Goal: Transaction & Acquisition: Download file/media

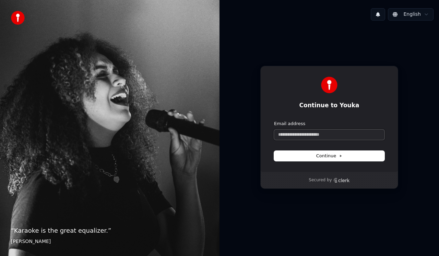
click at [288, 135] on input "Email address" at bounding box center [329, 135] width 110 height 10
click at [324, 154] on span "Continue" at bounding box center [329, 156] width 26 height 6
type input "**********"
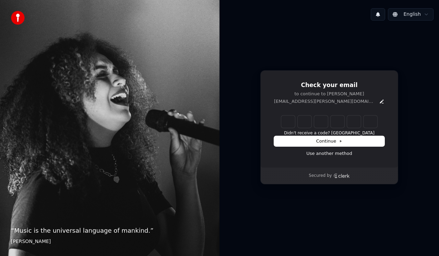
click at [288, 122] on input "Enter verification code" at bounding box center [329, 122] width 96 height 12
type input "******"
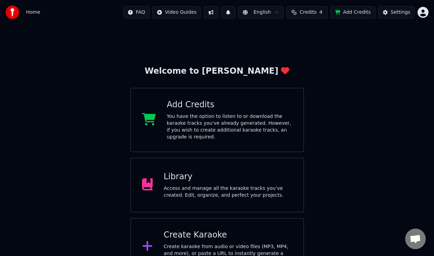
scroll to position [13, 0]
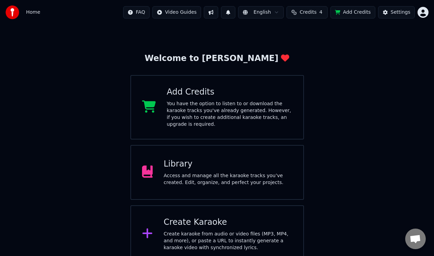
click at [220, 173] on div "Access and manage all the karaoke tracks you’ve created. Edit, organize, and pe…" at bounding box center [228, 180] width 129 height 14
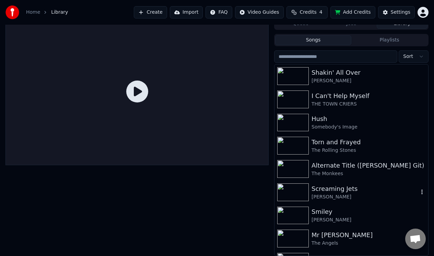
click at [333, 190] on div "Screaming Jets" at bounding box center [364, 189] width 107 height 10
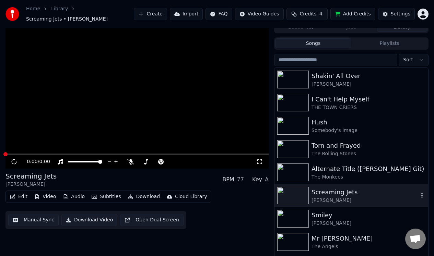
scroll to position [11, 0]
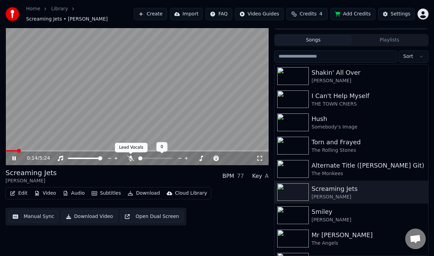
click at [129, 157] on icon at bounding box center [130, 158] width 7 height 5
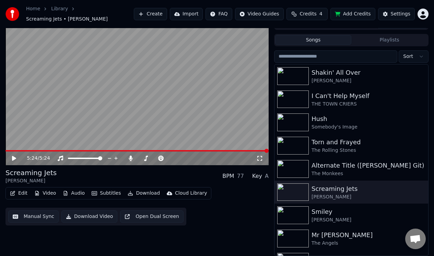
click at [35, 218] on button "Manual Sync" at bounding box center [33, 217] width 50 height 12
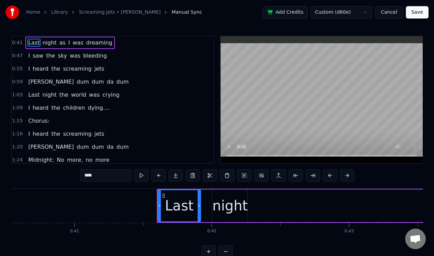
scroll to position [0, 5450]
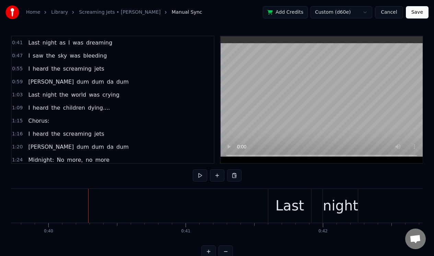
click at [278, 200] on div "Last" at bounding box center [289, 205] width 28 height 21
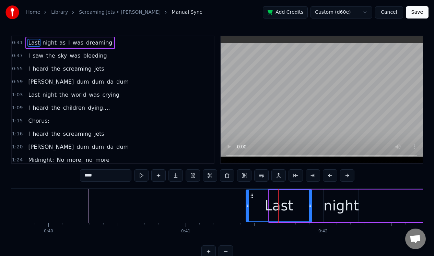
drag, startPoint x: 270, startPoint y: 202, endPoint x: 247, endPoint y: 205, distance: 23.2
click at [247, 205] on div at bounding box center [247, 205] width 3 height 31
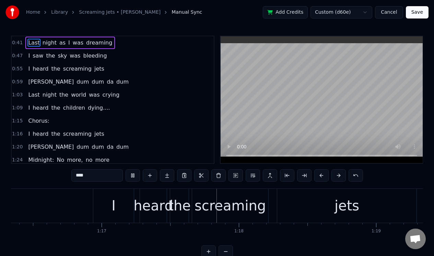
scroll to position [0, 10544]
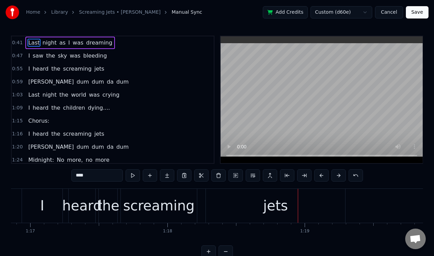
click at [147, 203] on div "screaming" at bounding box center [158, 205] width 71 height 21
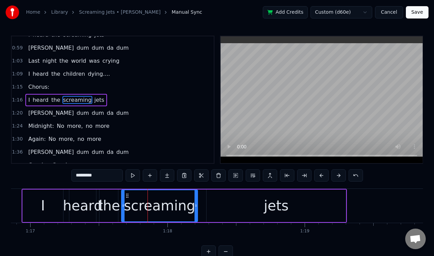
scroll to position [34, 0]
click at [133, 177] on button at bounding box center [133, 175] width 14 height 12
click at [207, 214] on div "jets" at bounding box center [275, 206] width 139 height 33
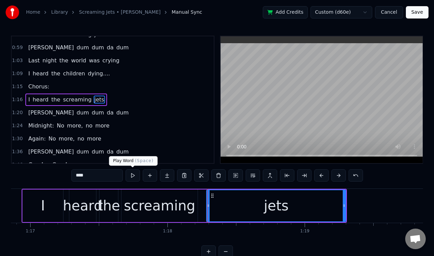
click at [132, 176] on button at bounding box center [133, 175] width 14 height 12
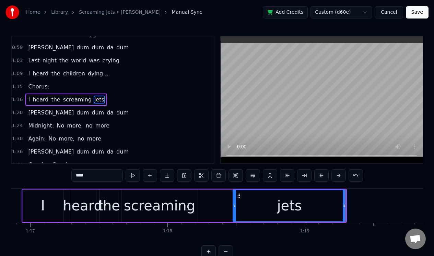
drag, startPoint x: 207, startPoint y: 205, endPoint x: 233, endPoint y: 206, distance: 26.4
click at [233, 206] on icon at bounding box center [234, 205] width 3 height 5
click at [186, 200] on div "screaming" at bounding box center [159, 205] width 71 height 21
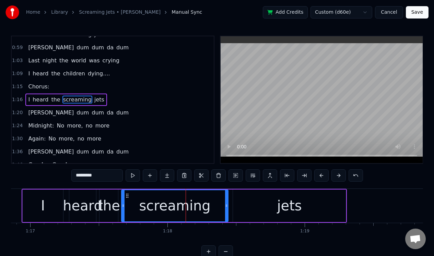
drag, startPoint x: 195, startPoint y: 200, endPoint x: 226, endPoint y: 201, distance: 30.6
click at [226, 202] on div at bounding box center [226, 205] width 3 height 31
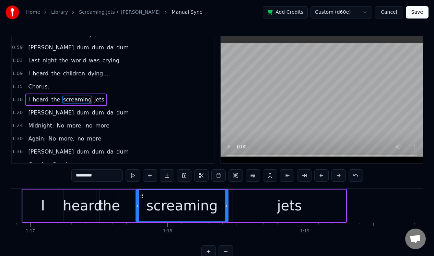
drag, startPoint x: 122, startPoint y: 212, endPoint x: 136, endPoint y: 213, distance: 13.7
click at [137, 213] on div at bounding box center [137, 205] width 3 height 31
click at [110, 202] on div "the" at bounding box center [108, 205] width 23 height 21
type input "***"
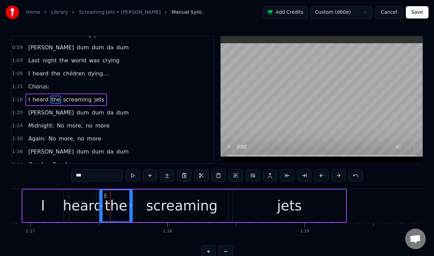
drag, startPoint x: 116, startPoint y: 201, endPoint x: 129, endPoint y: 201, distance: 12.7
click at [130, 203] on div at bounding box center [130, 205] width 3 height 31
click at [111, 107] on div "1:20 Lum dum dum da dum" at bounding box center [113, 112] width 202 height 13
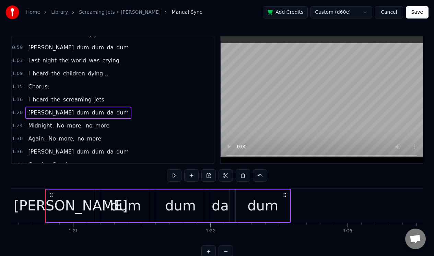
click at [111, 103] on div "1:16 I heard the screaming jets" at bounding box center [113, 99] width 202 height 13
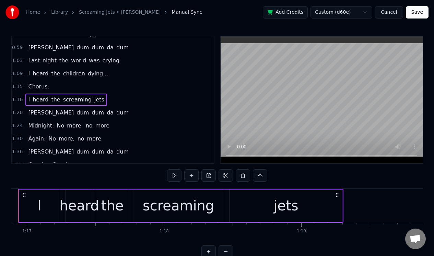
scroll to position [0, 10521]
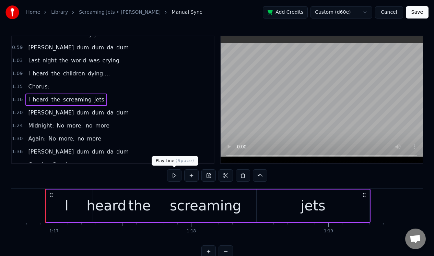
click at [175, 175] on button at bounding box center [174, 175] width 14 height 12
click at [70, 196] on div "I" at bounding box center [66, 206] width 40 height 33
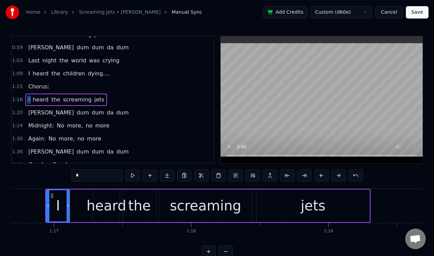
drag, startPoint x: 85, startPoint y: 198, endPoint x: 68, endPoint y: 198, distance: 17.1
click at [68, 198] on div at bounding box center [68, 205] width 3 height 31
click at [96, 195] on div "heard" at bounding box center [106, 205] width 40 height 21
type input "*****"
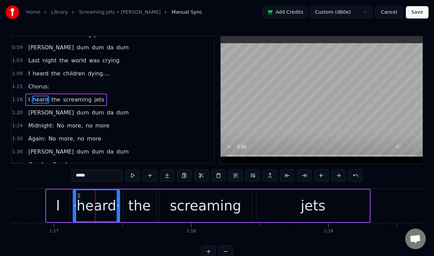
drag, startPoint x: 94, startPoint y: 197, endPoint x: 74, endPoint y: 198, distance: 19.9
click at [74, 198] on div at bounding box center [74, 205] width 3 height 31
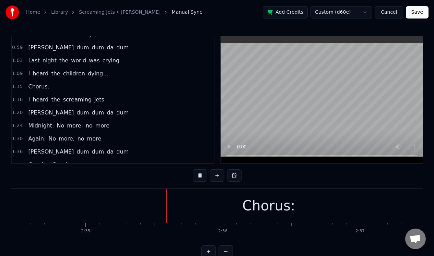
scroll to position [0, 21210]
click at [236, 198] on div "Chorus:" at bounding box center [248, 205] width 53 height 21
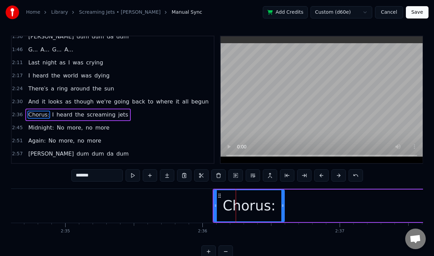
scroll to position [165, 0]
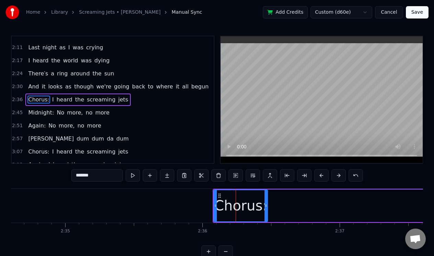
drag, startPoint x: 283, startPoint y: 198, endPoint x: 266, endPoint y: 199, distance: 16.9
click at [266, 199] on div at bounding box center [265, 205] width 3 height 31
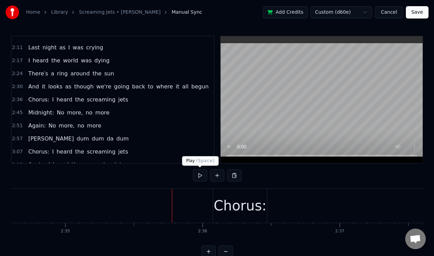
click at [200, 178] on button at bounding box center [200, 175] width 14 height 12
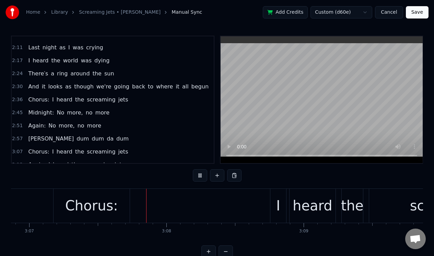
scroll to position [0, 25638]
click at [199, 174] on button at bounding box center [200, 175] width 14 height 12
click at [119, 201] on div "Chorus:" at bounding box center [90, 206] width 76 height 34
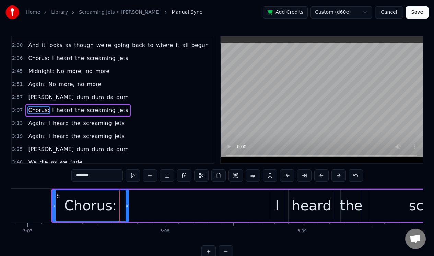
scroll to position [217, 0]
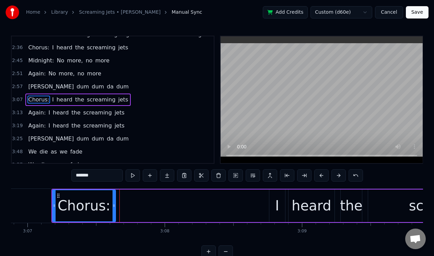
drag, startPoint x: 126, startPoint y: 200, endPoint x: 113, endPoint y: 201, distance: 13.1
click at [113, 201] on div at bounding box center [113, 205] width 3 height 31
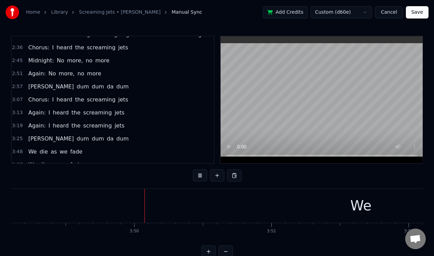
scroll to position [0, 31434]
click at [242, 203] on div "We" at bounding box center [356, 206] width 861 height 34
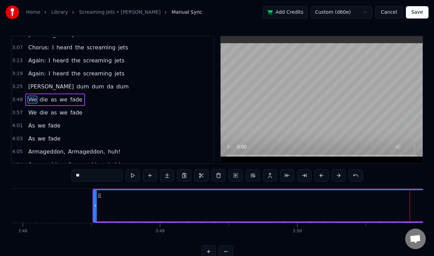
scroll to position [0, 31249]
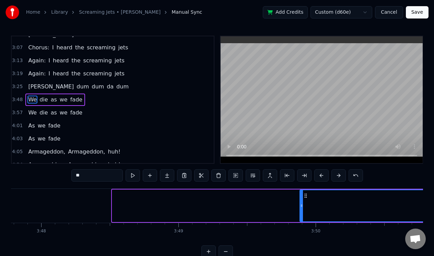
drag, startPoint x: 113, startPoint y: 214, endPoint x: 301, endPoint y: 229, distance: 188.3
click at [301, 229] on div "Last night as I was dreaming I saw the sky was bleeding I heard the screaming j…" at bounding box center [217, 214] width 412 height 51
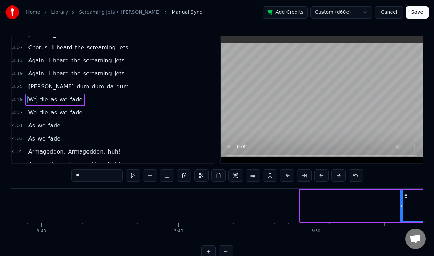
drag, startPoint x: 300, startPoint y: 217, endPoint x: 400, endPoint y: 219, distance: 100.2
click at [400, 220] on div at bounding box center [401, 205] width 3 height 31
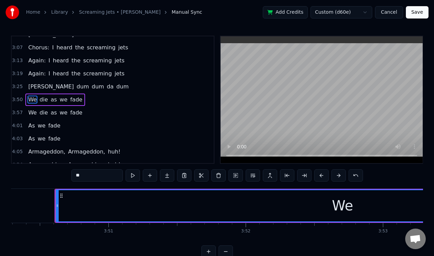
scroll to position [0, 31603]
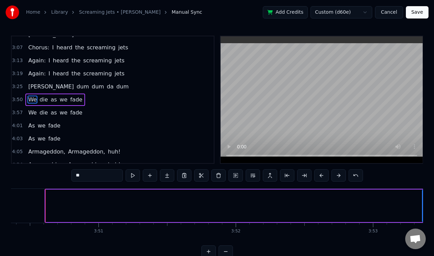
drag, startPoint x: 46, startPoint y: 216, endPoint x: 423, endPoint y: 219, distance: 376.6
click at [423, 219] on div "Home Library Screaming Jets • Johnny Warman Manual Sync Add Credits Custom (d60…" at bounding box center [217, 129] width 434 height 258
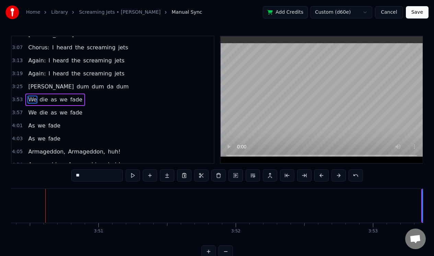
scroll to position [0, 31751]
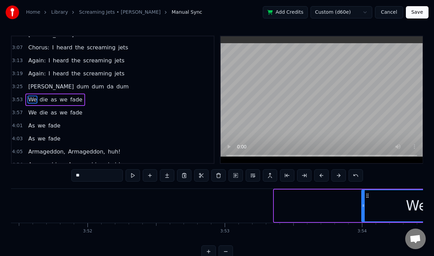
drag, startPoint x: 275, startPoint y: 216, endPoint x: 363, endPoint y: 217, distance: 87.5
click at [363, 217] on div at bounding box center [363, 205] width 3 height 31
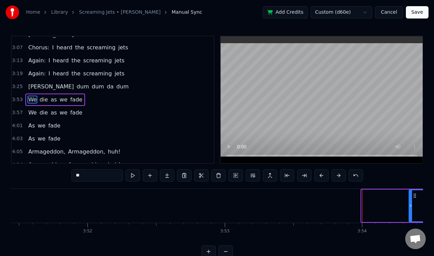
drag, startPoint x: 363, startPoint y: 217, endPoint x: 408, endPoint y: 207, distance: 46.9
click at [409, 210] on div at bounding box center [410, 205] width 3 height 31
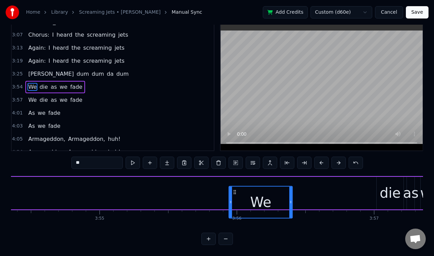
scroll to position [17, 0]
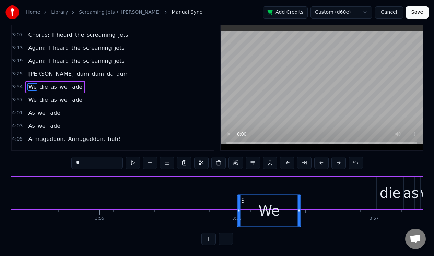
drag, startPoint x: 13, startPoint y: 195, endPoint x: 242, endPoint y: 210, distance: 229.6
click at [242, 211] on div "We" at bounding box center [269, 210] width 63 height 31
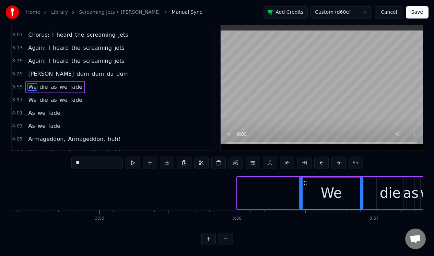
drag, startPoint x: 244, startPoint y: 177, endPoint x: 306, endPoint y: 177, distance: 62.1
click at [306, 180] on icon at bounding box center [305, 182] width 5 height 5
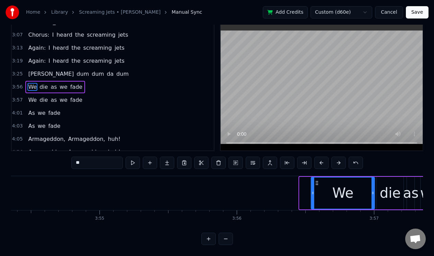
drag, startPoint x: 306, startPoint y: 177, endPoint x: 318, endPoint y: 178, distance: 11.7
click at [318, 180] on icon at bounding box center [316, 182] width 5 height 5
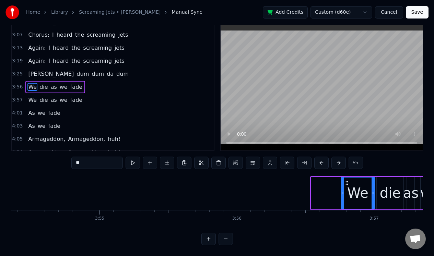
drag, startPoint x: 311, startPoint y: 185, endPoint x: 339, endPoint y: 187, distance: 27.9
click at [341, 187] on div "We" at bounding box center [358, 193] width 34 height 33
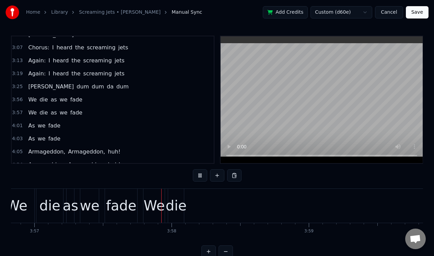
scroll to position [0, 32494]
click at [169, 195] on div "die" at bounding box center [173, 206] width 16 height 34
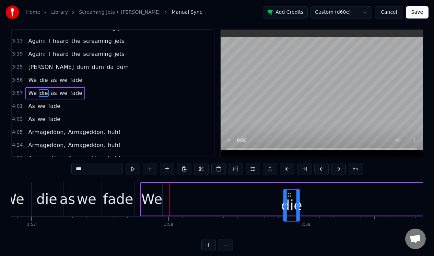
scroll to position [7, 0]
drag, startPoint x: 170, startPoint y: 195, endPoint x: 286, endPoint y: 200, distance: 116.0
click at [287, 201] on div "die" at bounding box center [290, 205] width 15 height 31
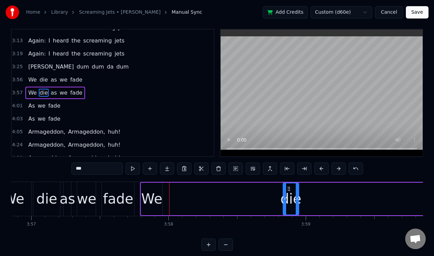
click at [151, 187] on div "We" at bounding box center [151, 199] width 21 height 33
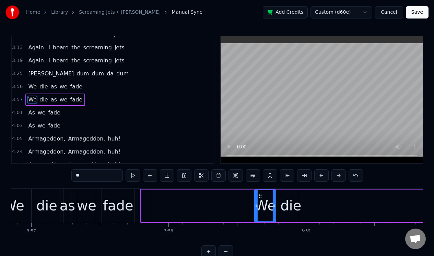
drag, startPoint x: 145, startPoint y: 194, endPoint x: 259, endPoint y: 203, distance: 114.2
click at [260, 203] on div "We" at bounding box center [265, 205] width 21 height 31
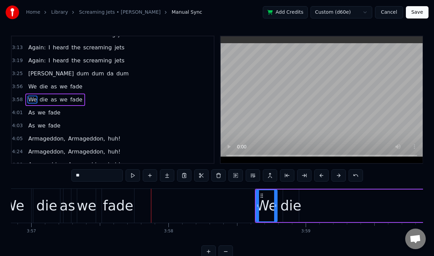
click at [291, 199] on div "die" at bounding box center [290, 205] width 21 height 21
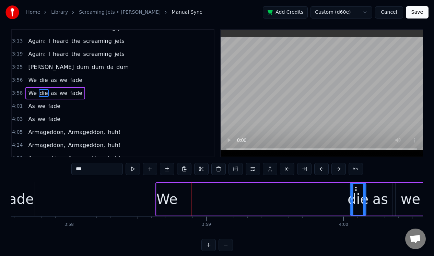
scroll to position [17, 0]
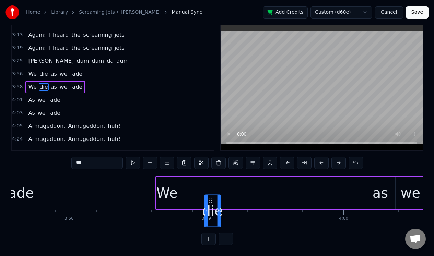
drag, startPoint x: 288, startPoint y: 194, endPoint x: 282, endPoint y: 222, distance: 29.1
click at [280, 222] on div "Last night as I was dreaming I saw the sky was bleeding I heard the screaming j…" at bounding box center [217, 201] width 412 height 51
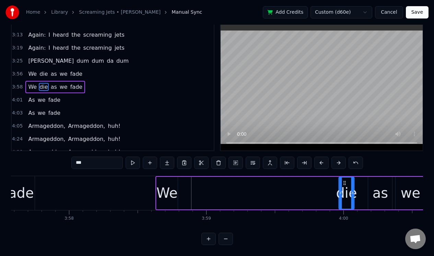
drag, startPoint x: 279, startPoint y: 176, endPoint x: 344, endPoint y: 175, distance: 64.8
click at [344, 180] on icon at bounding box center [344, 182] width 5 height 5
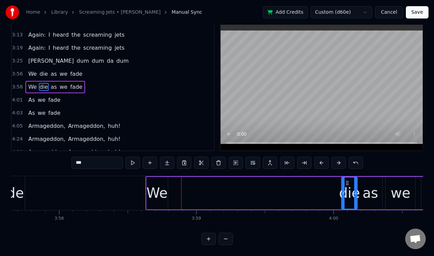
click at [346, 180] on icon at bounding box center [347, 182] width 5 height 5
click at [154, 177] on div "We" at bounding box center [155, 193] width 21 height 33
type input "**"
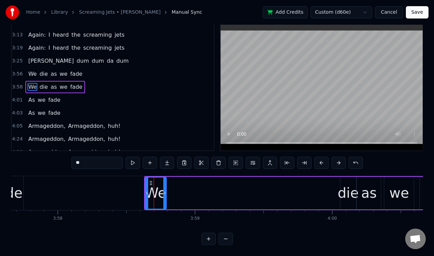
scroll to position [0, 0]
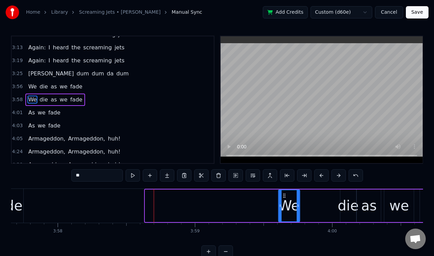
drag, startPoint x: 150, startPoint y: 195, endPoint x: 284, endPoint y: 198, distance: 133.5
click at [284, 198] on div "We" at bounding box center [288, 205] width 21 height 31
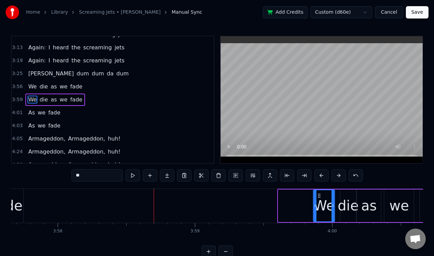
drag, startPoint x: 284, startPoint y: 196, endPoint x: 319, endPoint y: 197, distance: 35.0
click at [319, 197] on icon at bounding box center [319, 195] width 5 height 5
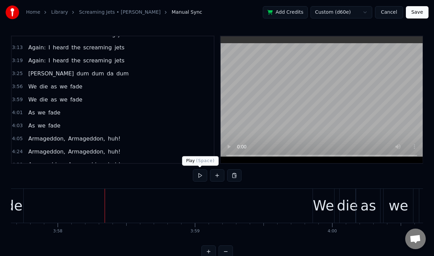
click at [197, 178] on button at bounding box center [200, 175] width 14 height 12
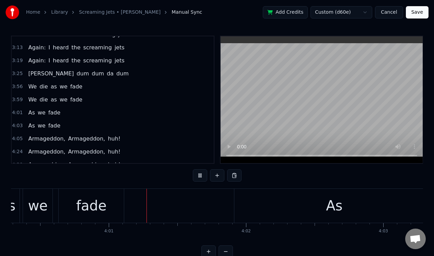
scroll to position [0, 32966]
click at [197, 178] on button at bounding box center [200, 175] width 14 height 12
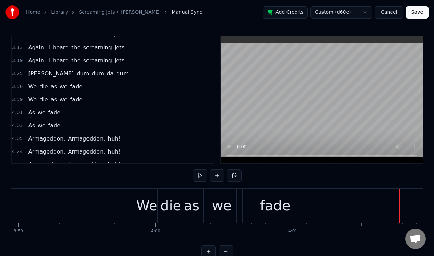
scroll to position [0, 32800]
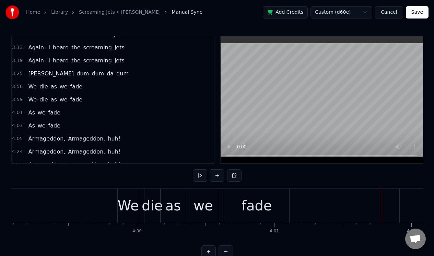
click at [260, 202] on div "fade" at bounding box center [256, 205] width 31 height 21
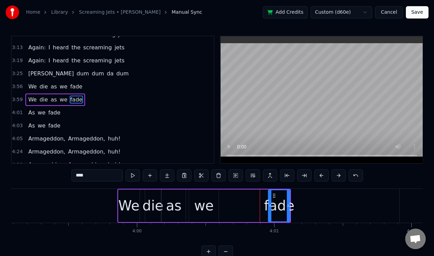
drag, startPoint x: 226, startPoint y: 201, endPoint x: 270, endPoint y: 204, distance: 43.7
click at [270, 204] on div at bounding box center [270, 205] width 3 height 31
click at [203, 197] on div "we" at bounding box center [204, 205] width 20 height 21
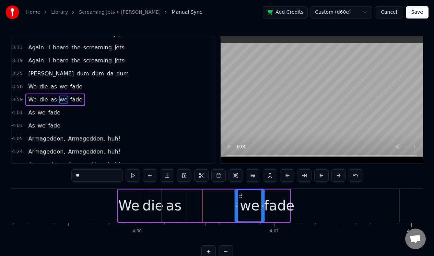
drag, startPoint x: 196, startPoint y: 195, endPoint x: 242, endPoint y: 196, distance: 46.0
click at [242, 198] on icon at bounding box center [240, 195] width 5 height 5
click at [178, 198] on div "as" at bounding box center [173, 205] width 15 height 21
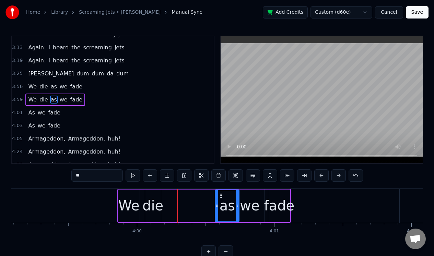
drag, startPoint x: 167, startPoint y: 195, endPoint x: 220, endPoint y: 192, distance: 53.2
click at [221, 195] on icon at bounding box center [220, 195] width 5 height 5
click at [157, 195] on div "die" at bounding box center [152, 205] width 21 height 21
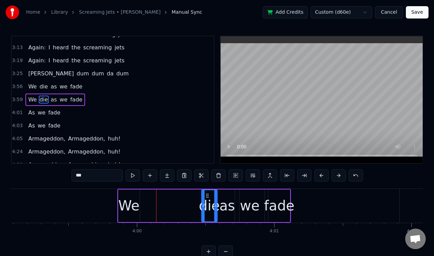
drag, startPoint x: 151, startPoint y: 195, endPoint x: 207, endPoint y: 196, distance: 56.3
click at [208, 197] on icon at bounding box center [206, 195] width 5 height 5
click at [128, 196] on div "We" at bounding box center [128, 205] width 21 height 21
type input "**"
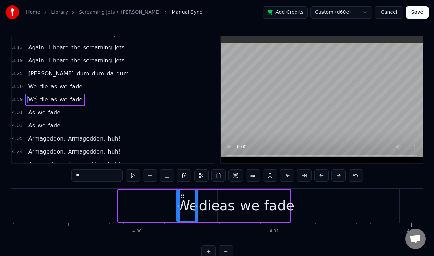
drag, startPoint x: 124, startPoint y: 194, endPoint x: 182, endPoint y: 194, distance: 58.0
click at [182, 195] on icon at bounding box center [182, 195] width 5 height 5
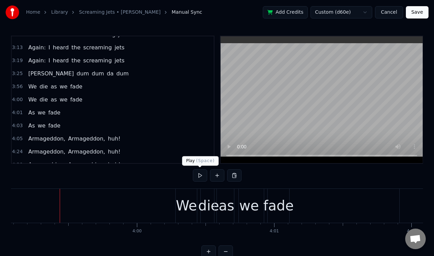
click at [200, 176] on button at bounding box center [200, 175] width 14 height 12
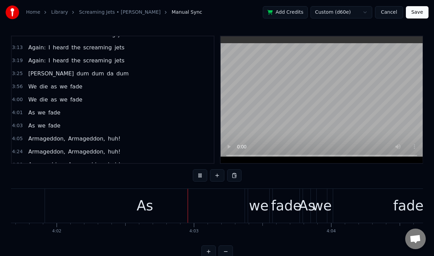
scroll to position [0, 33200]
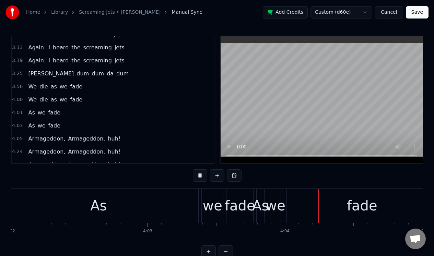
click at [201, 176] on button at bounding box center [200, 175] width 14 height 12
click at [105, 200] on div "As" at bounding box center [98, 205] width 16 height 21
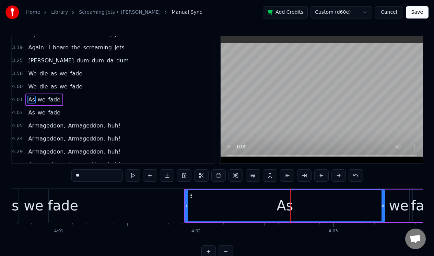
scroll to position [0, 33033]
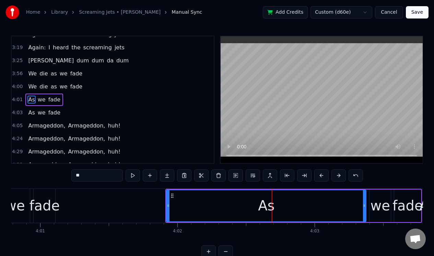
click at [173, 195] on icon at bounding box center [171, 195] width 5 height 5
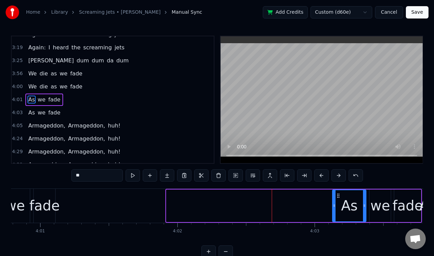
drag, startPoint x: 168, startPoint y: 202, endPoint x: 334, endPoint y: 201, distance: 166.0
click at [334, 201] on div at bounding box center [334, 205] width 3 height 31
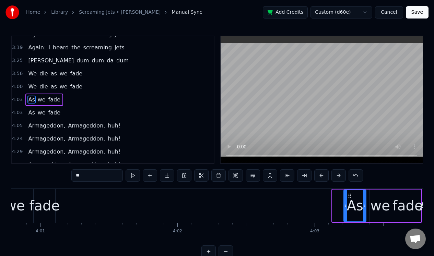
drag, startPoint x: 333, startPoint y: 204, endPoint x: 344, endPoint y: 204, distance: 11.3
click at [344, 204] on icon at bounding box center [345, 205] width 3 height 5
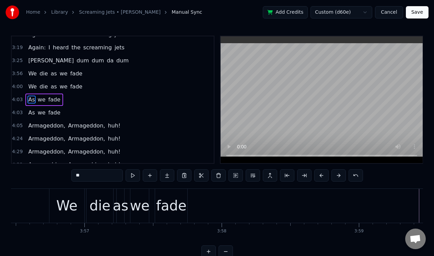
scroll to position [0, 32403]
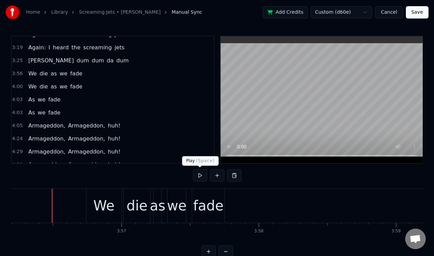
click at [199, 175] on button at bounding box center [200, 175] width 14 height 12
click at [106, 198] on div "We" at bounding box center [103, 205] width 21 height 21
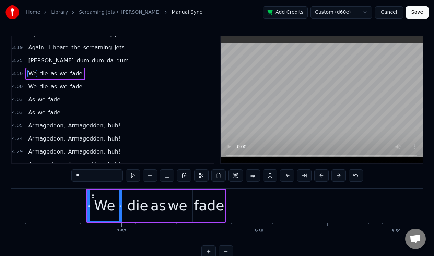
scroll to position [269, 0]
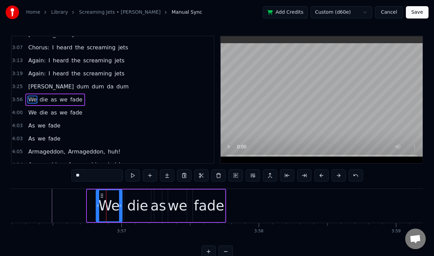
drag, startPoint x: 88, startPoint y: 206, endPoint x: 97, endPoint y: 207, distance: 8.9
click at [97, 207] on icon at bounding box center [97, 205] width 3 height 5
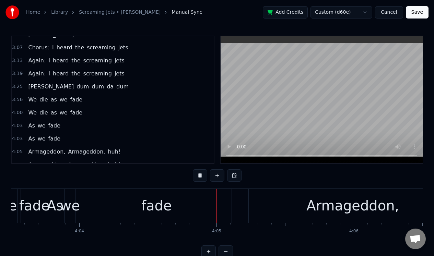
scroll to position [0, 33477]
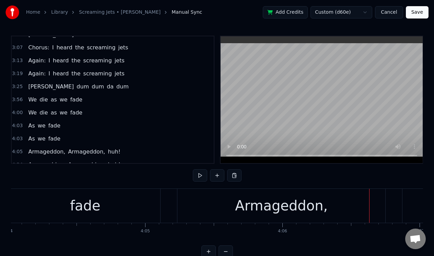
click at [148, 206] on div "fade" at bounding box center [85, 206] width 150 height 34
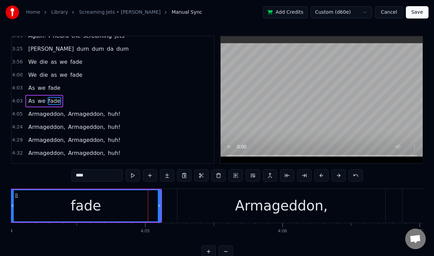
scroll to position [308, 0]
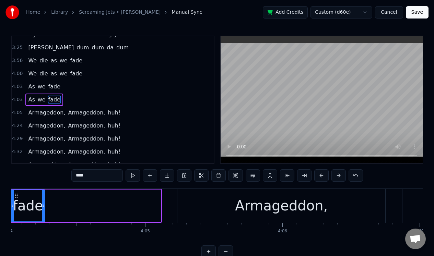
drag, startPoint x: 160, startPoint y: 207, endPoint x: 45, endPoint y: 208, distance: 115.2
click at [44, 207] on icon at bounding box center [43, 205] width 3 height 5
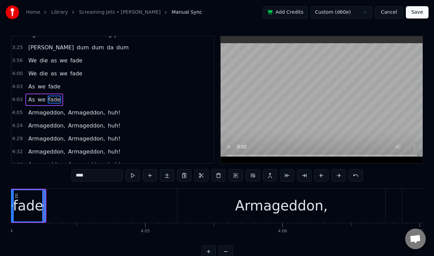
scroll to position [0, 33476]
click at [311, 217] on div "Armageddon," at bounding box center [283, 206] width 208 height 34
type input "**********"
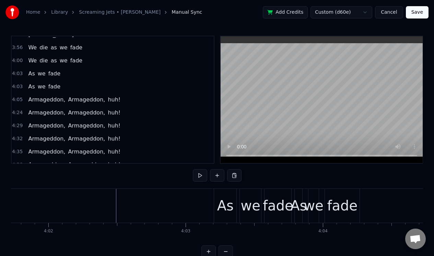
scroll to position [0, 33125]
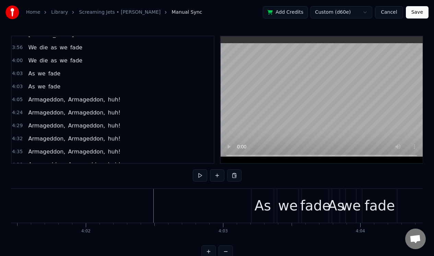
click at [381, 205] on div "fade" at bounding box center [379, 205] width 31 height 21
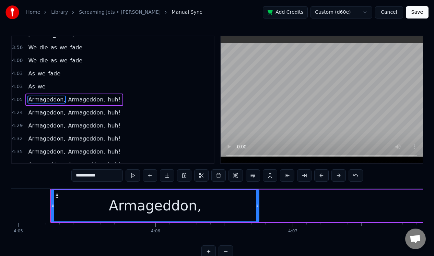
scroll to position [0, 33609]
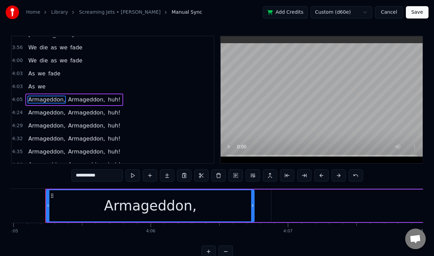
click at [43, 86] on span "we" at bounding box center [41, 87] width 9 height 8
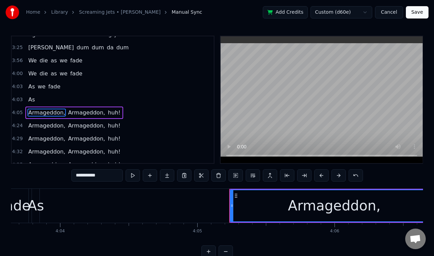
scroll to position [321, 0]
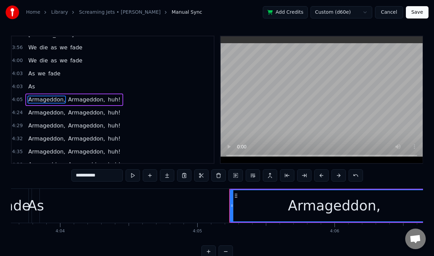
click at [32, 88] on span "As" at bounding box center [31, 87] width 8 height 8
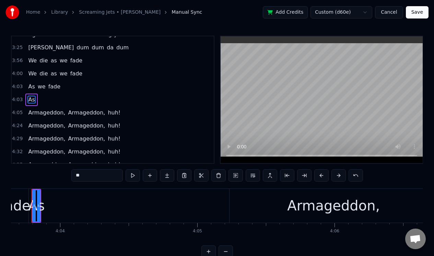
scroll to position [0, 33411]
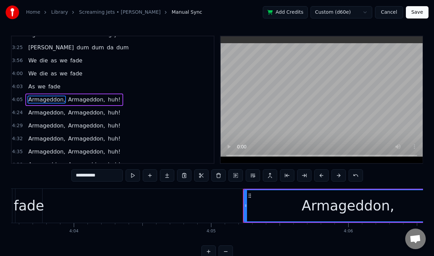
click at [51, 86] on span "fade" at bounding box center [54, 87] width 13 height 8
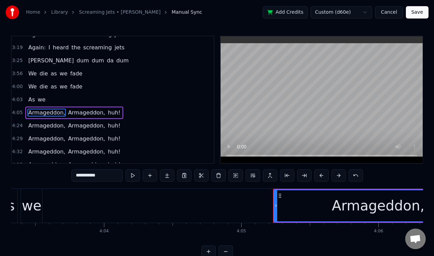
scroll to position [308, 0]
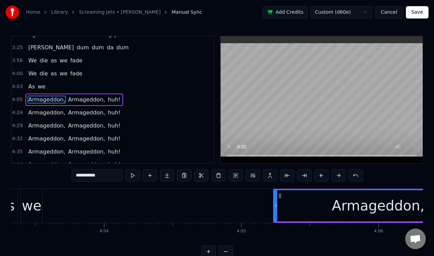
click at [40, 88] on span "we" at bounding box center [41, 87] width 9 height 8
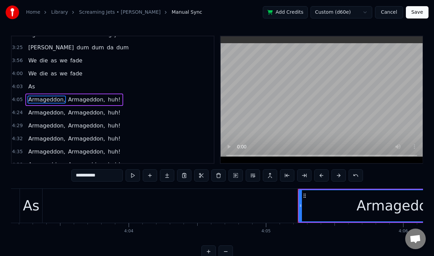
click at [32, 86] on span "As" at bounding box center [31, 87] width 8 height 8
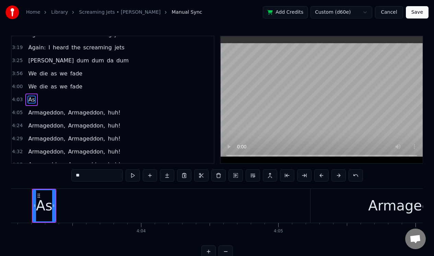
scroll to position [0, 33331]
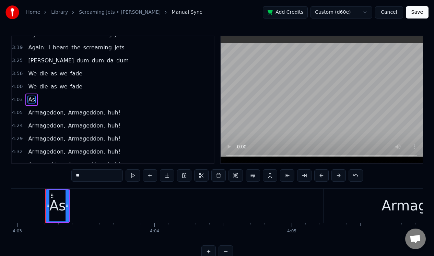
type input "**********"
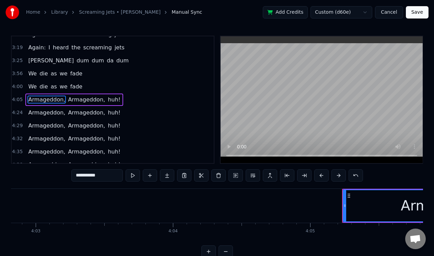
scroll to position [0, 33275]
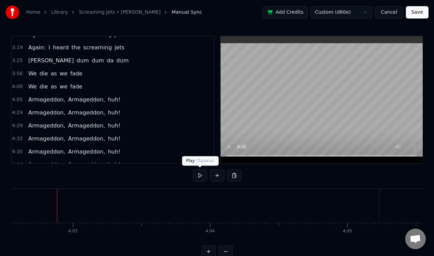
click at [200, 176] on button at bounding box center [200, 175] width 14 height 12
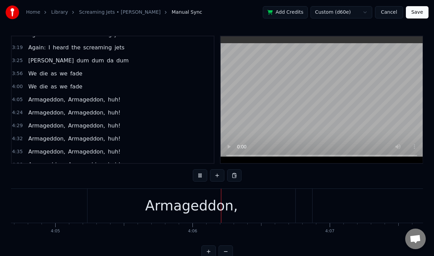
scroll to position [0, 33655]
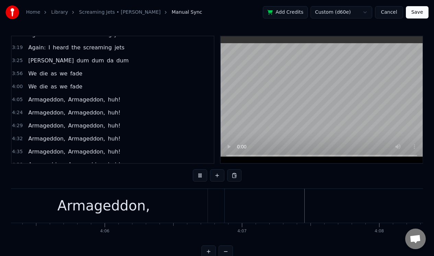
click at [200, 176] on button at bounding box center [200, 175] width 14 height 12
click at [101, 216] on div "Armageddon," at bounding box center [104, 206] width 208 height 34
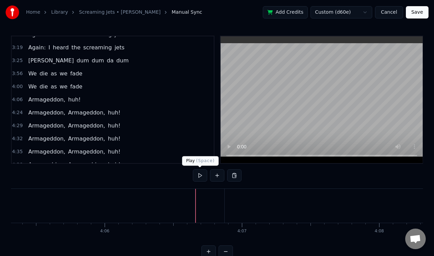
click at [201, 176] on button at bounding box center [200, 175] width 14 height 12
click at [201, 175] on button at bounding box center [200, 175] width 14 height 12
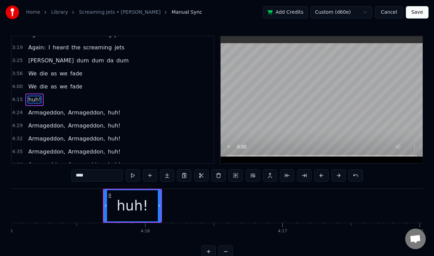
scroll to position [0, 35044]
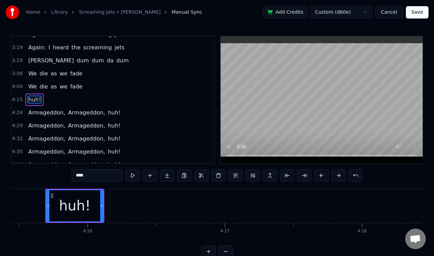
type input "**********"
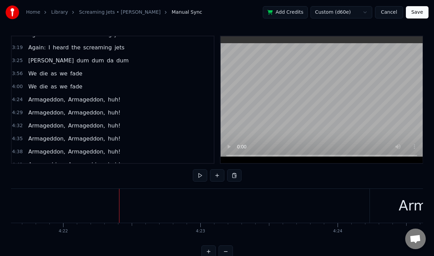
scroll to position [0, 35965]
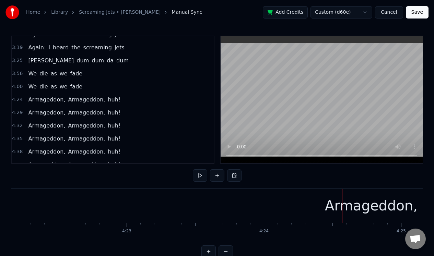
click at [88, 99] on span "Armageddon," at bounding box center [86, 100] width 38 height 8
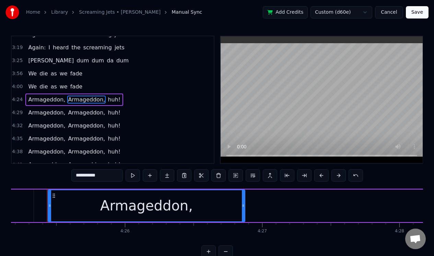
scroll to position [0, 36380]
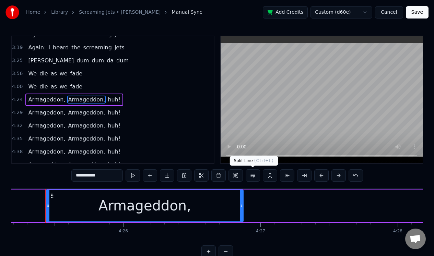
click at [253, 177] on button at bounding box center [253, 175] width 14 height 12
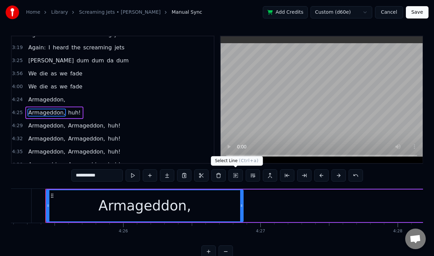
scroll to position [308, 0]
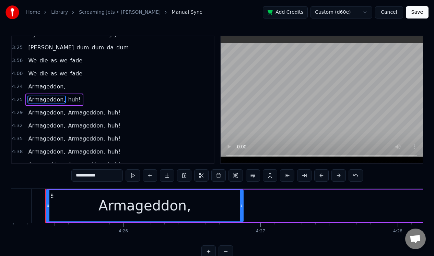
click at [90, 114] on span "Armageddon," at bounding box center [86, 113] width 38 height 8
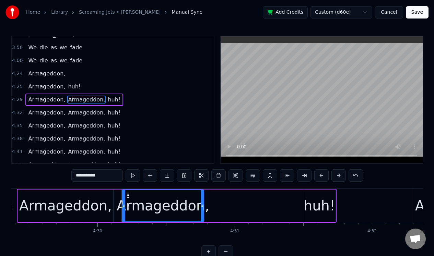
scroll to position [0, 37030]
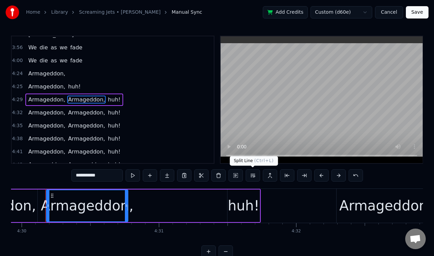
click at [252, 175] on button at bounding box center [253, 175] width 14 height 12
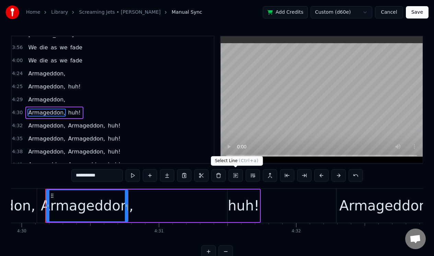
scroll to position [334, 0]
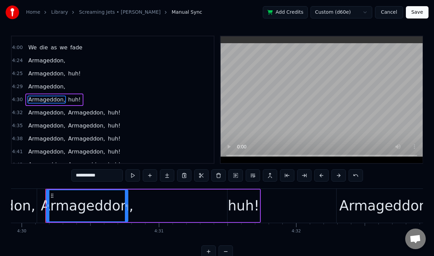
click at [86, 111] on span "Armageddon," at bounding box center [86, 113] width 38 height 8
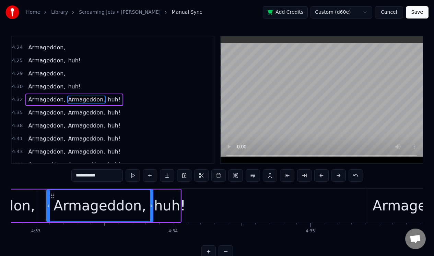
scroll to position [0, 37428]
click at [252, 175] on button at bounding box center [253, 175] width 14 height 12
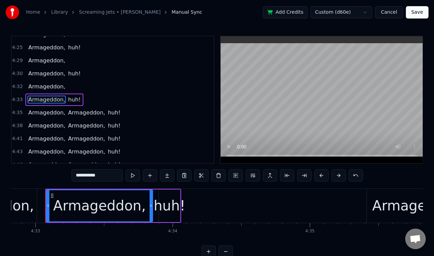
scroll to position [360, 0]
click at [84, 110] on span "Armageddon," at bounding box center [86, 113] width 38 height 8
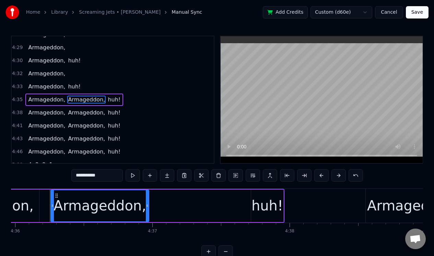
scroll to position [0, 37865]
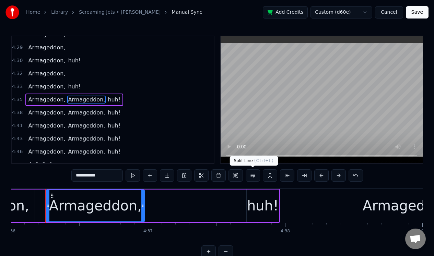
click at [250, 175] on button at bounding box center [253, 175] width 14 height 12
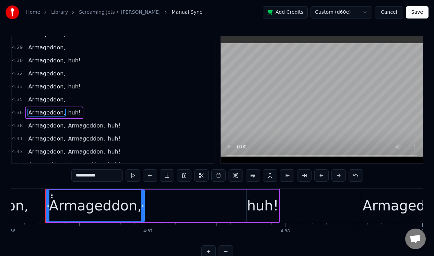
scroll to position [386, 0]
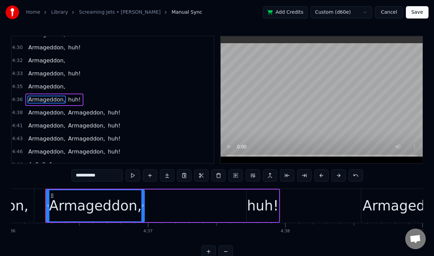
click at [90, 114] on span "Armageddon," at bounding box center [86, 113] width 38 height 8
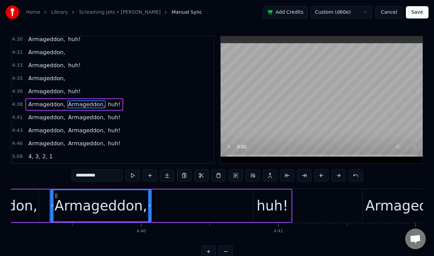
scroll to position [0, 38287]
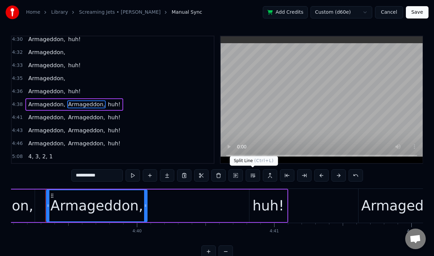
click at [253, 176] on button at bounding box center [253, 175] width 14 height 12
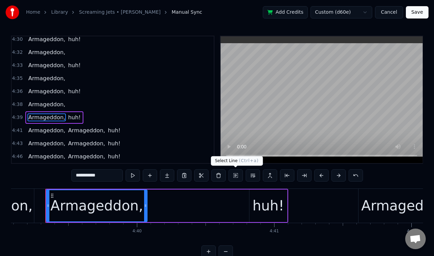
scroll to position [407, 0]
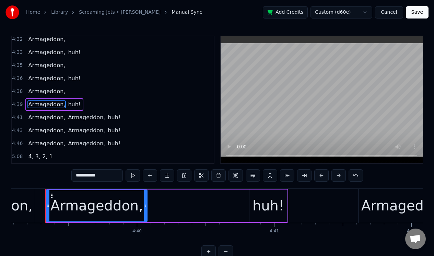
click at [83, 115] on span "Armageddon," at bounding box center [86, 118] width 38 height 8
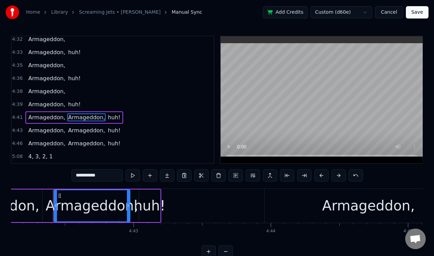
scroll to position [0, 38710]
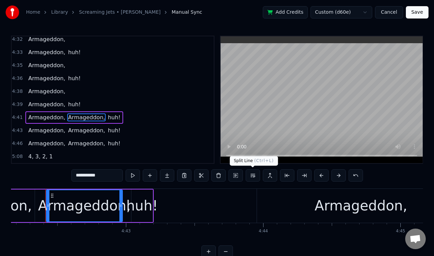
click at [253, 176] on button at bounding box center [253, 175] width 14 height 12
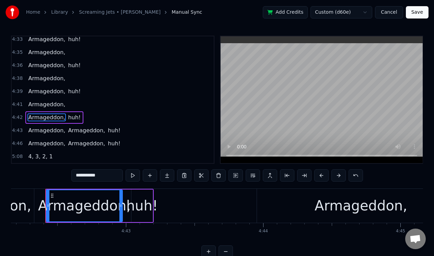
click at [84, 131] on span "Armageddon," at bounding box center [86, 131] width 38 height 8
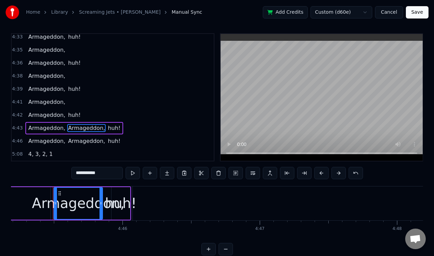
scroll to position [0, 39132]
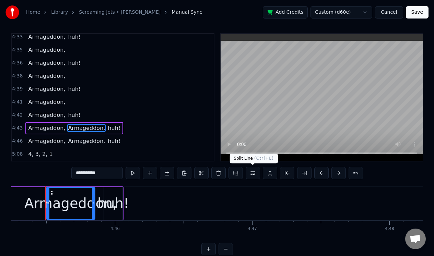
click at [251, 172] on button at bounding box center [253, 173] width 14 height 12
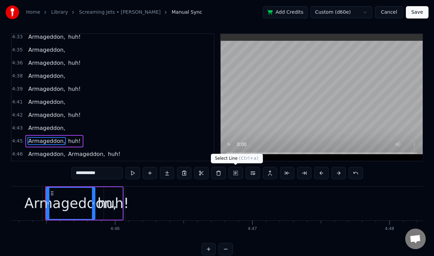
scroll to position [434, 0]
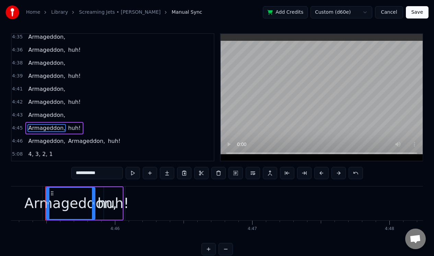
click at [85, 141] on span "Armageddon," at bounding box center [86, 141] width 38 height 8
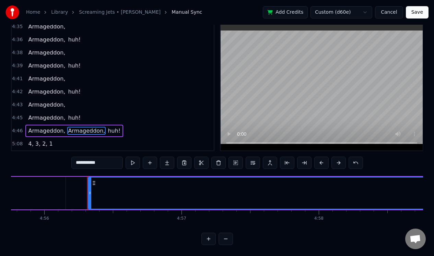
scroll to position [0, 40616]
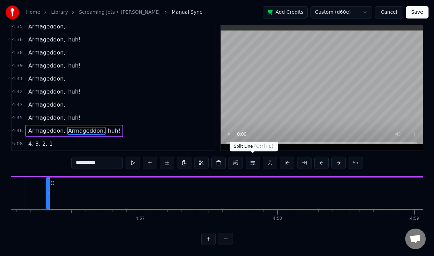
click at [253, 161] on button at bounding box center [253, 163] width 14 height 12
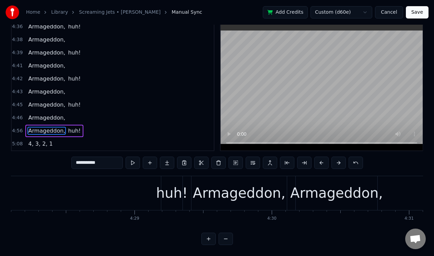
scroll to position [0, 36743]
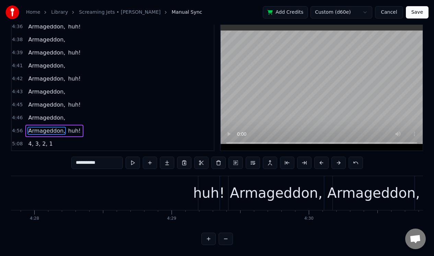
drag, startPoint x: 353, startPoint y: 230, endPoint x: 348, endPoint y: 231, distance: 4.2
click at [348, 231] on div "0:41 Last night as I was dreaming 0:47 I saw the sky was bleeding 0:55 I heard …" at bounding box center [217, 134] width 412 height 222
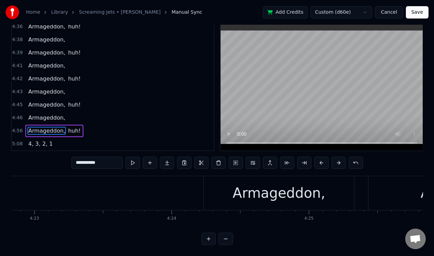
scroll to position [0, 35854]
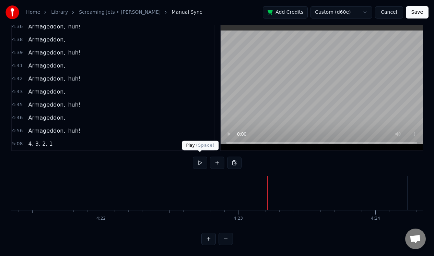
click at [199, 158] on button at bounding box center [200, 163] width 14 height 12
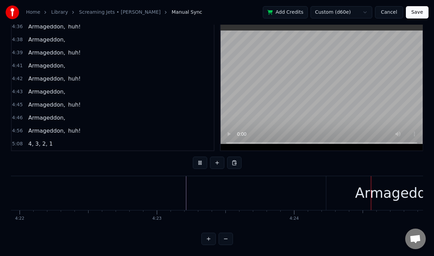
click at [199, 159] on button at bounding box center [200, 163] width 14 height 12
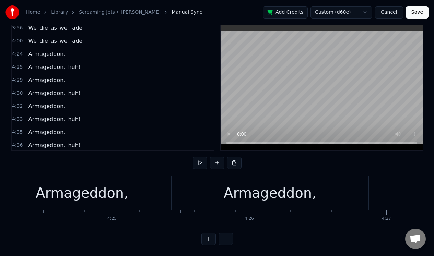
scroll to position [325, 0]
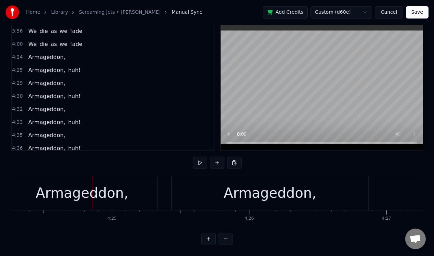
click at [110, 193] on div "Armageddon," at bounding box center [82, 193] width 93 height 21
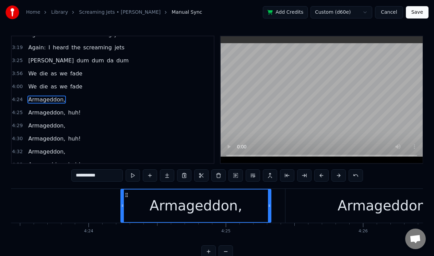
scroll to position [0, 36122]
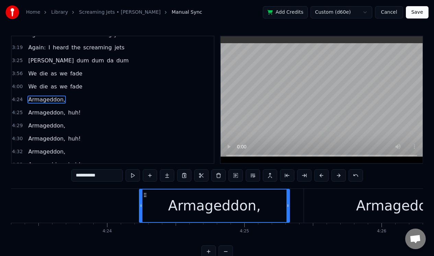
click at [268, 203] on div "Armageddon," at bounding box center [215, 206] width 150 height 33
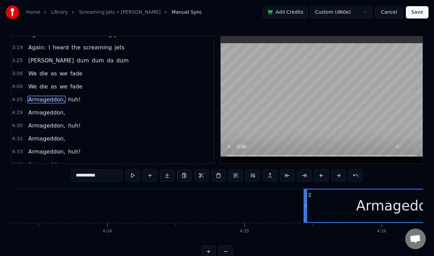
click at [329, 199] on div "Armageddon," at bounding box center [402, 206] width 196 height 33
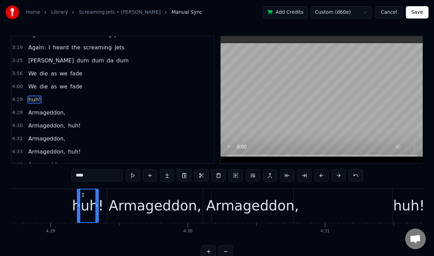
scroll to position [0, 36896]
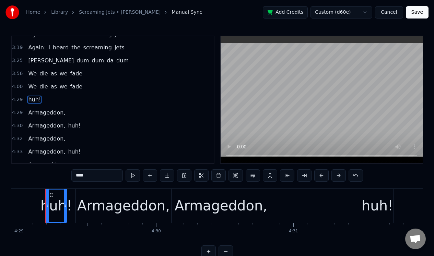
type input "**********"
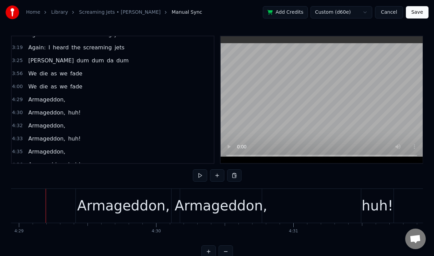
click at [71, 112] on span "huh!" at bounding box center [74, 113] width 14 height 8
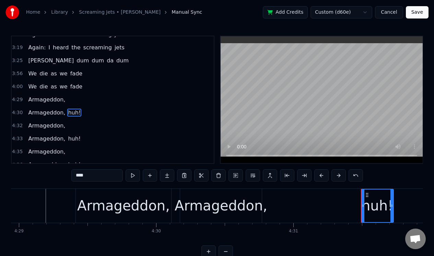
scroll to position [308, 0]
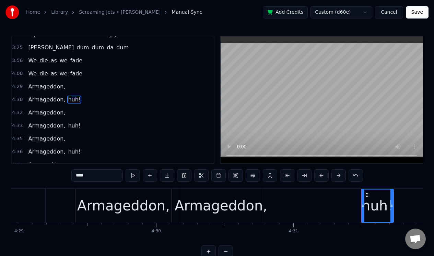
click at [253, 177] on button at bounding box center [253, 175] width 14 height 12
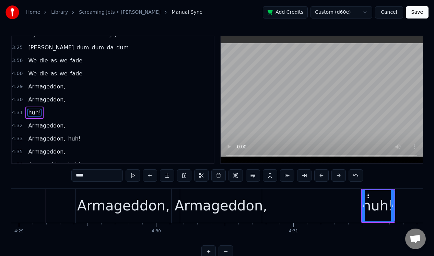
scroll to position [321, 0]
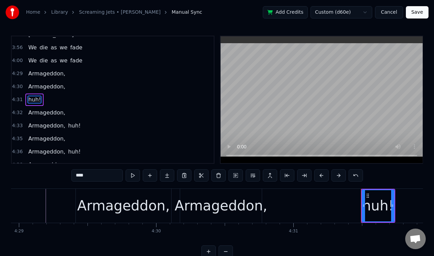
click at [73, 126] on span "huh!" at bounding box center [74, 126] width 14 height 8
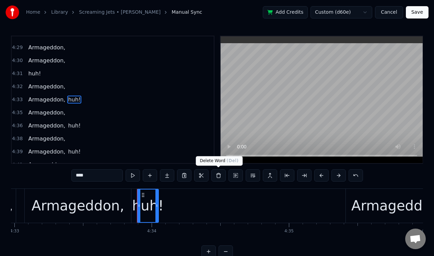
scroll to position [0, 37541]
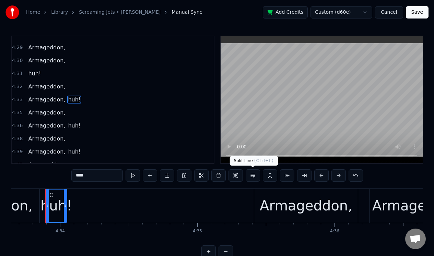
click at [250, 177] on button at bounding box center [253, 175] width 14 height 12
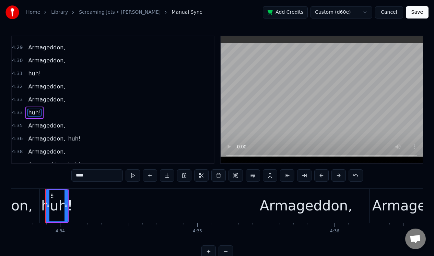
scroll to position [360, 0]
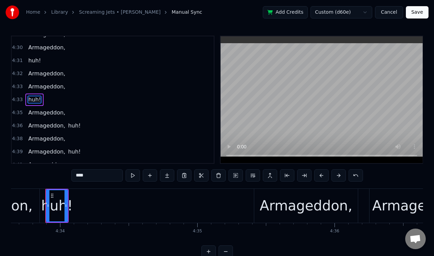
click at [74, 125] on span "huh!" at bounding box center [74, 126] width 14 height 8
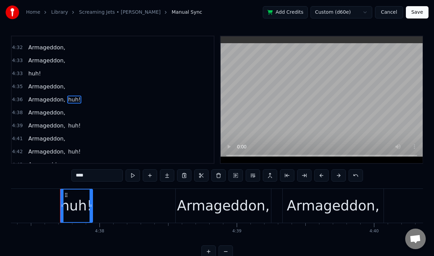
scroll to position [0, 38065]
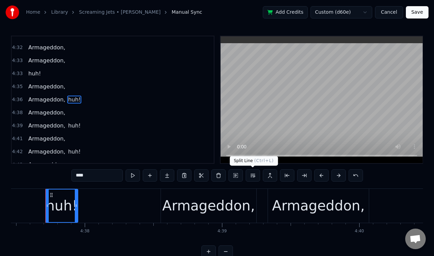
click at [252, 174] on button at bounding box center [253, 175] width 14 height 12
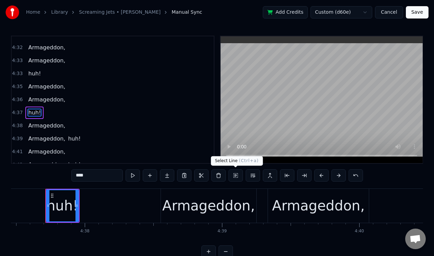
scroll to position [399, 0]
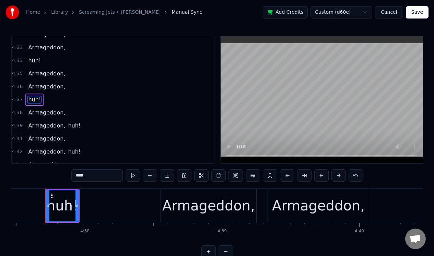
click at [69, 125] on span "huh!" at bounding box center [74, 126] width 14 height 8
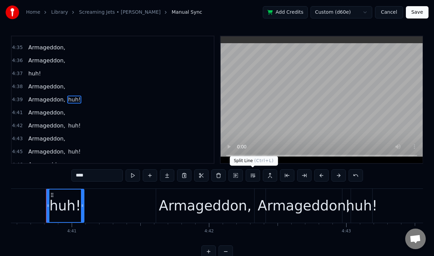
scroll to position [0, 38490]
click at [253, 175] on button at bounding box center [253, 175] width 14 height 12
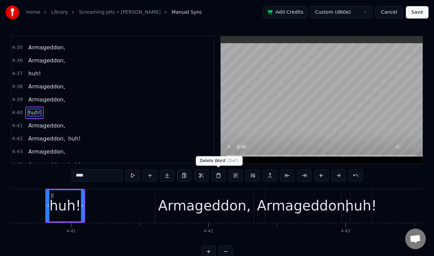
scroll to position [438, 0]
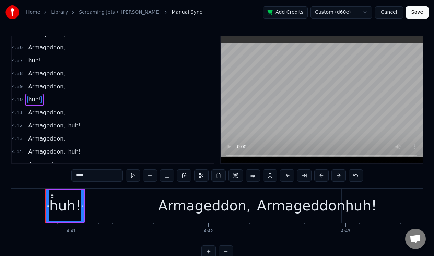
click at [68, 124] on span "huh!" at bounding box center [74, 126] width 14 height 8
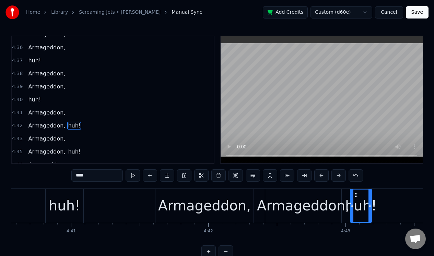
scroll to position [464, 0]
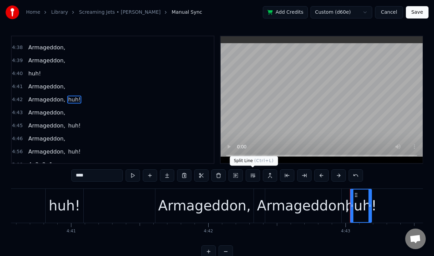
click at [253, 175] on button at bounding box center [253, 175] width 14 height 12
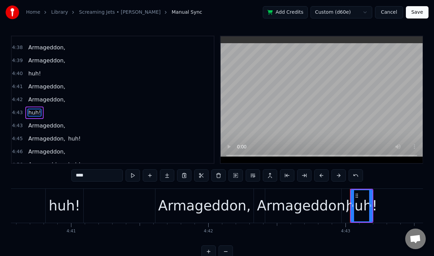
scroll to position [477, 0]
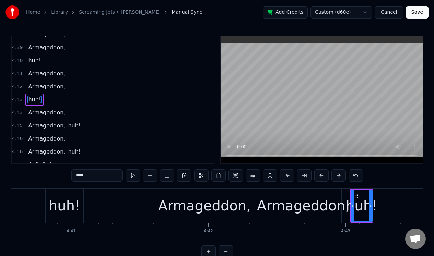
click at [71, 124] on span "huh!" at bounding box center [74, 126] width 14 height 8
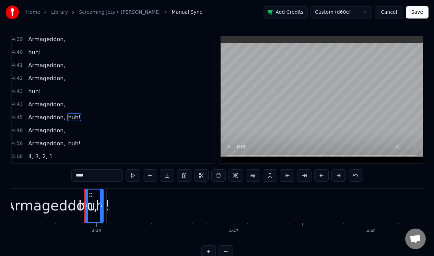
scroll to position [0, 39190]
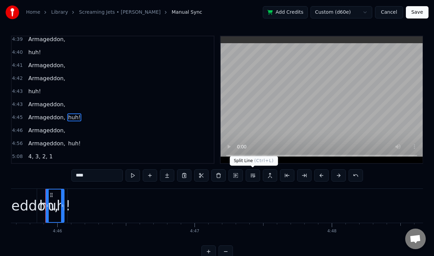
click at [252, 174] on button at bounding box center [253, 175] width 14 height 12
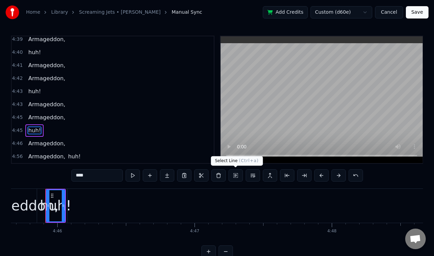
scroll to position [499, 0]
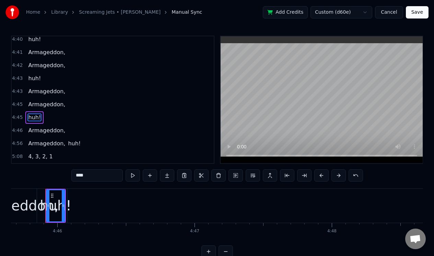
click at [70, 141] on span "huh!" at bounding box center [74, 144] width 14 height 8
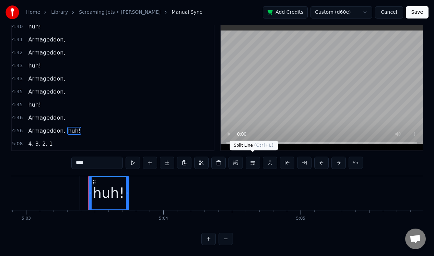
scroll to position [0, 41596]
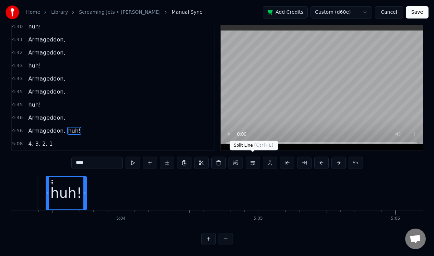
click at [251, 158] on button at bounding box center [253, 163] width 14 height 12
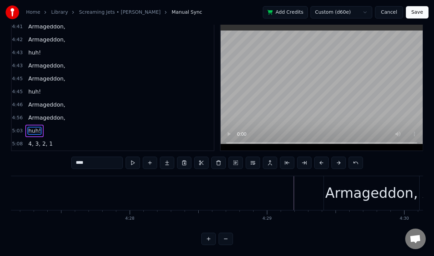
scroll to position [0, 36500]
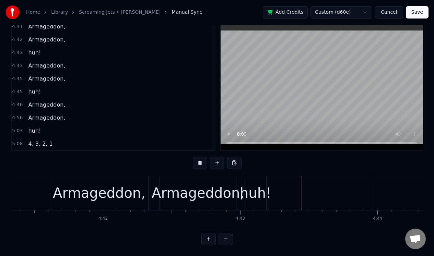
scroll to position [0, 38747]
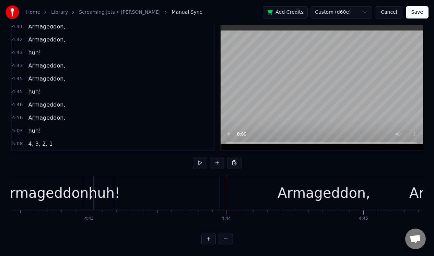
click at [110, 183] on div "huh!" at bounding box center [104, 193] width 32 height 21
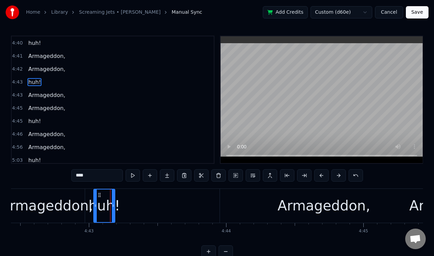
scroll to position [477, 0]
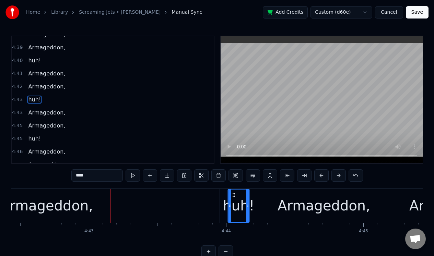
drag, startPoint x: 100, startPoint y: 193, endPoint x: 234, endPoint y: 201, distance: 134.4
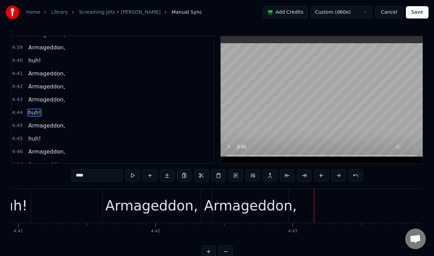
scroll to position [0, 38469]
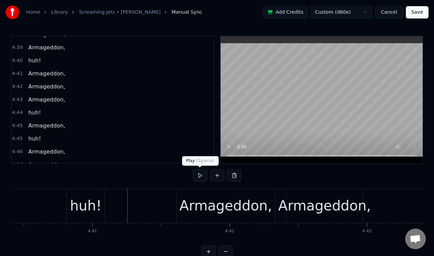
click at [201, 174] on button at bounding box center [200, 175] width 14 height 12
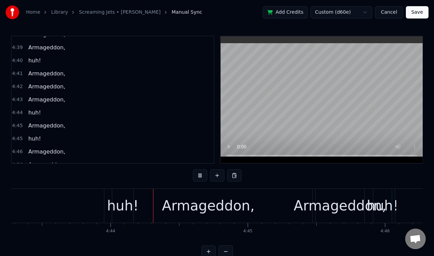
scroll to position [0, 38895]
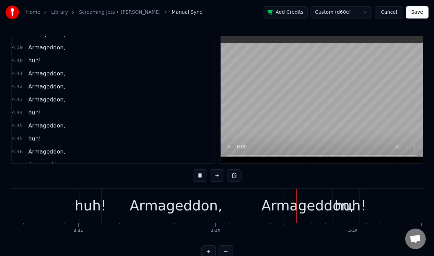
click at [201, 174] on button at bounding box center [200, 175] width 14 height 12
click at [251, 197] on div "Armageddon," at bounding box center [176, 206] width 208 height 34
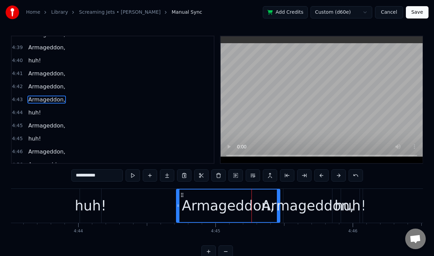
drag, startPoint x: 72, startPoint y: 204, endPoint x: 175, endPoint y: 203, distance: 102.6
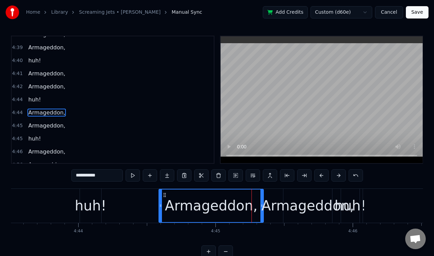
drag, startPoint x: 180, startPoint y: 193, endPoint x: 164, endPoint y: 194, distance: 16.5
click at [164, 194] on icon at bounding box center [164, 194] width 5 height 5
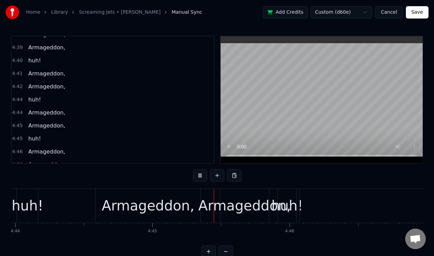
scroll to position [0, 39020]
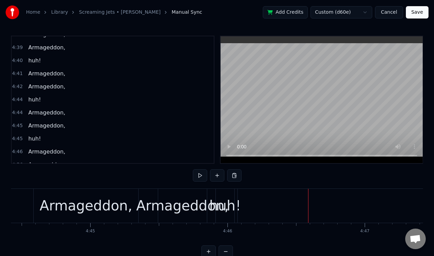
click at [225, 198] on div "huh!" at bounding box center [225, 205] width 32 height 21
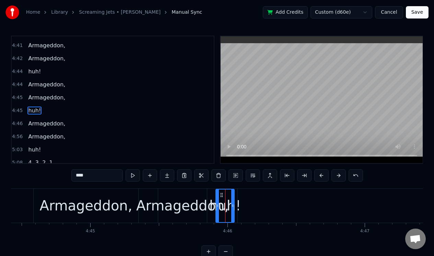
scroll to position [512, 0]
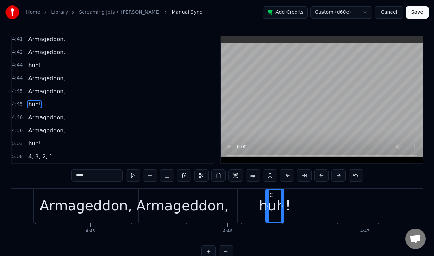
drag, startPoint x: 222, startPoint y: 194, endPoint x: 271, endPoint y: 194, distance: 49.4
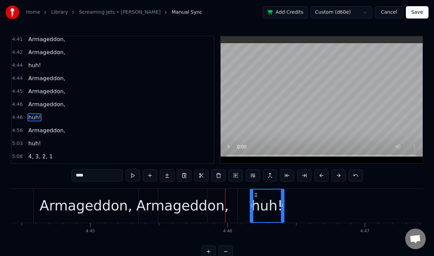
drag, startPoint x: 266, startPoint y: 200, endPoint x: 251, endPoint y: 203, distance: 16.1
click at [251, 203] on div at bounding box center [251, 206] width 3 height 33
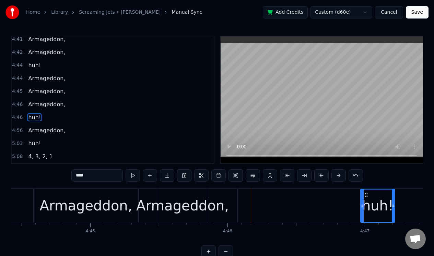
scroll to position [0, 0]
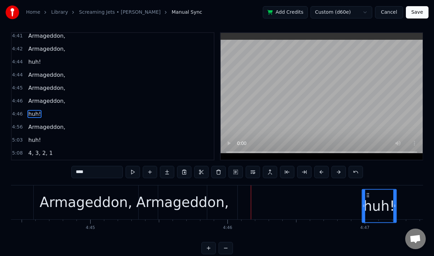
drag, startPoint x: 255, startPoint y: 196, endPoint x: 368, endPoint y: 207, distance: 113.1
click at [368, 207] on div "huh!" at bounding box center [379, 206] width 34 height 33
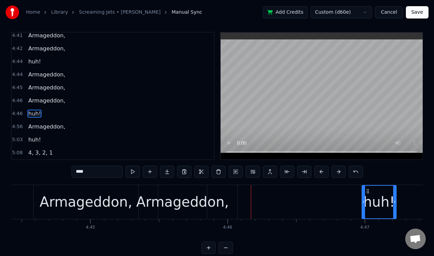
click at [188, 201] on div "Armageddon," at bounding box center [182, 202] width 93 height 21
type input "**********"
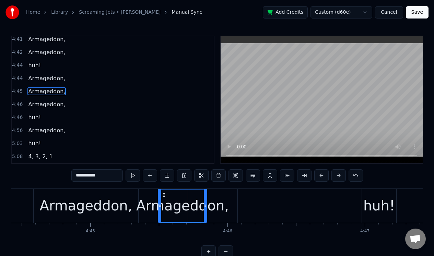
scroll to position [503, 0]
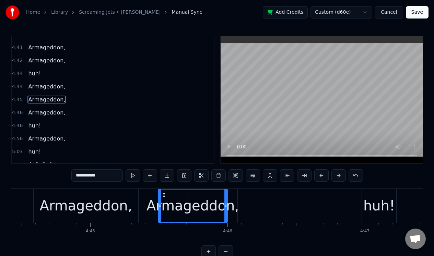
drag, startPoint x: 206, startPoint y: 199, endPoint x: 227, endPoint y: 199, distance: 21.3
click at [227, 203] on div at bounding box center [225, 206] width 3 height 33
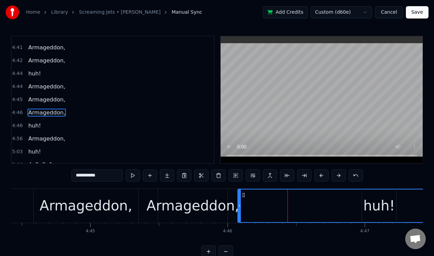
scroll to position [512, 0]
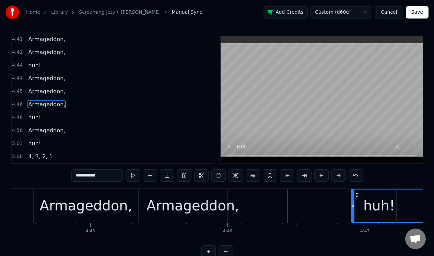
drag, startPoint x: 238, startPoint y: 210, endPoint x: 351, endPoint y: 214, distance: 113.6
click at [352, 214] on div at bounding box center [353, 206] width 3 height 33
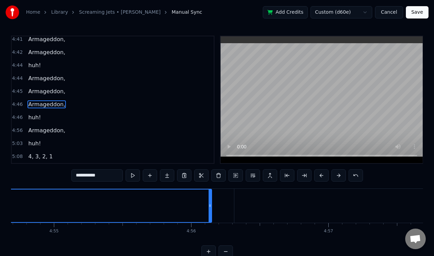
scroll to position [0, 40317]
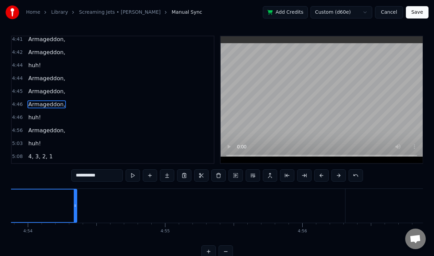
drag, startPoint x: 321, startPoint y: 217, endPoint x: 75, endPoint y: 201, distance: 246.5
click at [75, 201] on div at bounding box center [75, 206] width 3 height 33
drag, startPoint x: 75, startPoint y: 199, endPoint x: 24, endPoint y: 202, distance: 50.9
click at [22, 202] on div at bounding box center [22, 206] width 3 height 33
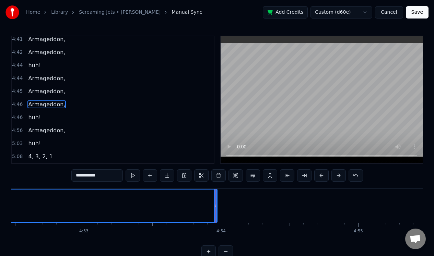
scroll to position [0, 40122]
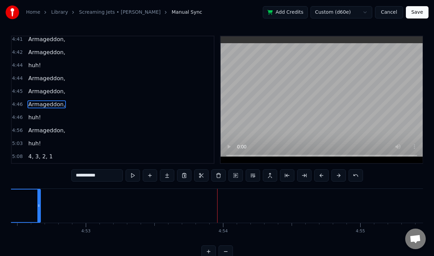
drag, startPoint x: 218, startPoint y: 203, endPoint x: 41, endPoint y: 204, distance: 176.6
click at [39, 204] on div at bounding box center [38, 206] width 3 height 33
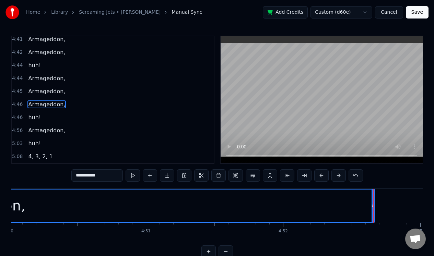
scroll to position [0, 39775]
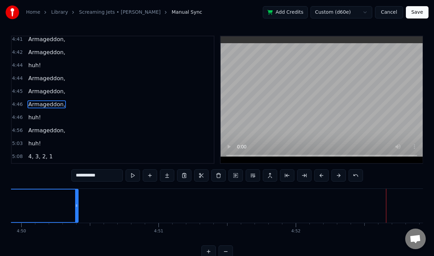
drag, startPoint x: 385, startPoint y: 196, endPoint x: 76, endPoint y: 198, distance: 309.0
click at [76, 198] on div at bounding box center [76, 206] width 3 height 33
drag, startPoint x: 75, startPoint y: 197, endPoint x: 23, endPoint y: 195, distance: 51.8
click at [23, 195] on div at bounding box center [24, 206] width 3 height 33
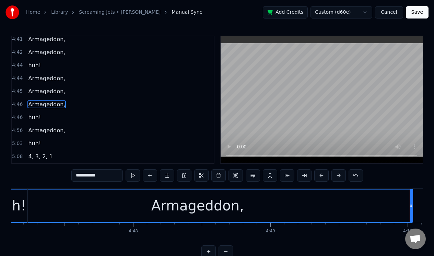
scroll to position [0, 39387]
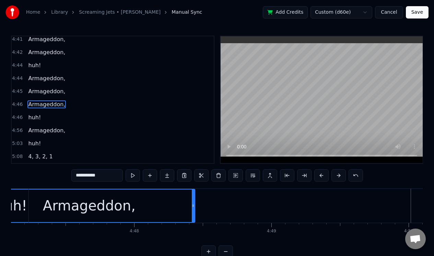
drag, startPoint x: 412, startPoint y: 199, endPoint x: 193, endPoint y: 202, distance: 218.8
click at [193, 202] on div at bounding box center [193, 206] width 3 height 33
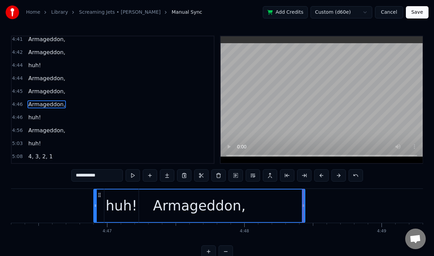
scroll to position [0, 39275]
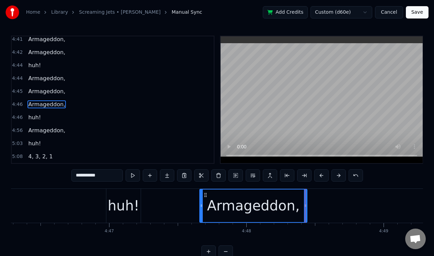
drag, startPoint x: 97, startPoint y: 210, endPoint x: 200, endPoint y: 202, distance: 103.2
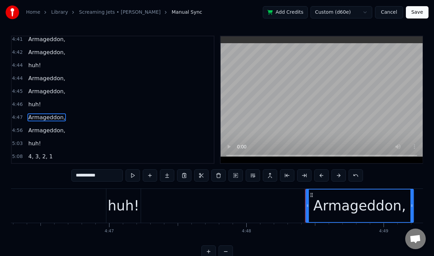
drag, startPoint x: 205, startPoint y: 194, endPoint x: 312, endPoint y: 192, distance: 106.7
click at [312, 192] on icon at bounding box center [311, 194] width 5 height 5
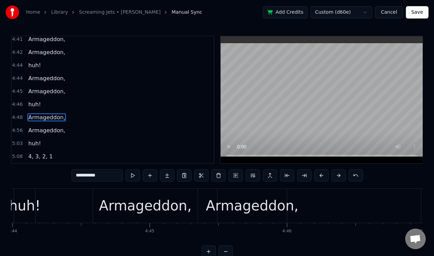
scroll to position [0, 38979]
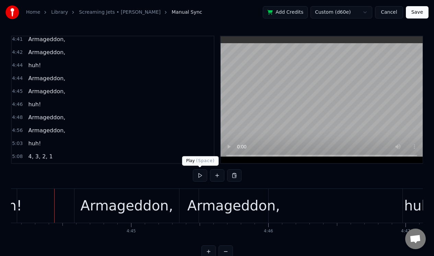
click at [200, 176] on button at bounding box center [200, 175] width 14 height 12
click at [199, 194] on div "Armageddon," at bounding box center [234, 206] width 70 height 34
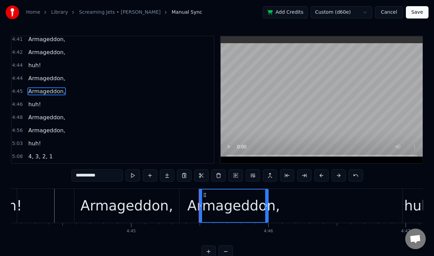
scroll to position [503, 0]
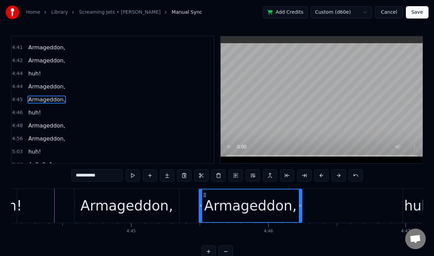
drag, startPoint x: 266, startPoint y: 199, endPoint x: 299, endPoint y: 199, distance: 33.6
click at [299, 199] on div at bounding box center [300, 206] width 3 height 33
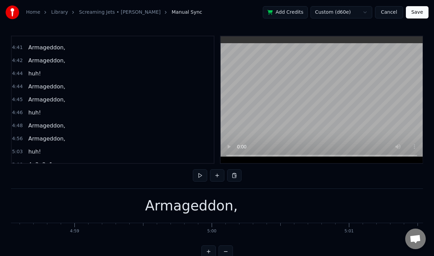
scroll to position [0, 40938]
click at [270, 211] on div "Armageddon," at bounding box center [210, 206] width 971 height 34
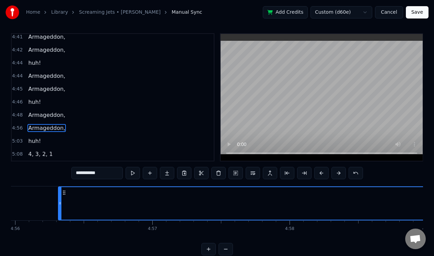
scroll to position [0, 40456]
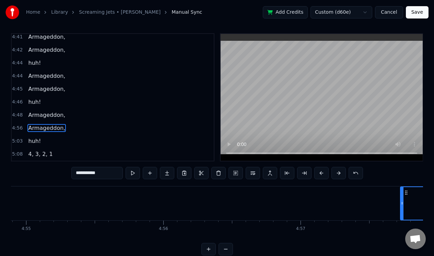
drag, startPoint x: 207, startPoint y: 215, endPoint x: 401, endPoint y: 238, distance: 195.2
click at [401, 238] on div "Last night as I was dreaming I saw the sky was bleeding I heard the screaming j…" at bounding box center [217, 211] width 412 height 51
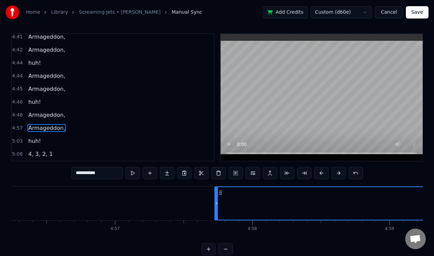
scroll to position [0, 40734]
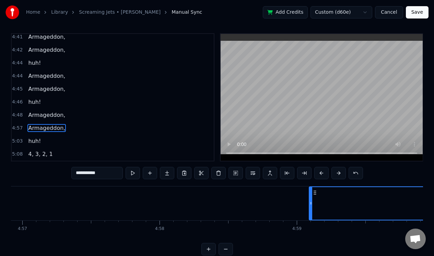
drag, startPoint x: 124, startPoint y: 206, endPoint x: 361, endPoint y: 236, distance: 238.8
click at [353, 232] on div "Last night as I was dreaming I saw the sky was bleeding I heard the screaming j…" at bounding box center [217, 211] width 412 height 51
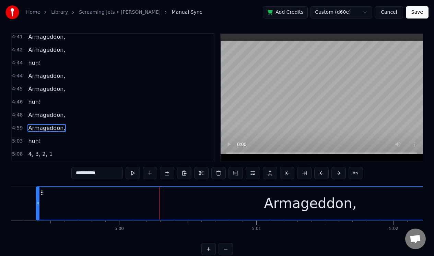
scroll to position [0, 41067]
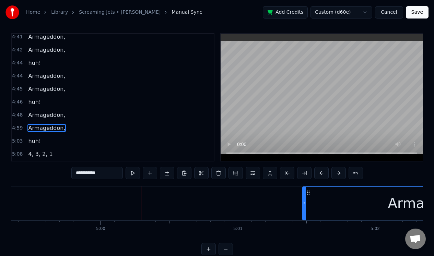
drag, startPoint x: 18, startPoint y: 212, endPoint x: 303, endPoint y: 215, distance: 284.7
click at [303, 215] on div at bounding box center [304, 203] width 3 height 33
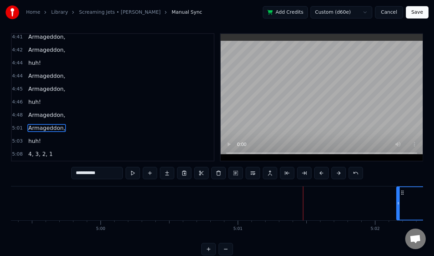
drag, startPoint x: 303, startPoint y: 209, endPoint x: 397, endPoint y: 200, distance: 94.5
click at [397, 200] on div at bounding box center [398, 203] width 3 height 33
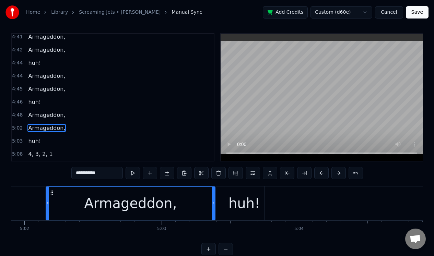
scroll to position [0, 41419]
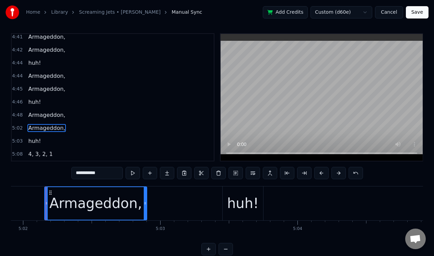
drag, startPoint x: 212, startPoint y: 209, endPoint x: 146, endPoint y: 211, distance: 66.6
click at [145, 211] on div at bounding box center [145, 203] width 3 height 33
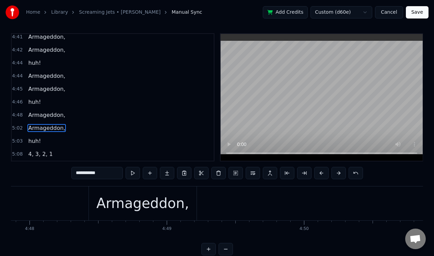
scroll to position [0, 39436]
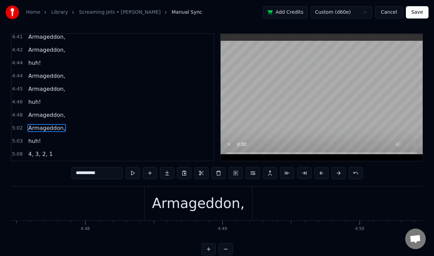
click at [218, 191] on div "Armageddon," at bounding box center [198, 204] width 108 height 34
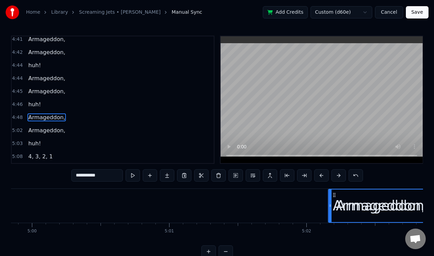
scroll to position [0, 41136]
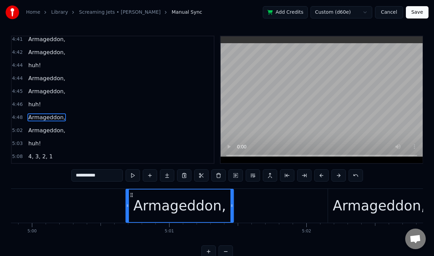
drag, startPoint x: 149, startPoint y: 195, endPoint x: 130, endPoint y: 196, distance: 18.9
click at [130, 196] on icon at bounding box center [131, 194] width 5 height 5
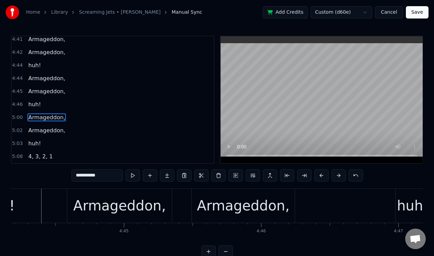
scroll to position [0, 38968]
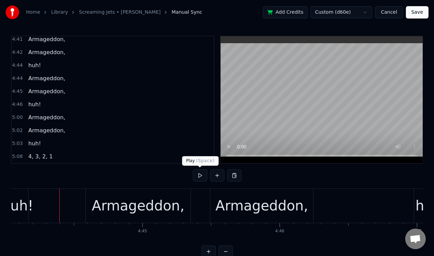
click at [200, 175] on button at bounding box center [200, 175] width 14 height 12
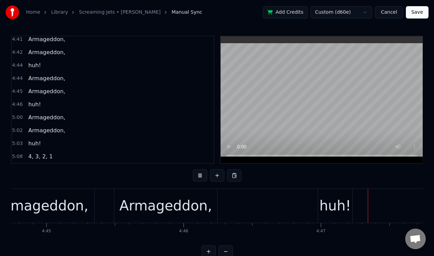
click at [200, 175] on button at bounding box center [200, 175] width 14 height 12
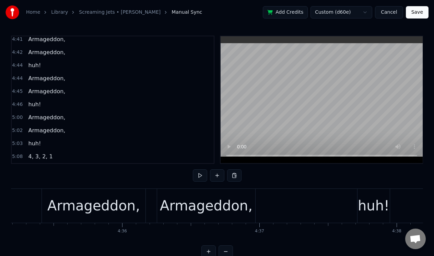
scroll to position [0, 37531]
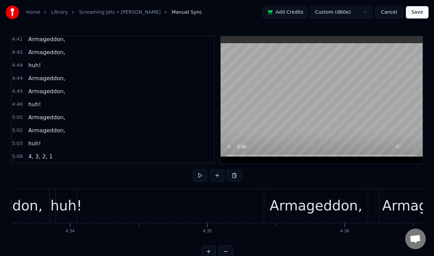
click at [201, 176] on button at bounding box center [200, 175] width 14 height 12
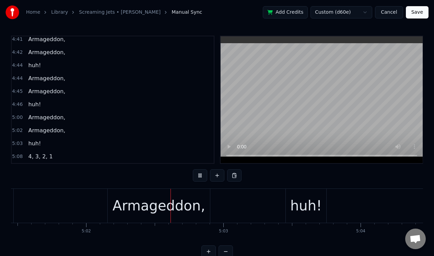
scroll to position [0, 41363]
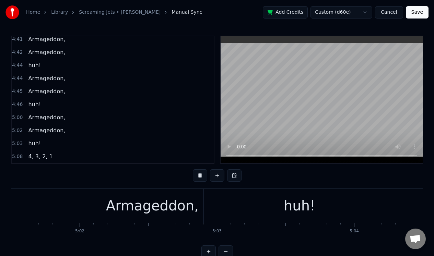
click at [198, 178] on button at bounding box center [200, 175] width 14 height 12
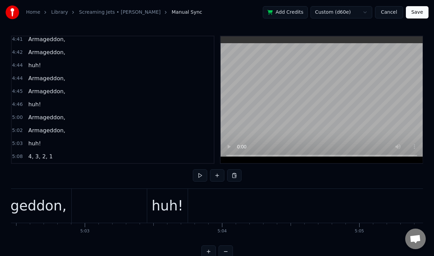
scroll to position [0, 41484]
click at [174, 204] on div "huh!" at bounding box center [178, 205] width 32 height 21
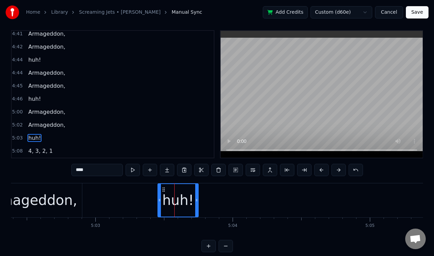
scroll to position [15, 0]
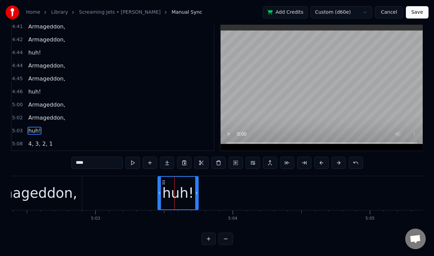
click at [56, 188] on div "Armageddon," at bounding box center [31, 193] width 93 height 21
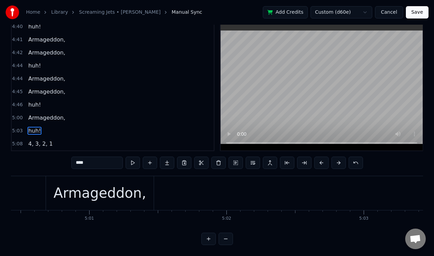
scroll to position [0, 41214]
click at [75, 183] on div "Armageddon," at bounding box center [101, 193] width 93 height 21
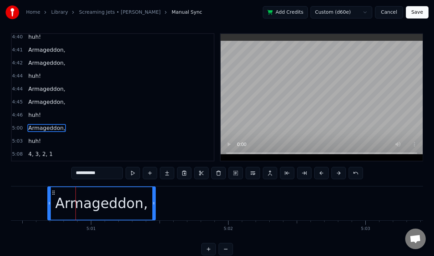
type input "****"
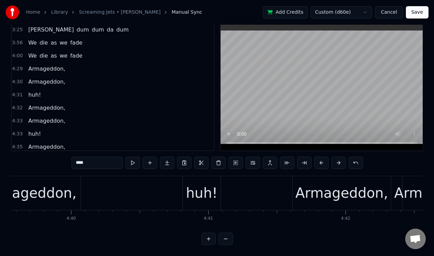
scroll to position [313, 0]
click at [108, 41] on div "3:56 We die as we fade" at bounding box center [113, 42] width 202 height 13
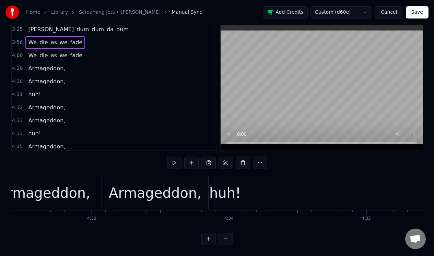
scroll to position [0, 37372]
click at [175, 194] on div "Armageddon," at bounding box center [155, 193] width 93 height 21
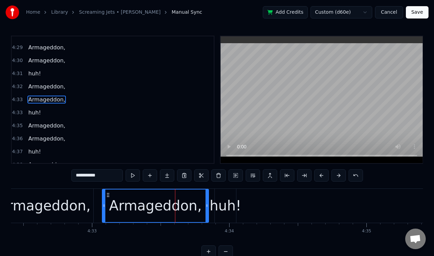
scroll to position [347, 0]
drag, startPoint x: 206, startPoint y: 198, endPoint x: 190, endPoint y: 198, distance: 16.5
click at [190, 198] on div at bounding box center [190, 206] width 3 height 33
click at [66, 195] on div "Armageddon," at bounding box center [44, 205] width 93 height 21
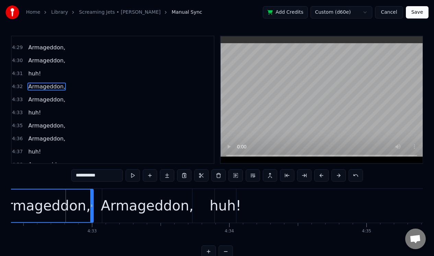
scroll to position [334, 0]
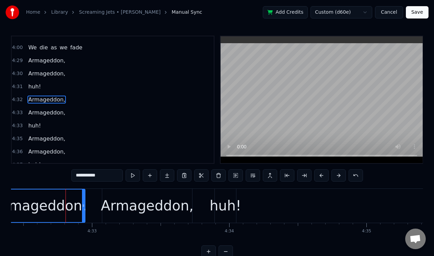
drag, startPoint x: 91, startPoint y: 196, endPoint x: 83, endPoint y: 197, distance: 8.2
click at [83, 197] on div at bounding box center [83, 206] width 3 height 33
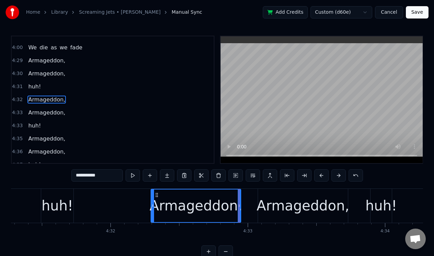
scroll to position [0, 37214]
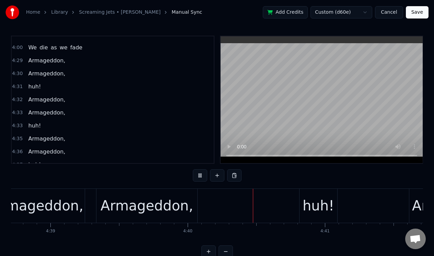
scroll to position [0, 38349]
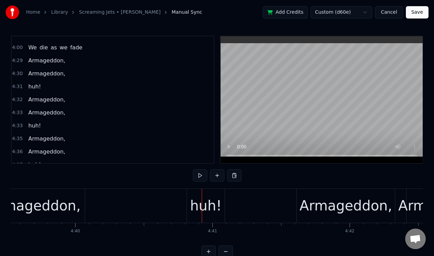
click at [70, 193] on div "Armageddon," at bounding box center [34, 206] width 101 height 34
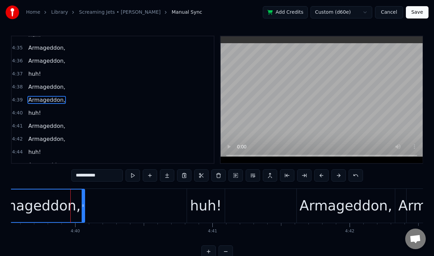
scroll to position [425, 0]
drag, startPoint x: 84, startPoint y: 199, endPoint x: 68, endPoint y: 199, distance: 16.1
click at [68, 199] on div at bounding box center [67, 206] width 3 height 33
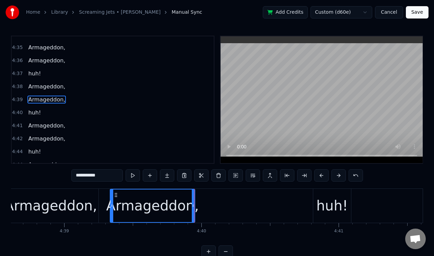
scroll to position [0, 38217]
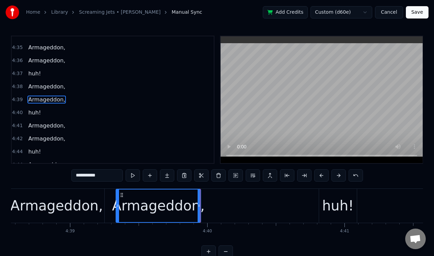
click at [64, 196] on div "Armageddon," at bounding box center [56, 205] width 93 height 21
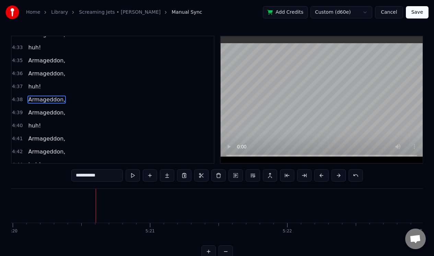
scroll to position [0, 43914]
click at [419, 14] on button "Save" at bounding box center [417, 12] width 23 height 12
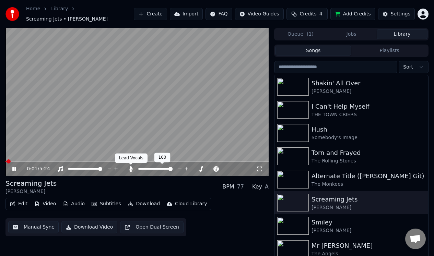
click at [130, 169] on icon at bounding box center [131, 168] width 4 height 5
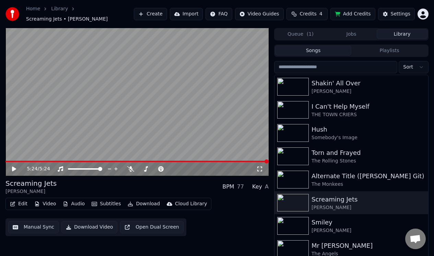
click at [84, 226] on button "Download Video" at bounding box center [89, 227] width 56 height 12
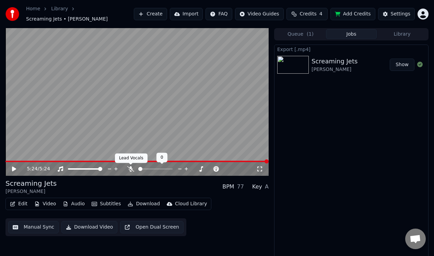
click at [130, 168] on icon at bounding box center [130, 168] width 7 height 5
click at [90, 226] on button "Download Video" at bounding box center [89, 227] width 56 height 12
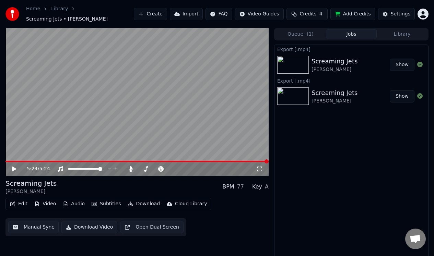
click at [298, 35] on button "Queue ( 1 )" at bounding box center [300, 34] width 51 height 10
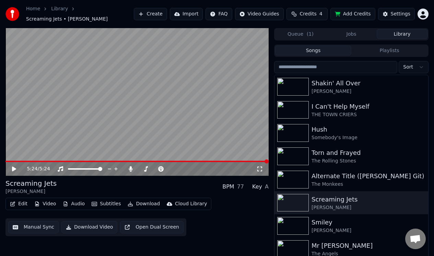
click at [401, 35] on button "Library" at bounding box center [402, 34] width 51 height 10
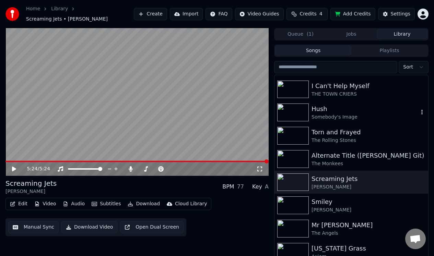
scroll to position [32, 0]
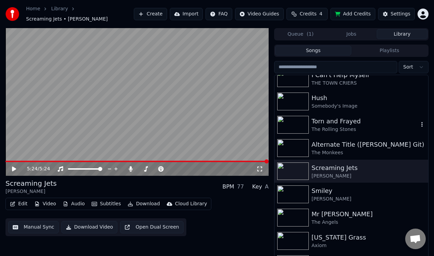
click at [343, 123] on div "Torn and Frayed" at bounding box center [364, 122] width 107 height 10
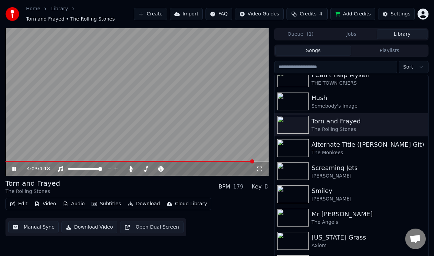
click at [12, 169] on icon at bounding box center [19, 168] width 16 height 5
click at [38, 227] on button "Manual Sync" at bounding box center [33, 227] width 50 height 12
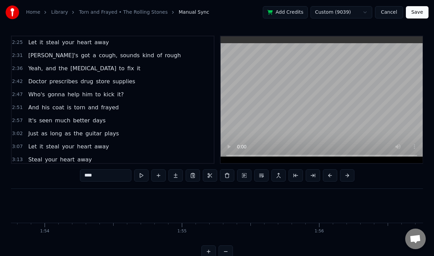
scroll to position [276, 0]
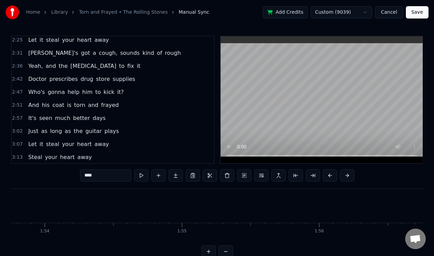
click at [128, 105] on div "2:51 And his coat is torn and frayed" at bounding box center [113, 105] width 202 height 13
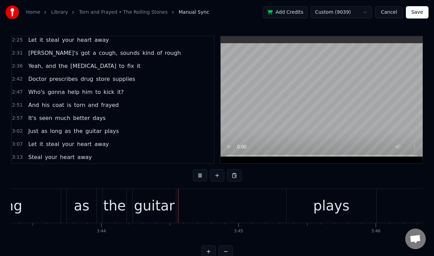
scroll to position [0, 30699]
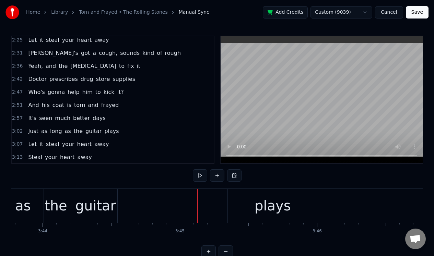
click at [107, 195] on div "guitar" at bounding box center [95, 206] width 43 height 34
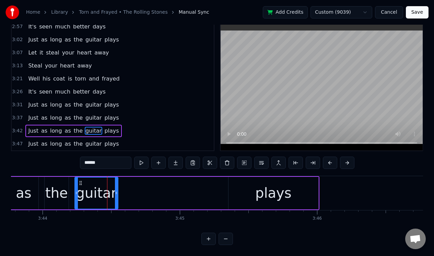
scroll to position [355, 0]
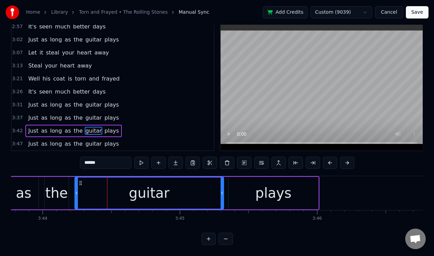
drag, startPoint x: 116, startPoint y: 194, endPoint x: 222, endPoint y: 197, distance: 105.7
click at [222, 197] on div at bounding box center [222, 193] width 3 height 31
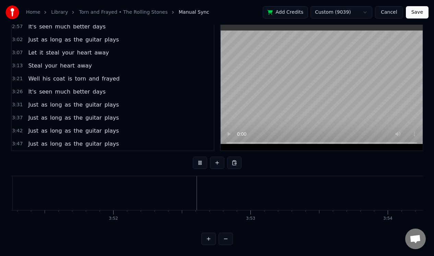
scroll to position [0, 31811]
click at [419, 12] on button "Save" at bounding box center [417, 12] width 23 height 12
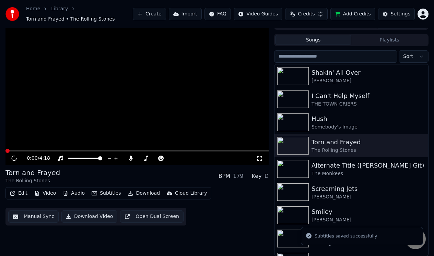
scroll to position [11, 0]
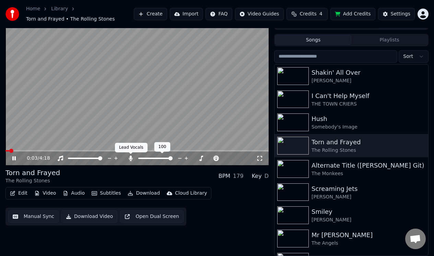
click at [130, 158] on icon at bounding box center [131, 158] width 4 height 5
click at [14, 158] on icon at bounding box center [19, 158] width 16 height 5
click at [32, 216] on button "Manual Sync" at bounding box center [33, 217] width 50 height 12
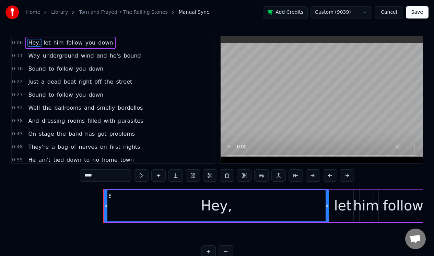
scroll to position [0, 789]
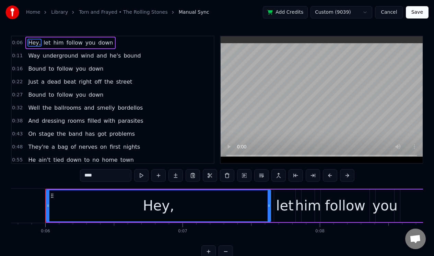
click at [83, 107] on span "and" at bounding box center [89, 108] width 12 height 8
type input "***"
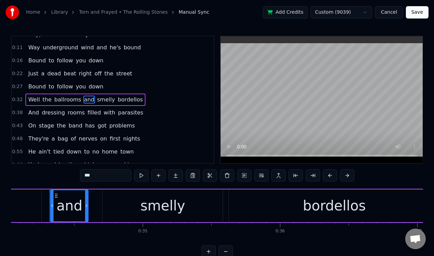
scroll to position [0, 4674]
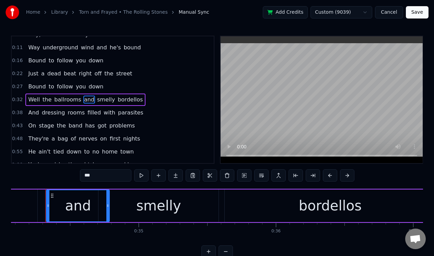
drag, startPoint x: 82, startPoint y: 198, endPoint x: 107, endPoint y: 195, distance: 25.2
click at [108, 196] on div at bounding box center [107, 205] width 3 height 31
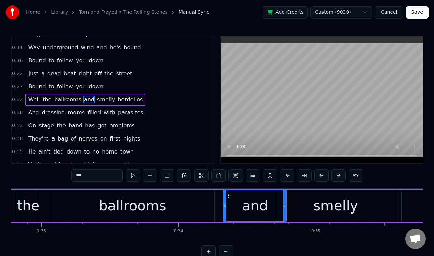
scroll to position [0, 4350]
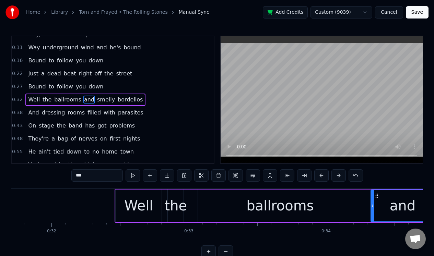
click at [147, 100] on div "0:32 Well the ballrooms and smelly bordellos" at bounding box center [113, 99] width 202 height 13
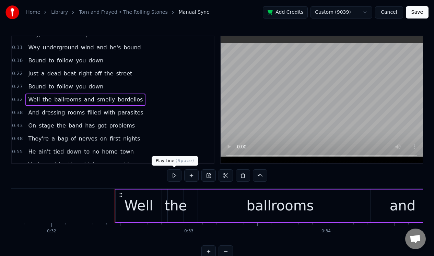
click at [174, 174] on button at bounding box center [174, 175] width 14 height 12
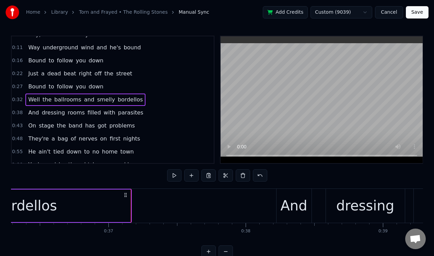
scroll to position [0, 5064]
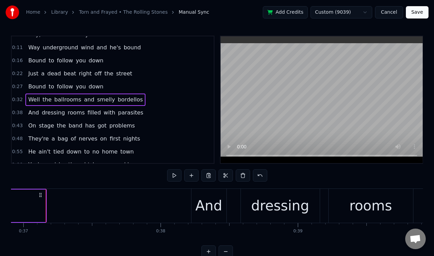
click at [165, 180] on div "0:06 Hey, let him follow you down 0:11 Way underground wind and he's bound 0:16…" at bounding box center [217, 147] width 412 height 222
click at [422, 14] on button "Save" at bounding box center [417, 12] width 23 height 12
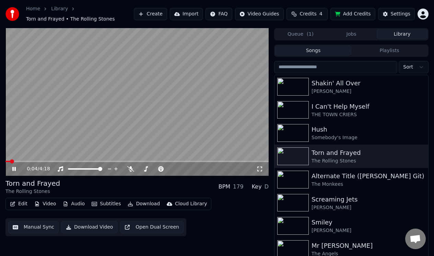
click at [56, 161] on span at bounding box center [136, 161] width 263 height 1
click at [55, 162] on span at bounding box center [136, 161] width 263 height 1
click at [12, 167] on icon at bounding box center [19, 168] width 16 height 5
click at [37, 227] on button "Manual Sync" at bounding box center [33, 227] width 50 height 12
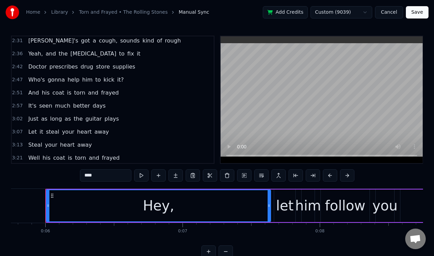
scroll to position [284, 0]
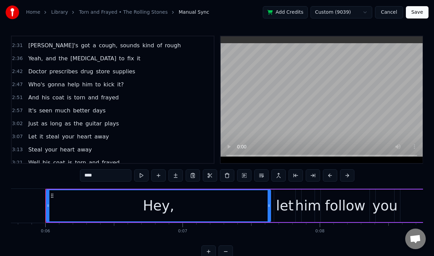
click at [129, 84] on div "2:47 Who's gonna help him to kick it?" at bounding box center [113, 84] width 202 height 13
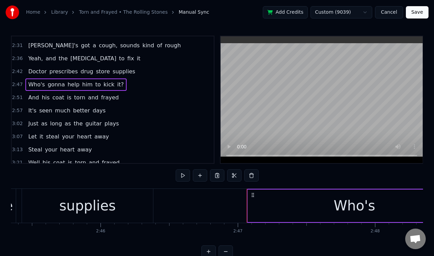
scroll to position [0, 22885]
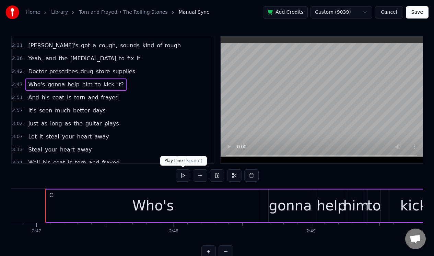
click at [183, 175] on button at bounding box center [183, 175] width 14 height 12
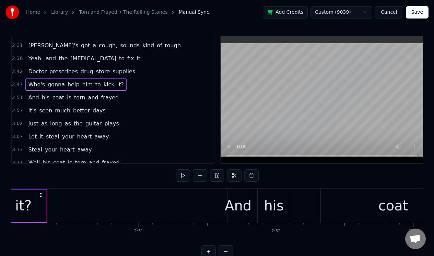
scroll to position [0, 23332]
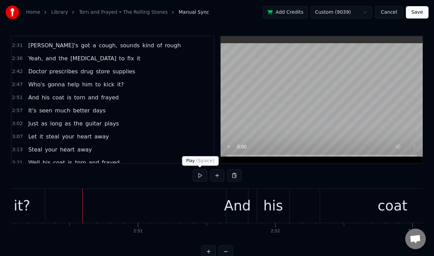
click at [200, 174] on button at bounding box center [200, 175] width 14 height 12
click at [199, 174] on button at bounding box center [200, 175] width 14 height 12
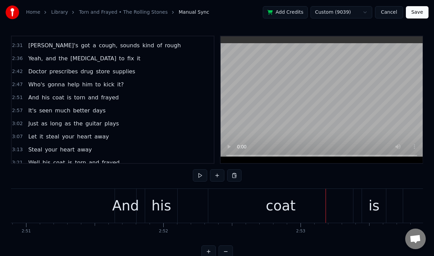
scroll to position [0, 23385]
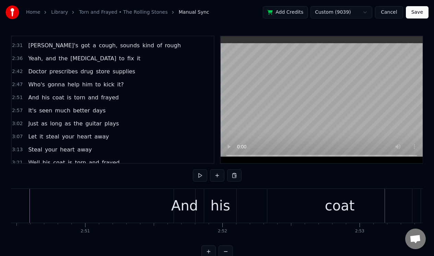
click at [185, 194] on div "And" at bounding box center [184, 206] width 21 height 34
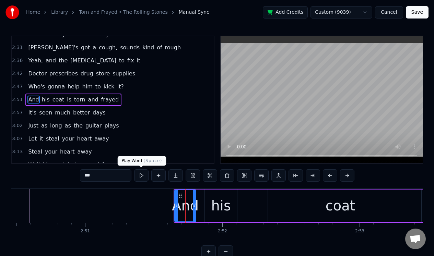
click at [140, 175] on button at bounding box center [141, 175] width 14 height 12
drag, startPoint x: 193, startPoint y: 206, endPoint x: 198, endPoint y: 205, distance: 4.9
click at [198, 205] on icon at bounding box center [196, 205] width 3 height 5
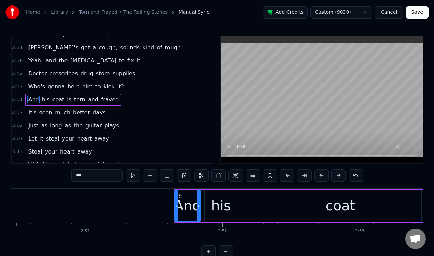
click at [198, 205] on icon at bounding box center [198, 205] width 3 height 5
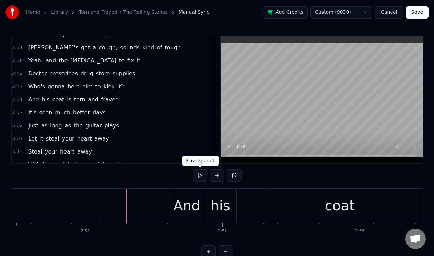
click at [200, 177] on button at bounding box center [200, 175] width 14 height 12
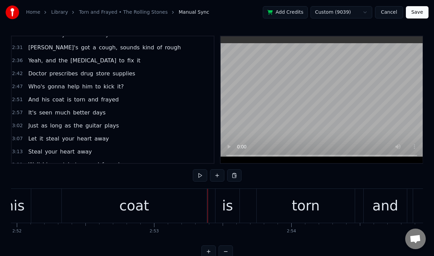
scroll to position [0, 23532]
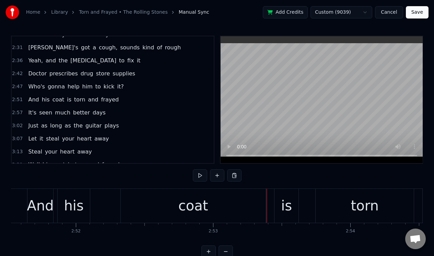
click at [415, 13] on button "Save" at bounding box center [417, 12] width 23 height 12
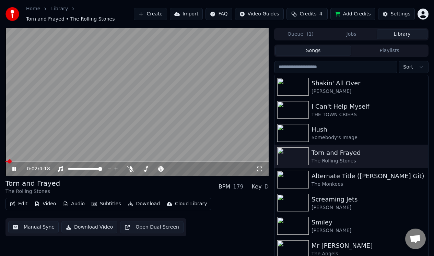
click at [13, 167] on icon at bounding box center [19, 168] width 16 height 5
click at [84, 227] on button "Download Video" at bounding box center [89, 227] width 56 height 12
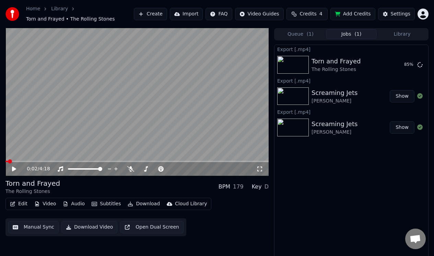
click at [350, 174] on div "Export [.mp4] Torn and Frayed The Rolling Stones 85 % Export [.mp4] Screaming J…" at bounding box center [351, 154] width 154 height 218
click at [129, 165] on div "0:02 / 4:18" at bounding box center [136, 169] width 263 height 14
click at [131, 171] on icon at bounding box center [130, 168] width 7 height 5
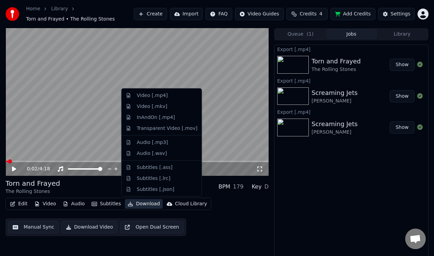
click at [142, 204] on button "Download" at bounding box center [144, 204] width 38 height 10
click at [156, 96] on div "Video [.mp4]" at bounding box center [152, 95] width 31 height 7
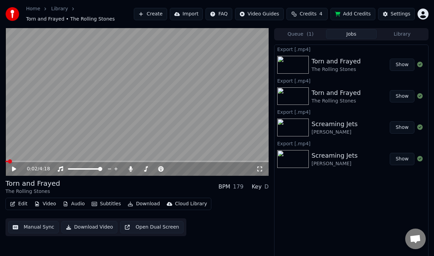
click at [408, 33] on button "Library" at bounding box center [402, 34] width 51 height 10
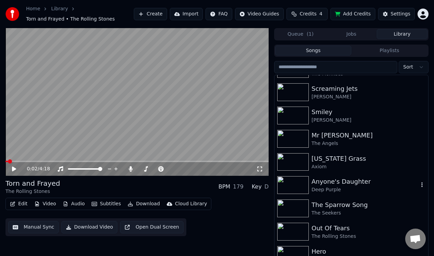
scroll to position [112, 0]
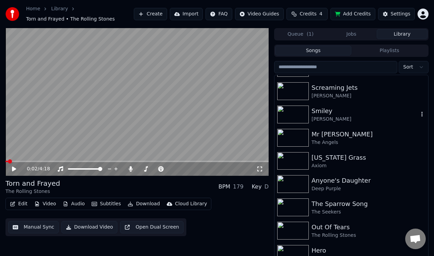
click at [320, 109] on div "Smiley" at bounding box center [364, 111] width 107 height 10
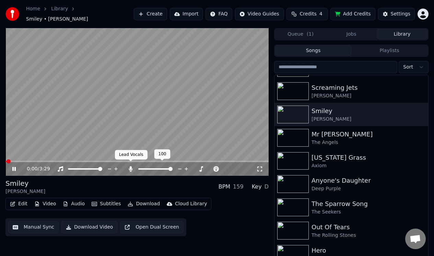
click at [131, 166] on icon at bounding box center [131, 168] width 4 height 5
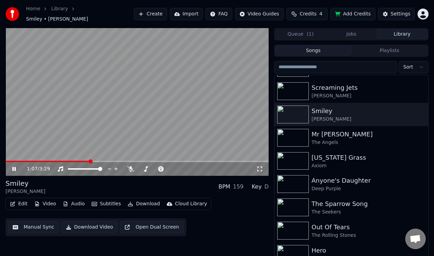
click at [15, 167] on icon at bounding box center [13, 169] width 3 height 4
click at [326, 154] on div "[US_STATE] Grass" at bounding box center [364, 158] width 107 height 10
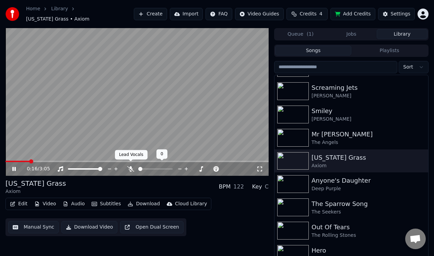
click at [131, 166] on icon at bounding box center [130, 168] width 7 height 5
click at [13, 167] on icon at bounding box center [13, 169] width 3 height 4
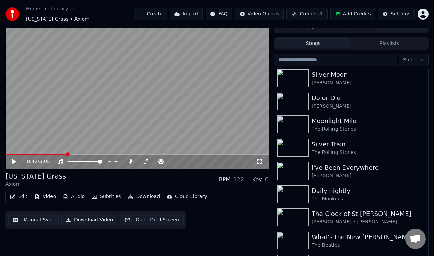
scroll to position [740, 0]
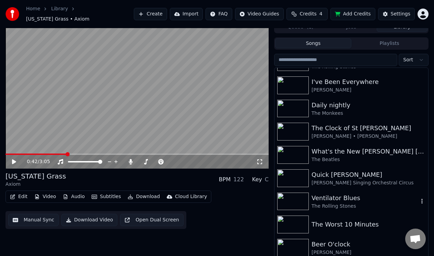
click at [336, 194] on div "Ventilator Blues" at bounding box center [364, 198] width 107 height 10
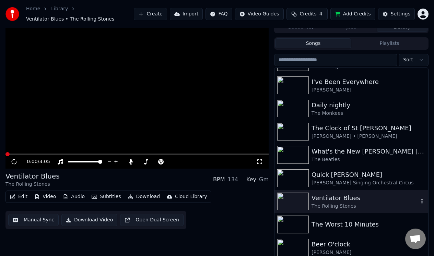
scroll to position [11, 0]
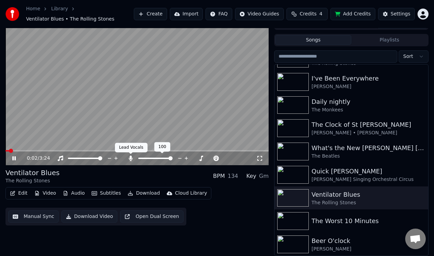
click at [131, 158] on icon at bounding box center [131, 158] width 4 height 5
click at [131, 158] on icon at bounding box center [130, 158] width 7 height 5
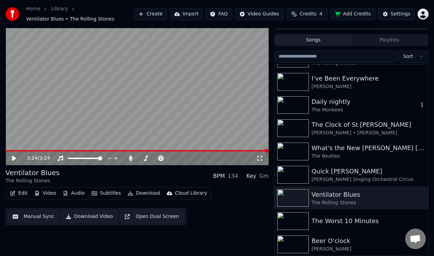
click at [329, 103] on div "Daily nightly" at bounding box center [364, 102] width 107 height 10
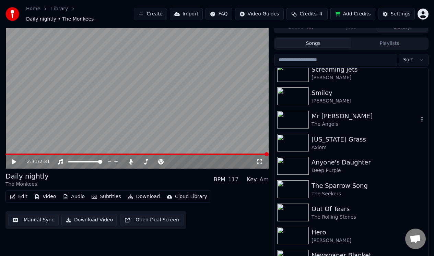
scroll to position [126, 0]
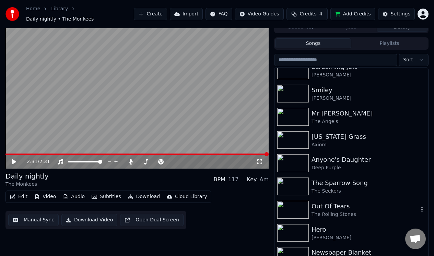
click at [352, 205] on div "Out Of Tears" at bounding box center [364, 207] width 107 height 10
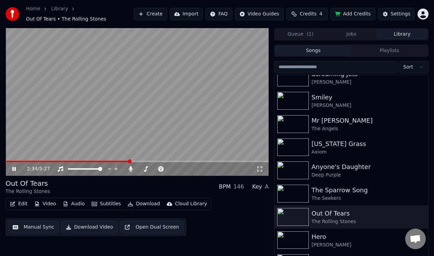
click at [12, 167] on icon at bounding box center [19, 168] width 16 height 5
click at [29, 226] on button "Manual Sync" at bounding box center [33, 227] width 50 height 12
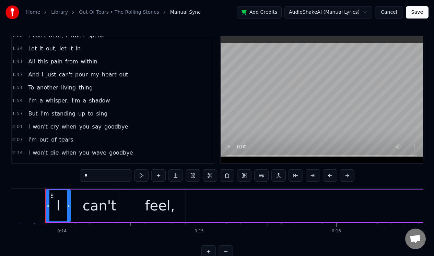
scroll to position [138, 0]
click at [137, 128] on div "2:01 I won't cry when you say goodbye" at bounding box center [113, 126] width 202 height 13
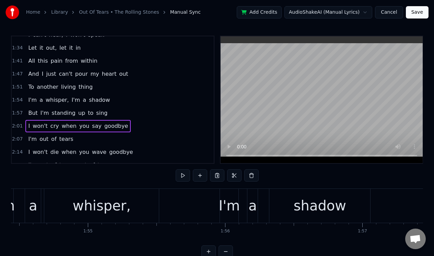
scroll to position [0, 16574]
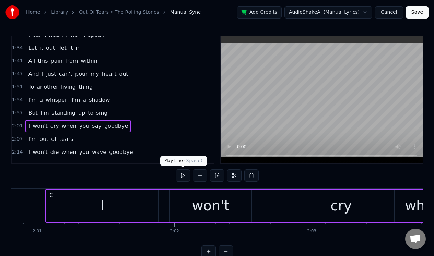
click at [180, 177] on button at bounding box center [183, 175] width 14 height 12
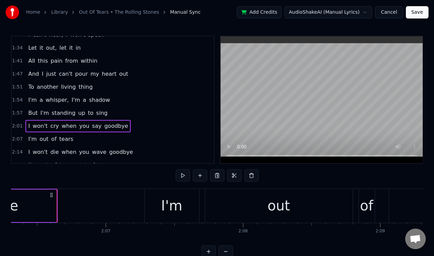
scroll to position [0, 17339]
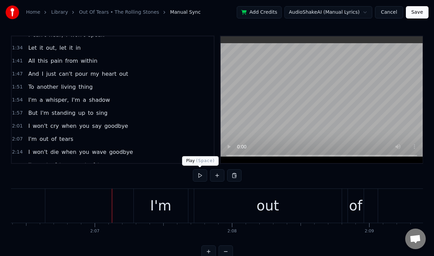
click at [199, 176] on button at bounding box center [200, 175] width 14 height 12
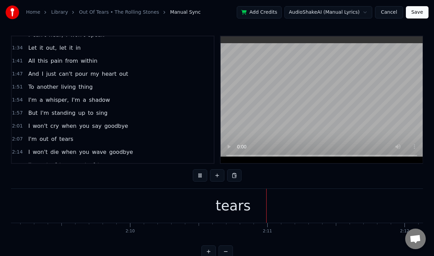
scroll to position [0, 17749]
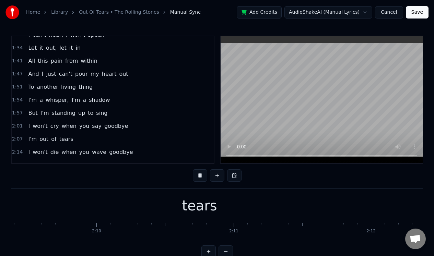
click at [199, 177] on button at bounding box center [200, 175] width 14 height 12
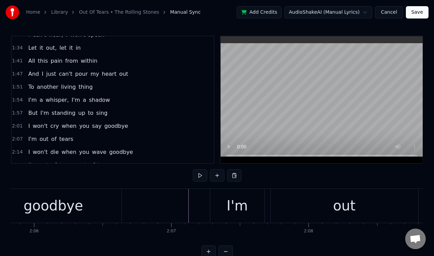
click at [201, 175] on button at bounding box center [200, 175] width 14 height 12
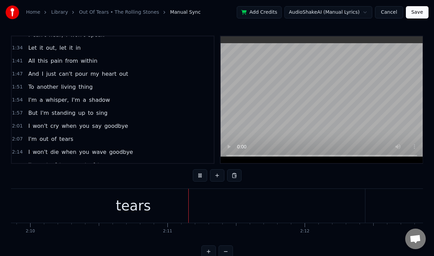
scroll to position [0, 17816]
click at [201, 175] on button at bounding box center [200, 175] width 14 height 12
click at [132, 212] on div "tears" at bounding box center [132, 205] width 35 height 21
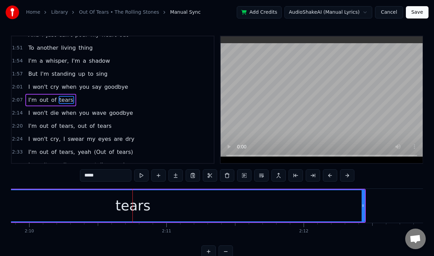
scroll to position [178, 0]
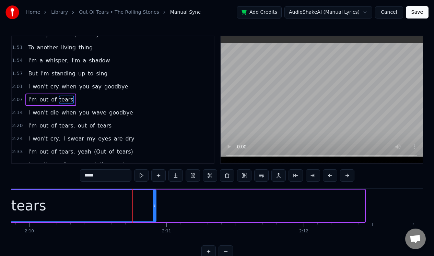
drag, startPoint x: 363, startPoint y: 209, endPoint x: 154, endPoint y: 201, distance: 208.7
click at [154, 201] on div at bounding box center [154, 205] width 3 height 31
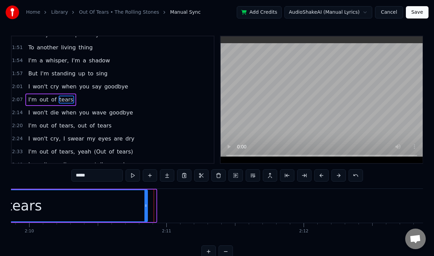
drag, startPoint x: 154, startPoint y: 201, endPoint x: 144, endPoint y: 202, distance: 10.0
click at [144, 202] on div at bounding box center [145, 205] width 3 height 31
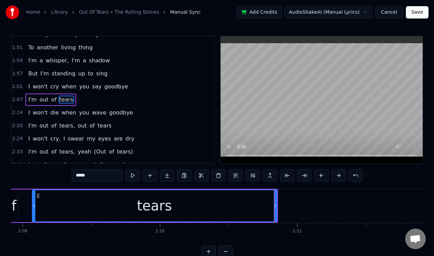
scroll to position [0, 17648]
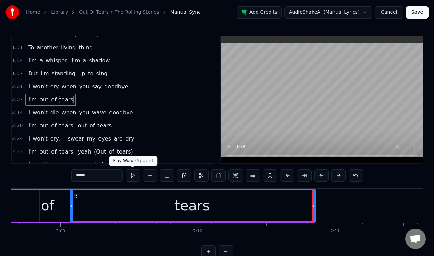
click at [134, 175] on button at bounding box center [133, 175] width 14 height 12
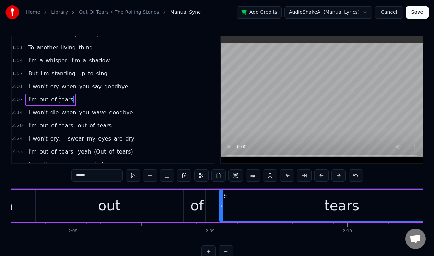
scroll to position [0, 17461]
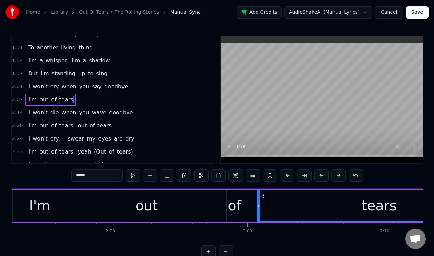
click at [91, 102] on div "2:07 I'm out of tears" at bounding box center [113, 99] width 202 height 13
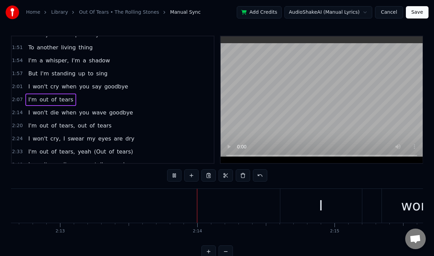
scroll to position [0, 18225]
click at [256, 202] on div "I" at bounding box center [294, 206] width 82 height 34
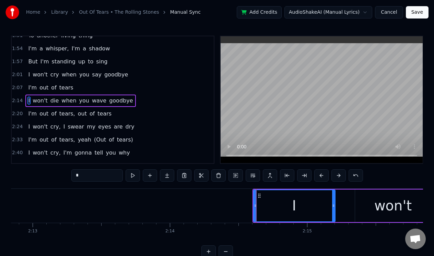
scroll to position [191, 0]
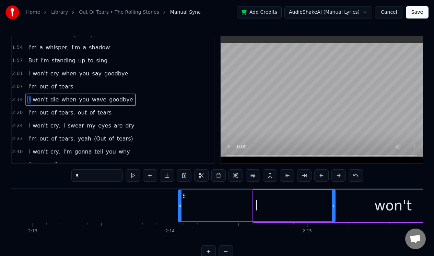
drag, startPoint x: 254, startPoint y: 202, endPoint x: 179, endPoint y: 202, distance: 75.1
click at [179, 202] on div at bounding box center [180, 205] width 3 height 31
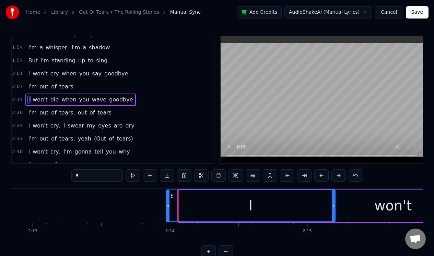
drag, startPoint x: 179, startPoint y: 202, endPoint x: 167, endPoint y: 204, distance: 12.2
click at [167, 204] on div at bounding box center [168, 205] width 3 height 31
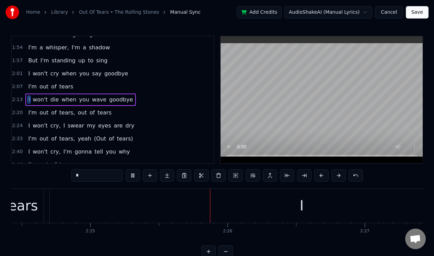
scroll to position [0, 19822]
click at [71, 199] on div "I" at bounding box center [292, 206] width 504 height 34
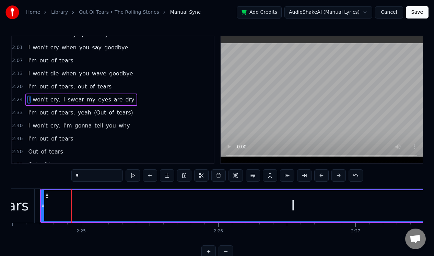
scroll to position [217, 0]
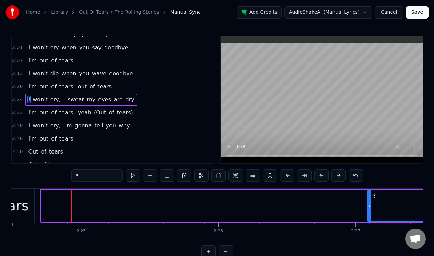
drag, startPoint x: 42, startPoint y: 215, endPoint x: 368, endPoint y: 216, distance: 326.5
click at [368, 216] on div at bounding box center [369, 205] width 3 height 31
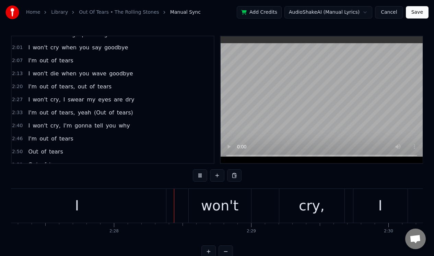
scroll to position [0, 20208]
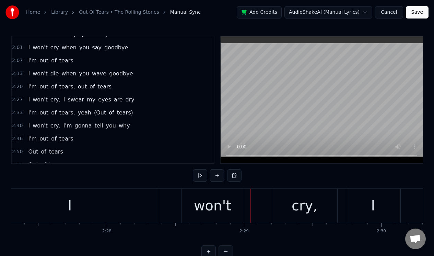
click at [129, 199] on div "I" at bounding box center [70, 206] width 178 height 34
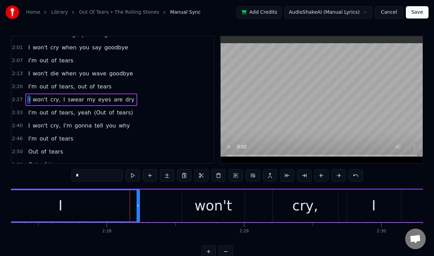
drag, startPoint x: 158, startPoint y: 199, endPoint x: 138, endPoint y: 200, distance: 19.9
click at [138, 200] on div at bounding box center [138, 205] width 3 height 31
click at [131, 175] on button at bounding box center [133, 175] width 14 height 12
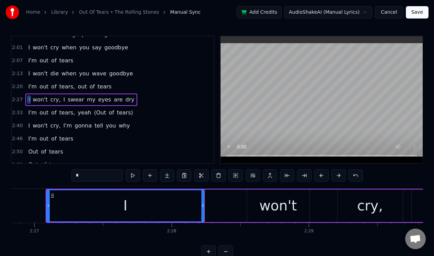
click at [253, 200] on div "won't" at bounding box center [278, 206] width 62 height 33
type input "*****"
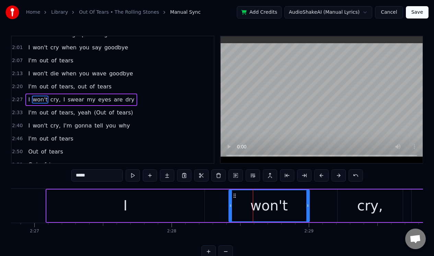
drag, startPoint x: 247, startPoint y: 200, endPoint x: 229, endPoint y: 200, distance: 17.5
click at [229, 200] on div at bounding box center [230, 205] width 3 height 31
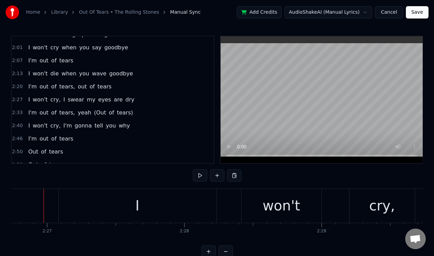
scroll to position [0, 20129]
click at [201, 174] on button at bounding box center [200, 175] width 14 height 12
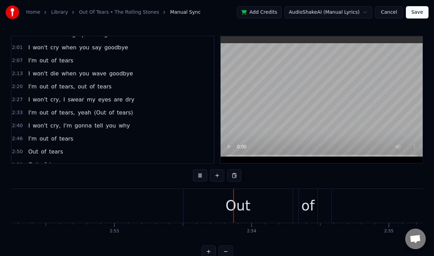
scroll to position [0, 23672]
click at [202, 172] on button at bounding box center [200, 175] width 14 height 12
click at [148, 203] on div "tears" at bounding box center [206, 206] width 576 height 34
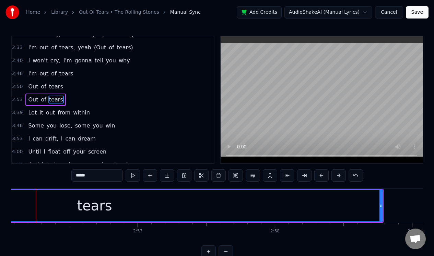
scroll to position [0, 24212]
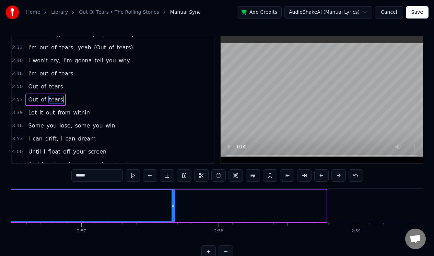
drag, startPoint x: 324, startPoint y: 214, endPoint x: 173, endPoint y: 220, distance: 151.7
click at [173, 220] on div at bounding box center [172, 205] width 3 height 31
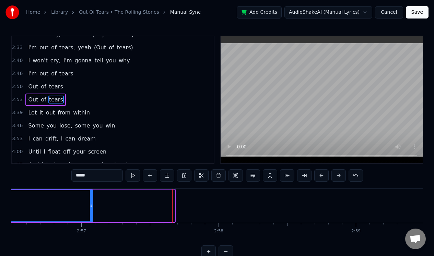
drag, startPoint x: 173, startPoint y: 218, endPoint x: 83, endPoint y: 222, distance: 90.0
click at [84, 223] on div "I can't feel, feel a thing I can't shout, I can't scream Breathe it out, breath…" at bounding box center [217, 214] width 412 height 51
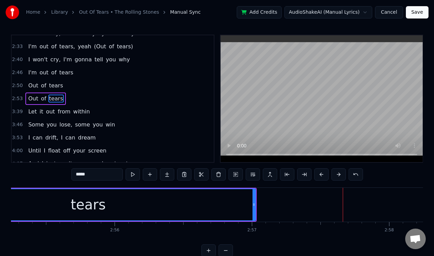
scroll to position [0, 24033]
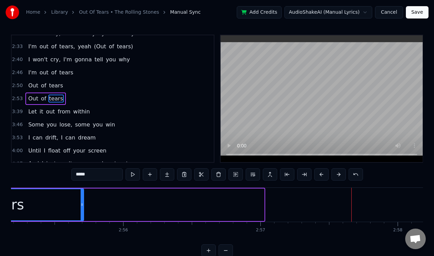
drag, startPoint x: 262, startPoint y: 213, endPoint x: 80, endPoint y: 209, distance: 182.5
click at [81, 209] on div at bounding box center [82, 204] width 3 height 31
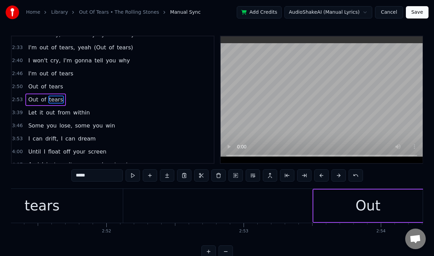
scroll to position [0, 23594]
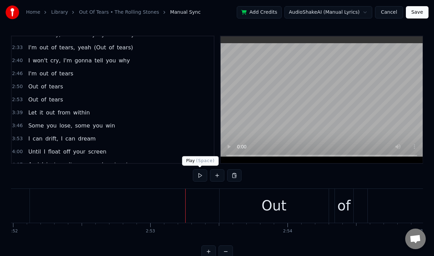
click at [201, 175] on button at bounding box center [200, 175] width 14 height 12
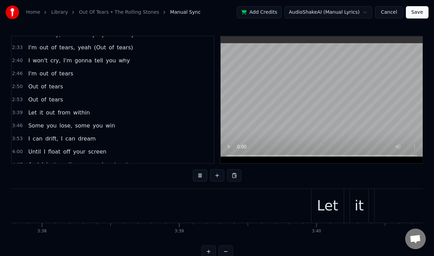
scroll to position [0, 30171]
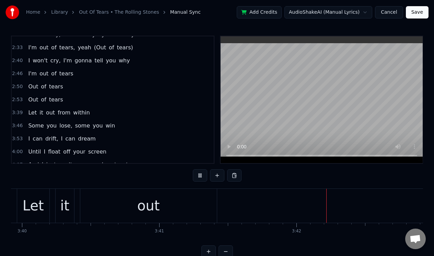
click at [199, 176] on button at bounding box center [200, 175] width 14 height 12
click at [152, 211] on div "out" at bounding box center [148, 205] width 23 height 21
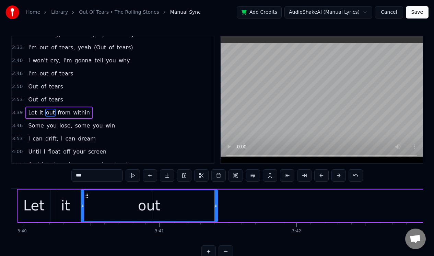
scroll to position [295, 0]
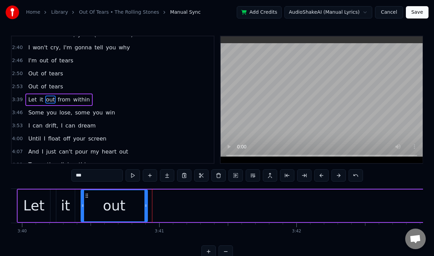
drag, startPoint x: 215, startPoint y: 201, endPoint x: 145, endPoint y: 204, distance: 70.0
click at [145, 204] on div at bounding box center [145, 205] width 3 height 31
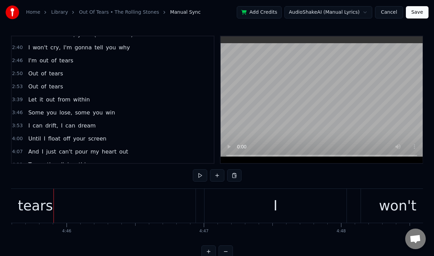
scroll to position [0, 39189]
click at [112, 204] on div "tears" at bounding box center [27, 206] width 320 height 34
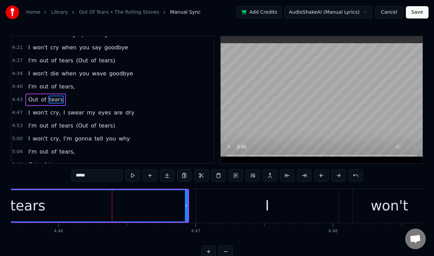
scroll to position [451, 0]
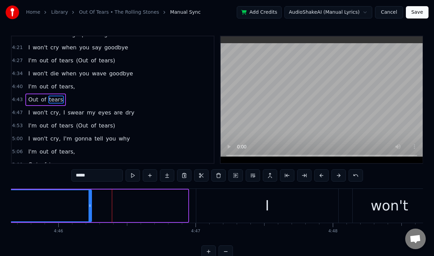
drag, startPoint x: 187, startPoint y: 199, endPoint x: 91, endPoint y: 189, distance: 96.9
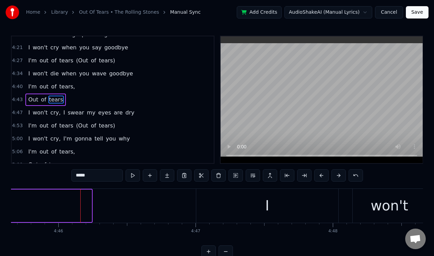
drag, startPoint x: 90, startPoint y: 201, endPoint x: 7, endPoint y: 198, distance: 83.7
click at [7, 198] on div "Home Library Out Of Tears • The Rolling Stones Manual Sync Add Credits AudioSha…" at bounding box center [217, 129] width 434 height 258
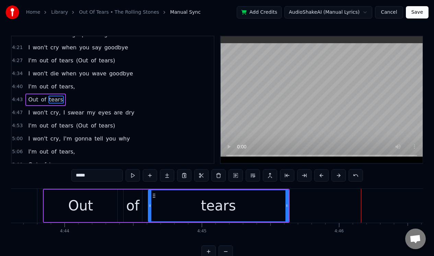
scroll to position [0, 38889]
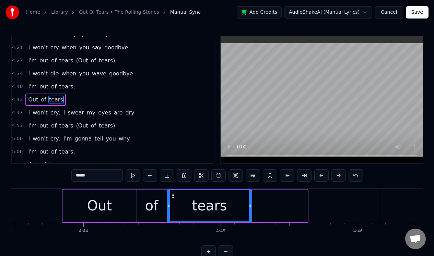
drag, startPoint x: 305, startPoint y: 213, endPoint x: 249, endPoint y: 210, distance: 55.6
click at [249, 210] on div at bounding box center [250, 205] width 3 height 31
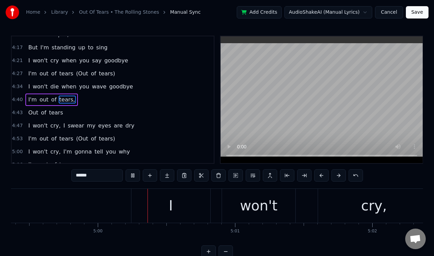
scroll to position [0, 41074]
click at [150, 197] on div "I" at bounding box center [167, 206] width 79 height 34
type input "*"
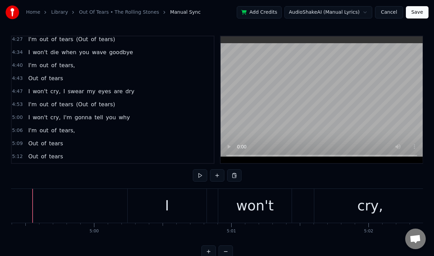
scroll to position [0, 41061]
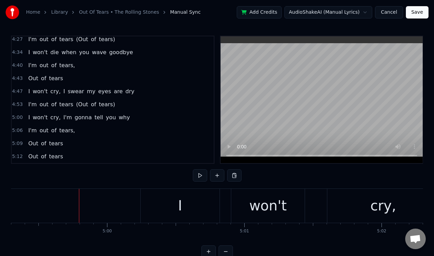
click at [185, 200] on div "I" at bounding box center [180, 206] width 79 height 34
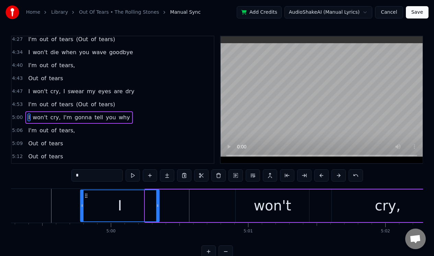
drag, startPoint x: 147, startPoint y: 195, endPoint x: 85, endPoint y: 192, distance: 61.8
click at [85, 192] on div "I" at bounding box center [120, 205] width 78 height 31
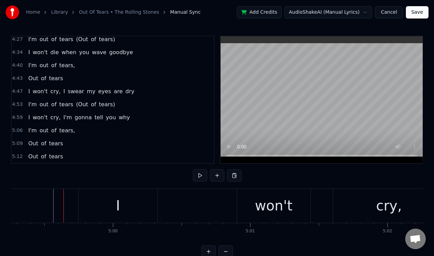
click at [111, 200] on div "I" at bounding box center [118, 206] width 79 height 34
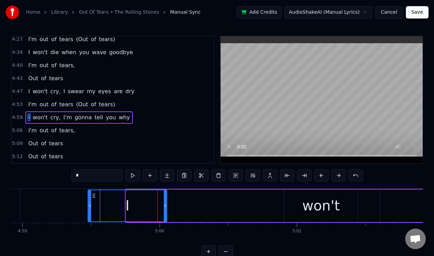
scroll to position [0, 41008]
drag, startPoint x: 85, startPoint y: 195, endPoint x: 94, endPoint y: 196, distance: 8.9
click at [94, 196] on icon at bounding box center [93, 195] width 5 height 5
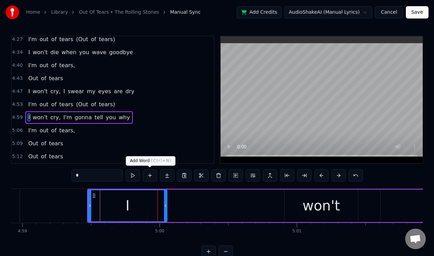
click at [153, 177] on button at bounding box center [150, 175] width 14 height 12
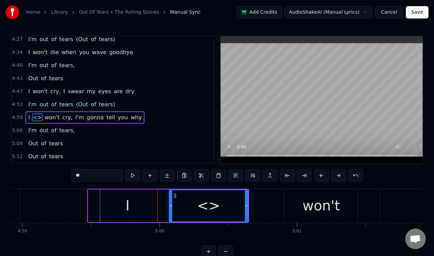
click at [126, 203] on div "I" at bounding box center [127, 206] width 79 height 33
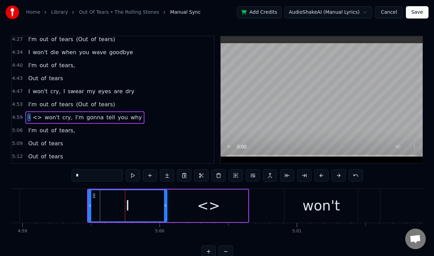
drag, startPoint x: 89, startPoint y: 178, endPoint x: 63, endPoint y: 176, distance: 26.2
click at [63, 176] on div "0:13 I can't feel, feel a thing 0:20 I can't shout, I can't scream 0:27 Breathe…" at bounding box center [217, 147] width 412 height 222
click at [215, 207] on div "<>" at bounding box center [208, 205] width 23 height 21
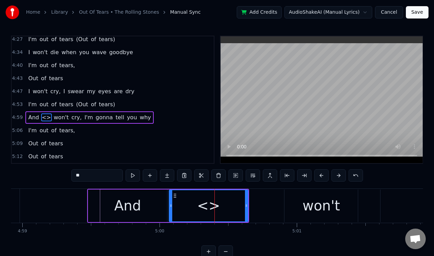
drag, startPoint x: 102, startPoint y: 176, endPoint x: 67, endPoint y: 176, distance: 34.6
click at [67, 176] on div "0:13 I can't feel, feel a thing 0:20 I can't shout, I can't scream 0:27 Breathe…" at bounding box center [217, 147] width 412 height 222
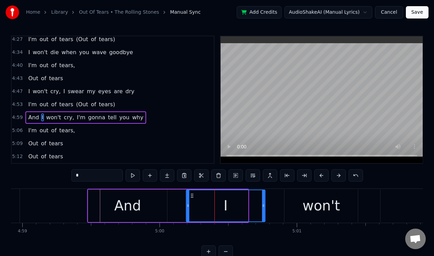
drag, startPoint x: 176, startPoint y: 195, endPoint x: 193, endPoint y: 196, distance: 17.2
click at [193, 196] on icon at bounding box center [191, 195] width 5 height 5
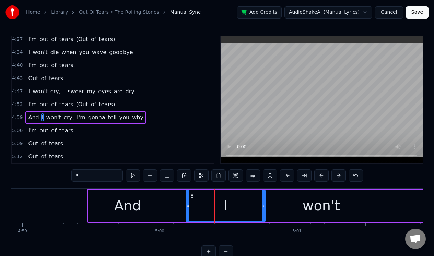
click at [142, 203] on div "And" at bounding box center [127, 206] width 79 height 33
type input "***"
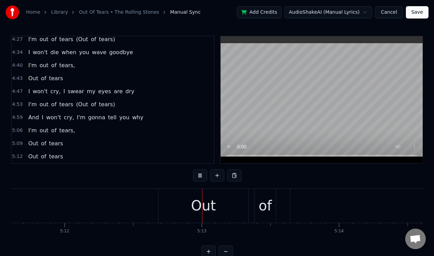
scroll to position [0, 42813]
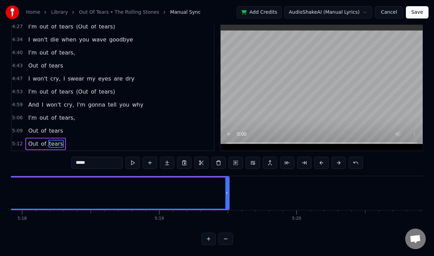
scroll to position [0, 43596]
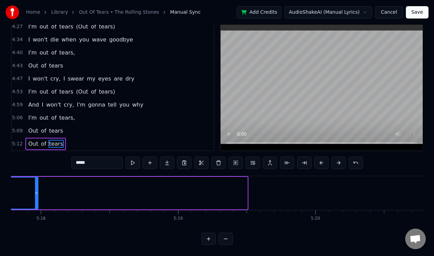
drag, startPoint x: 245, startPoint y: 197, endPoint x: 35, endPoint y: 191, distance: 210.3
click at [35, 191] on div at bounding box center [36, 193] width 3 height 31
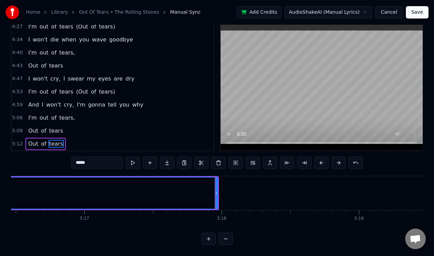
scroll to position [0, 43396]
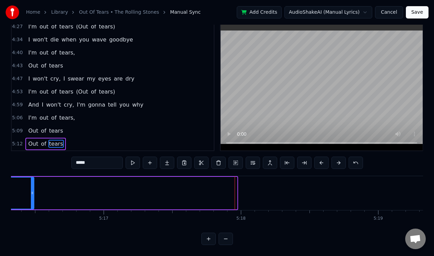
drag, startPoint x: 236, startPoint y: 196, endPoint x: 33, endPoint y: 190, distance: 203.1
click at [33, 190] on div at bounding box center [32, 193] width 3 height 31
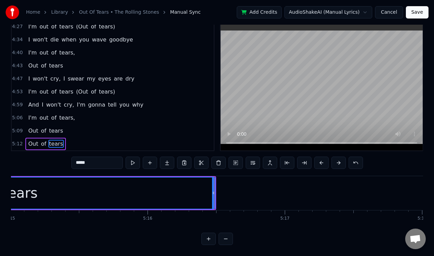
scroll to position [0, 43183]
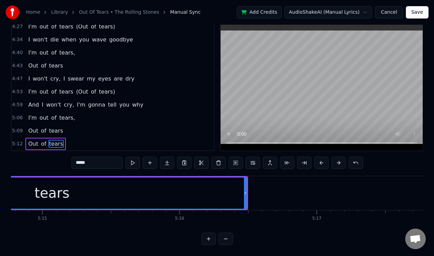
click at [246, 192] on div at bounding box center [246, 193] width 0 height 34
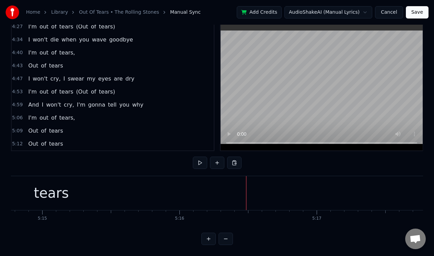
click at [220, 192] on div "tears" at bounding box center [51, 193] width 390 height 34
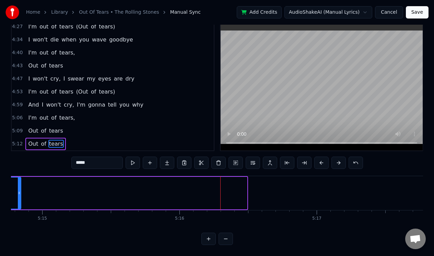
drag, startPoint x: 245, startPoint y: 191, endPoint x: 19, endPoint y: 194, distance: 226.4
click at [19, 194] on div at bounding box center [19, 193] width 3 height 31
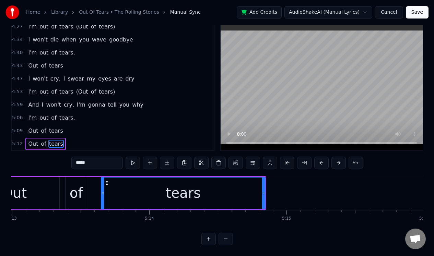
scroll to position [0, 42939]
drag, startPoint x: 264, startPoint y: 191, endPoint x: 235, endPoint y: 184, distance: 30.0
click at [235, 184] on div at bounding box center [234, 193] width 3 height 31
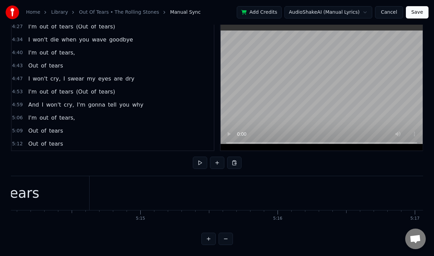
scroll to position [0, 43078]
click at [80, 187] on div "tears" at bounding box center [29, 193] width 135 height 34
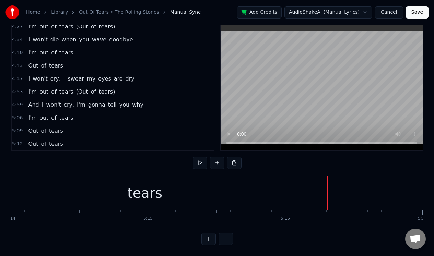
click at [317, 183] on div "tears" at bounding box center [145, 193] width 366 height 34
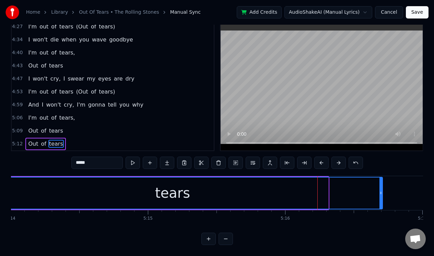
drag, startPoint x: 325, startPoint y: 184, endPoint x: 379, endPoint y: 182, distance: 53.9
click at [380, 183] on div at bounding box center [380, 193] width 3 height 31
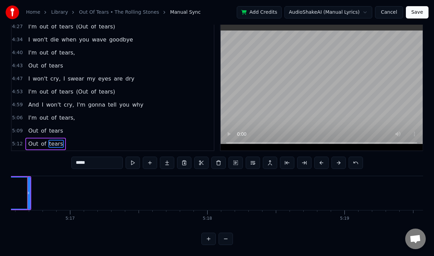
scroll to position [0, 43434]
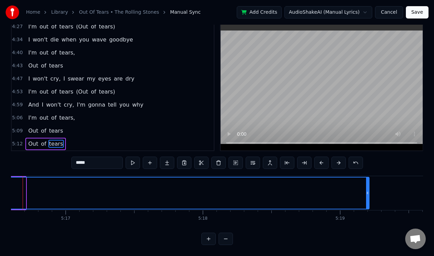
drag, startPoint x: 24, startPoint y: 196, endPoint x: 367, endPoint y: 182, distance: 343.6
click at [367, 182] on div at bounding box center [367, 193] width 3 height 31
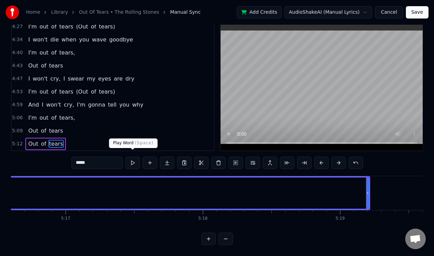
click at [130, 157] on button at bounding box center [133, 163] width 14 height 12
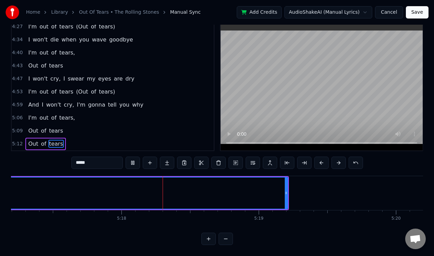
scroll to position [0, 43519]
click at [323, 195] on div at bounding box center [321, 193] width 3 height 31
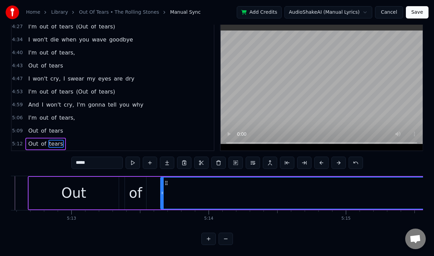
scroll to position [0, 42877]
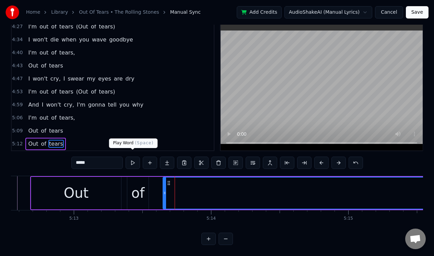
click at [133, 157] on button at bounding box center [133, 163] width 14 height 12
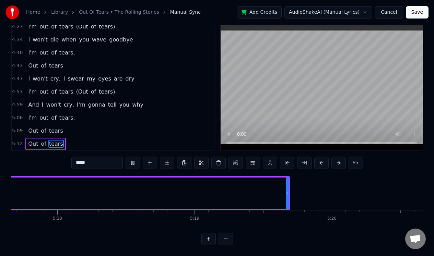
scroll to position [0, 43600]
click at [93, 161] on input "*****" at bounding box center [96, 163] width 51 height 12
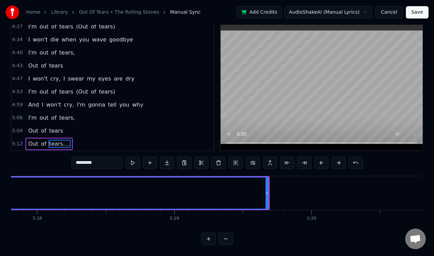
type input "*********"
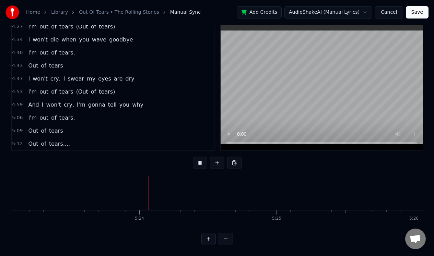
scroll to position [0, 44322]
click at [415, 13] on button "Save" at bounding box center [417, 12] width 23 height 12
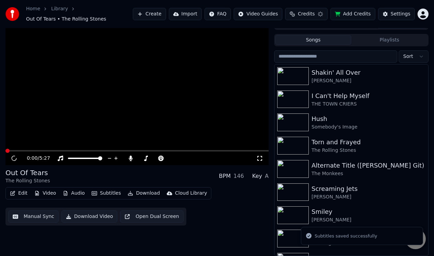
scroll to position [11, 0]
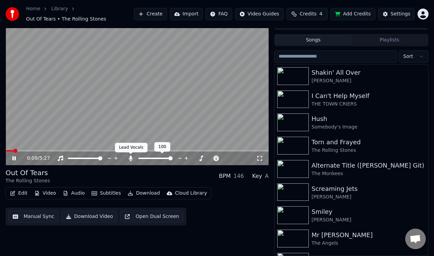
click at [128, 159] on icon at bounding box center [130, 158] width 7 height 5
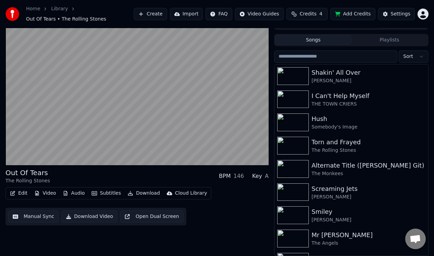
click at [37, 216] on button "Manual Sync" at bounding box center [33, 217] width 50 height 12
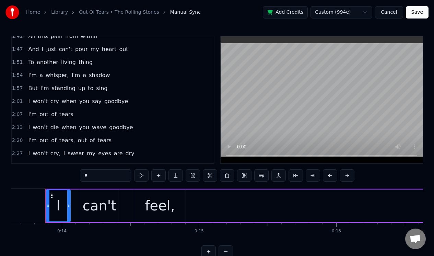
scroll to position [173, 0]
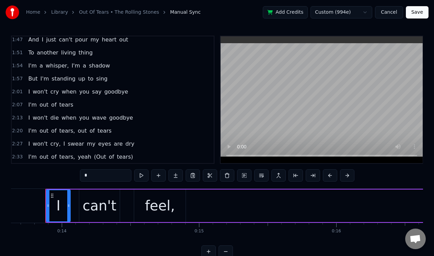
click at [102, 131] on span "tears" at bounding box center [104, 131] width 15 height 8
type input "*****"
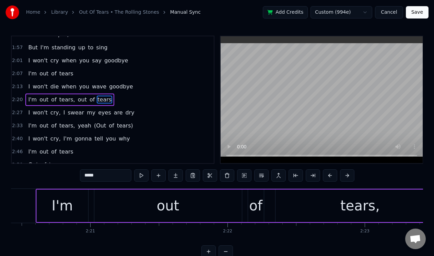
scroll to position [0, 19765]
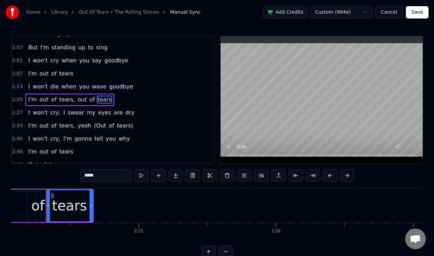
click at [131, 100] on div "2:20 I'm out of tears, out of tears" at bounding box center [113, 99] width 202 height 13
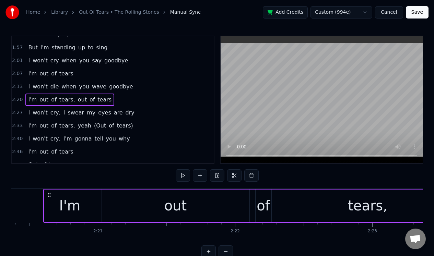
scroll to position [0, 19254]
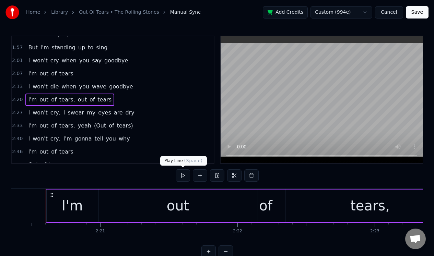
click at [182, 174] on button at bounding box center [183, 175] width 14 height 12
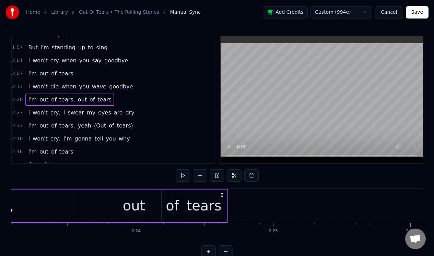
scroll to position [0, 19626]
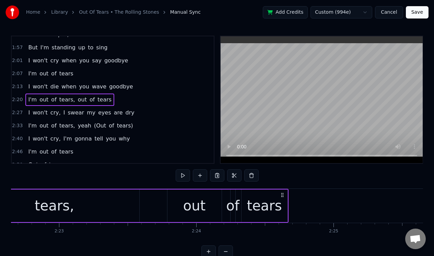
scroll to position [0, 19563]
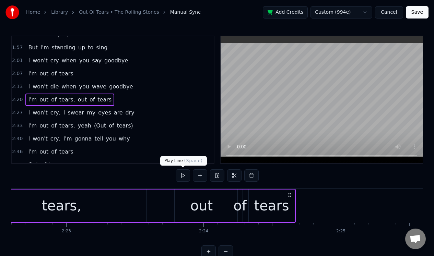
click at [182, 173] on button at bounding box center [183, 175] width 14 height 12
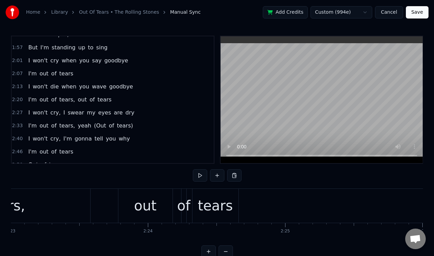
scroll to position [0, 19613]
click at [162, 204] on div "out" at bounding box center [151, 206] width 54 height 34
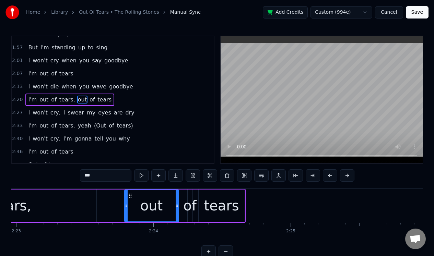
click at [84, 176] on input "***" at bounding box center [105, 175] width 51 height 12
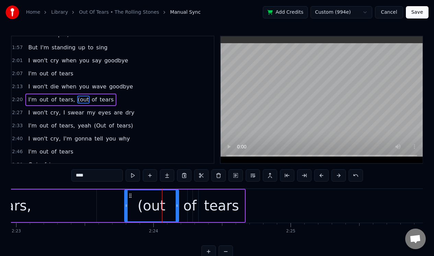
click at [235, 205] on div "tears" at bounding box center [221, 205] width 35 height 21
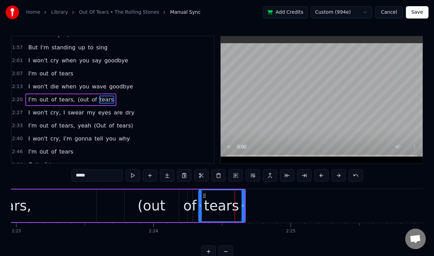
click at [100, 174] on input "*****" at bounding box center [96, 175] width 51 height 12
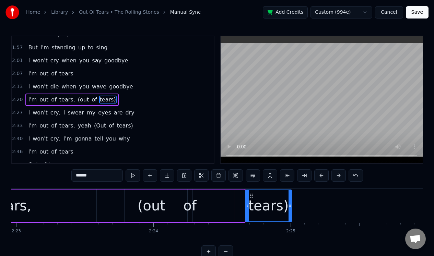
drag, startPoint x: 204, startPoint y: 194, endPoint x: 250, endPoint y: 194, distance: 46.3
click at [250, 198] on icon at bounding box center [251, 195] width 5 height 5
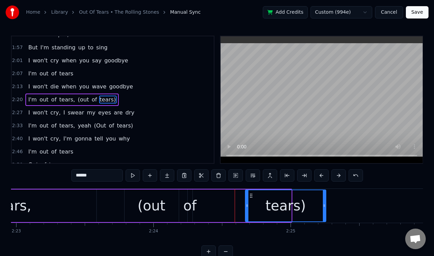
drag, startPoint x: 290, startPoint y: 200, endPoint x: 323, endPoint y: 196, distance: 33.8
click at [324, 198] on div at bounding box center [324, 205] width 3 height 31
click at [192, 198] on div "of" at bounding box center [189, 205] width 13 height 21
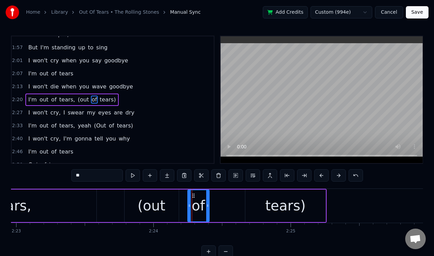
drag, startPoint x: 191, startPoint y: 202, endPoint x: 207, endPoint y: 202, distance: 16.8
click at [207, 202] on div at bounding box center [207, 205] width 3 height 31
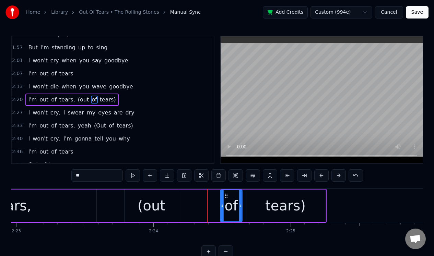
drag, startPoint x: 193, startPoint y: 195, endPoint x: 226, endPoint y: 197, distance: 32.6
click at [226, 197] on icon at bounding box center [225, 195] width 5 height 5
click at [163, 194] on div "(out" at bounding box center [151, 206] width 54 height 33
type input "****"
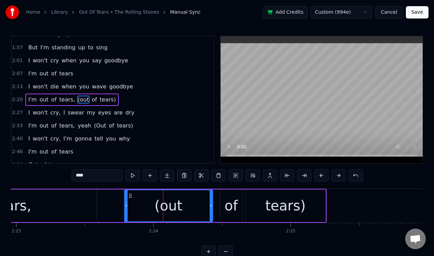
drag, startPoint x: 177, startPoint y: 199, endPoint x: 211, endPoint y: 201, distance: 34.0
click at [211, 201] on div at bounding box center [211, 205] width 3 height 31
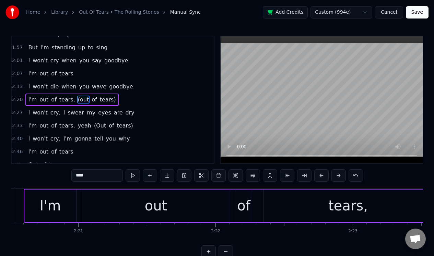
scroll to position [0, 19127]
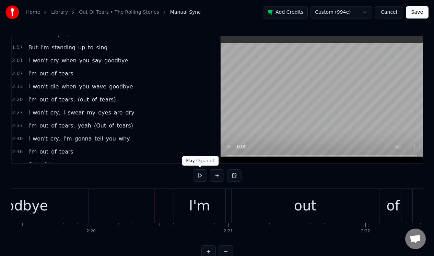
click at [201, 175] on button at bounding box center [200, 175] width 14 height 12
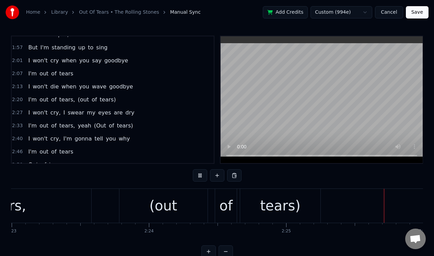
click at [201, 175] on button at bounding box center [200, 175] width 14 height 12
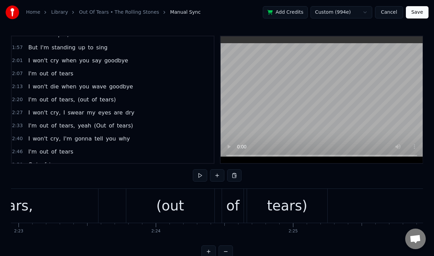
click at [172, 207] on div "(out" at bounding box center [170, 205] width 28 height 21
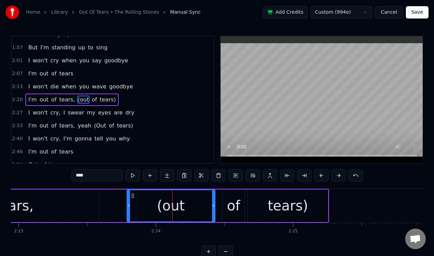
click at [78, 176] on input "****" at bounding box center [96, 175] width 51 height 12
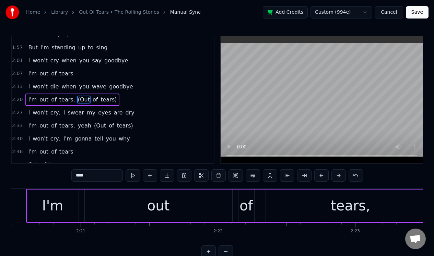
scroll to position [0, 19143]
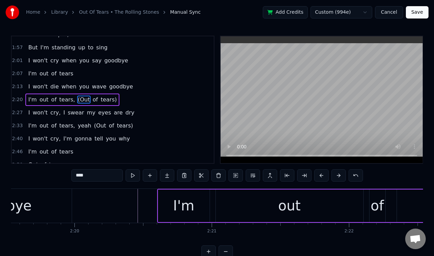
type input "****"
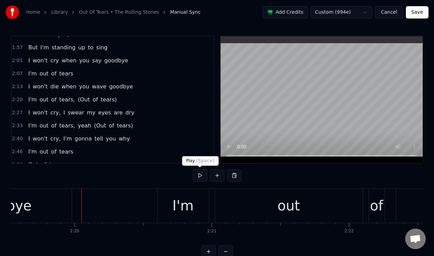
click at [201, 175] on button at bounding box center [200, 175] width 14 height 12
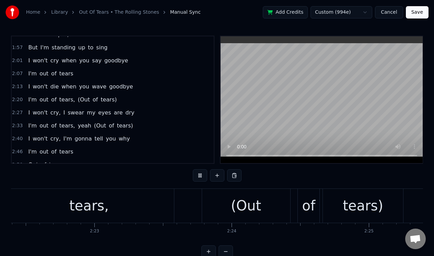
click at [201, 175] on button at bounding box center [200, 175] width 14 height 12
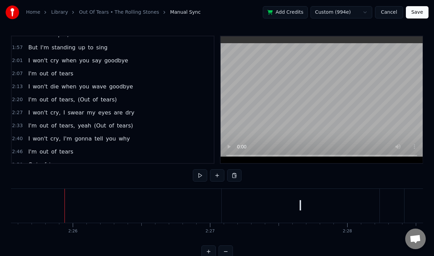
scroll to position [0, 19987]
click at [80, 97] on span "(Out" at bounding box center [83, 100] width 13 height 8
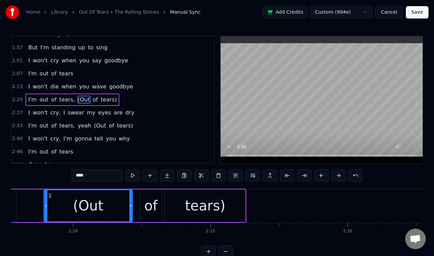
scroll to position [0, 19691]
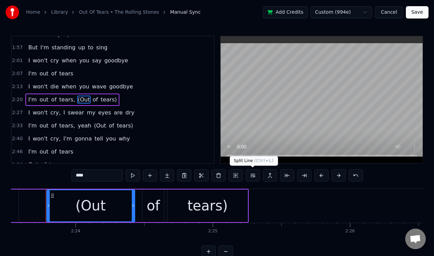
click at [254, 174] on button at bounding box center [253, 175] width 14 height 12
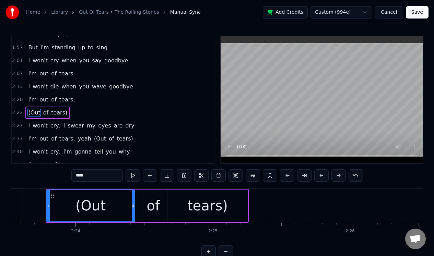
scroll to position [217, 0]
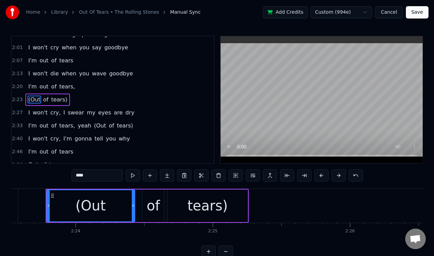
click at [97, 124] on span "(Out" at bounding box center [99, 126] width 13 height 8
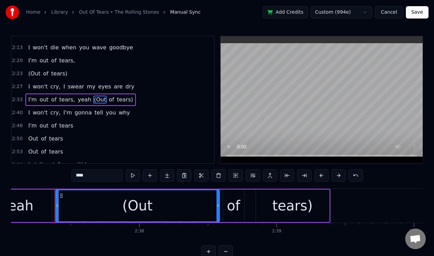
scroll to position [0, 21557]
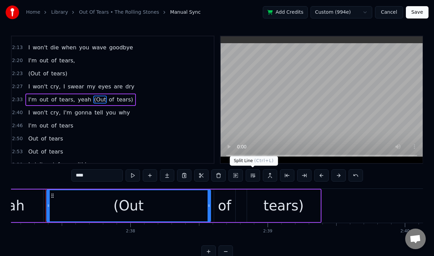
click at [253, 174] on button at bounding box center [253, 175] width 14 height 12
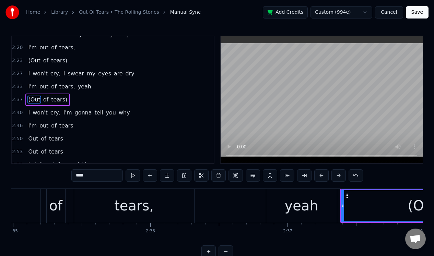
scroll to position [0, 21260]
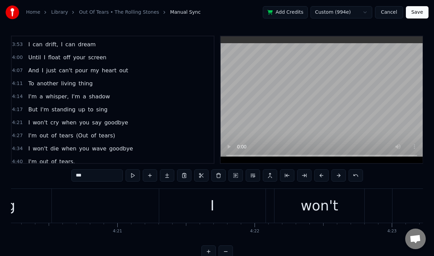
scroll to position [403, 0]
click at [79, 134] on span "(Out" at bounding box center [81, 135] width 13 height 8
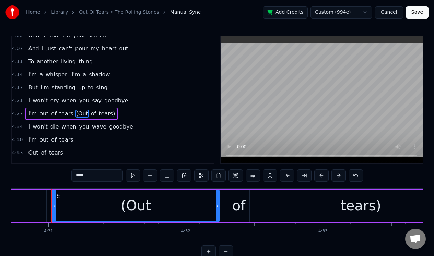
scroll to position [0, 37147]
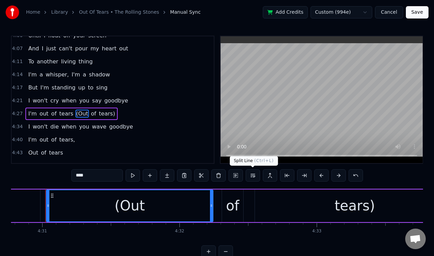
click at [252, 175] on button at bounding box center [253, 175] width 14 height 12
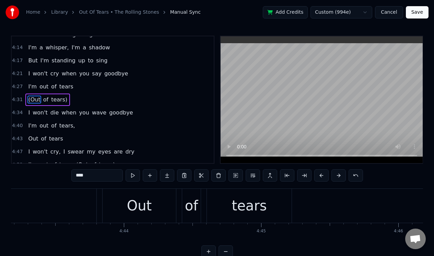
scroll to position [0, 38755]
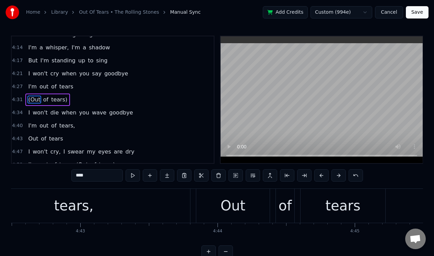
click at [146, 195] on div "tears," at bounding box center [73, 206] width 233 height 34
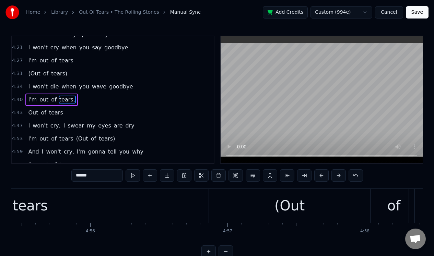
scroll to position [0, 40532]
click at [81, 139] on span "(Out" at bounding box center [81, 139] width 13 height 8
type input "****"
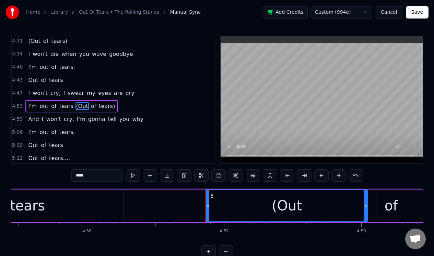
scroll to position [512, 0]
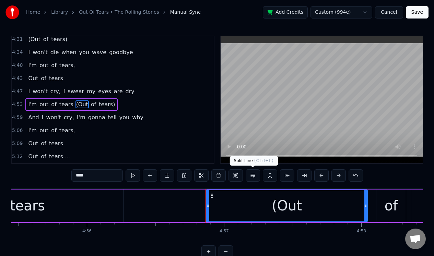
click at [252, 175] on button at bounding box center [253, 175] width 14 height 12
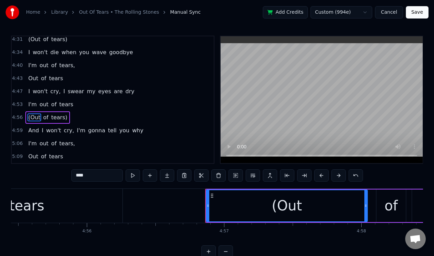
scroll to position [525, 0]
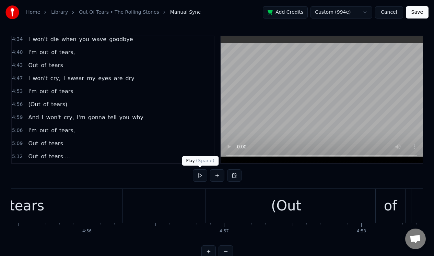
click at [200, 175] on button at bounding box center [200, 175] width 14 height 12
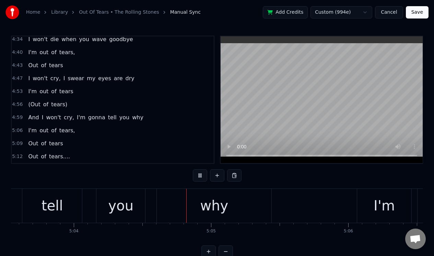
scroll to position [0, 41700]
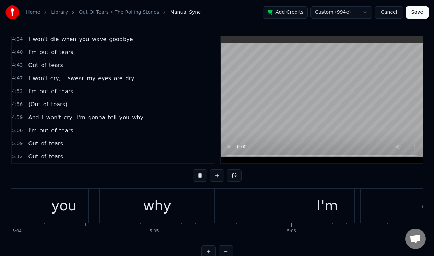
click at [200, 175] on button at bounding box center [200, 175] width 14 height 12
click at [76, 119] on span "I'm" at bounding box center [81, 118] width 10 height 8
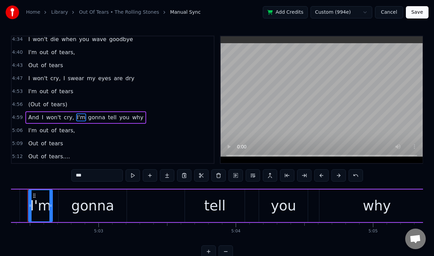
scroll to position [0, 41463]
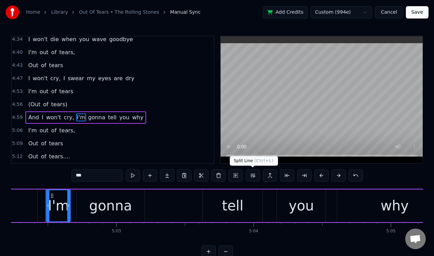
click at [251, 175] on button at bounding box center [253, 175] width 14 height 12
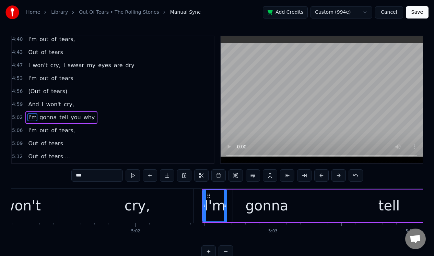
scroll to position [0, 41306]
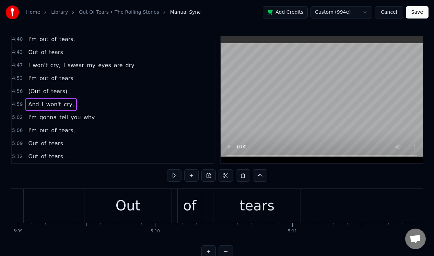
scroll to position [0, 42384]
click at [415, 9] on button "Save" at bounding box center [417, 12] width 23 height 12
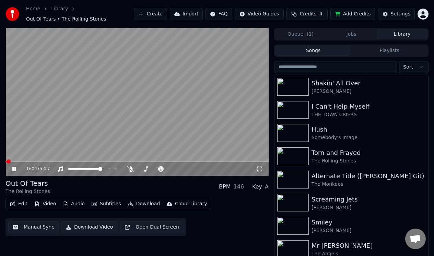
click at [14, 169] on icon at bounding box center [19, 168] width 16 height 5
click at [17, 205] on button "Edit" at bounding box center [18, 204] width 23 height 10
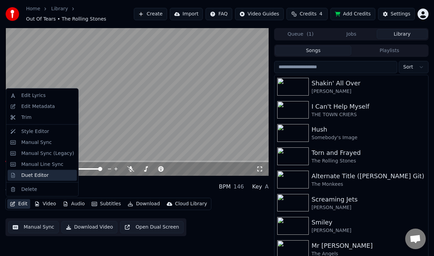
click at [33, 176] on div "Duet Editor" at bounding box center [34, 175] width 27 height 7
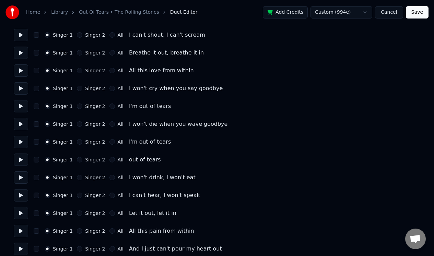
scroll to position [75, 0]
click at [22, 158] on button at bounding box center [21, 159] width 14 height 12
click at [20, 142] on button at bounding box center [21, 141] width 14 height 12
click at [20, 158] on button at bounding box center [21, 159] width 14 height 12
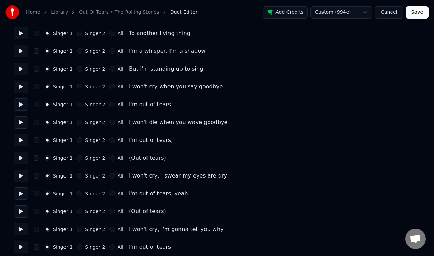
scroll to position [309, 0]
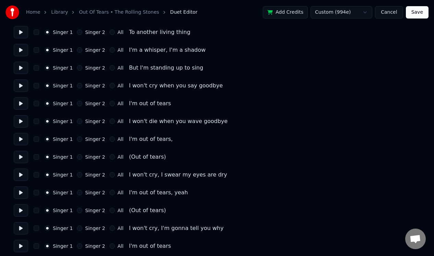
click at [20, 156] on button at bounding box center [21, 157] width 14 height 12
click at [22, 156] on button at bounding box center [21, 157] width 14 height 12
click at [19, 156] on button at bounding box center [21, 157] width 14 height 12
click at [390, 12] on button "Cancel" at bounding box center [389, 12] width 28 height 12
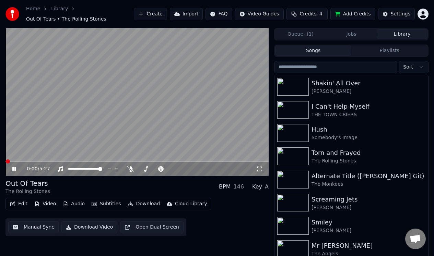
click at [15, 169] on icon at bounding box center [13, 169] width 3 height 4
click at [22, 226] on button "Manual Sync" at bounding box center [33, 227] width 50 height 12
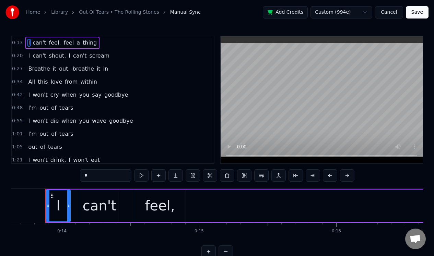
scroll to position [7, 0]
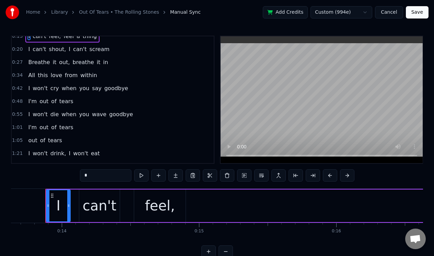
click at [94, 132] on div "1:01 I'm out of tears" at bounding box center [113, 127] width 202 height 13
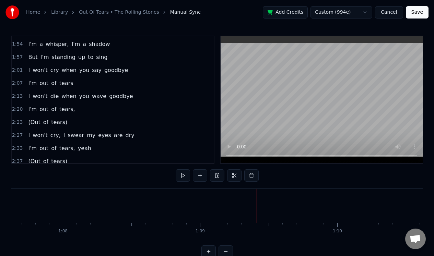
scroll to position [194, 0]
click at [114, 123] on div "2:23 (Out of tears)" at bounding box center [113, 122] width 202 height 13
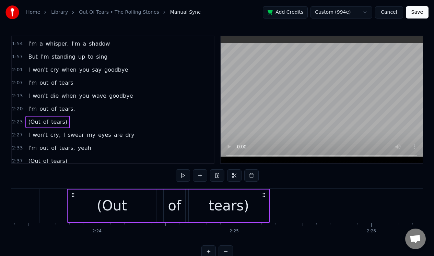
scroll to position [0, 19691]
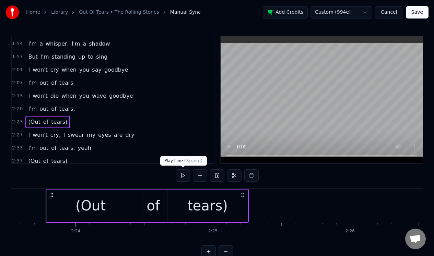
click at [183, 174] on button at bounding box center [183, 175] width 14 height 12
click at [235, 199] on div "tears)" at bounding box center [207, 206] width 80 height 33
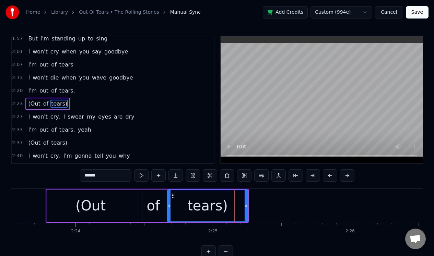
scroll to position [217, 0]
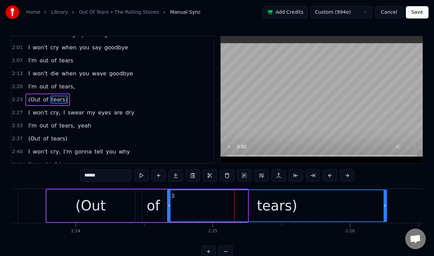
drag, startPoint x: 246, startPoint y: 200, endPoint x: 385, endPoint y: 199, distance: 138.9
click at [385, 199] on div at bounding box center [384, 205] width 3 height 31
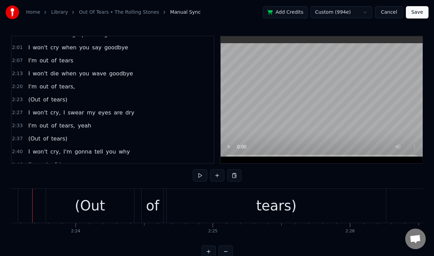
scroll to position [0, 19677]
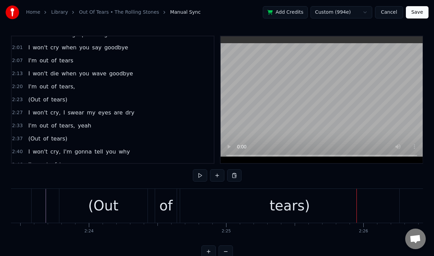
click at [219, 206] on div "tears)" at bounding box center [289, 206] width 219 height 34
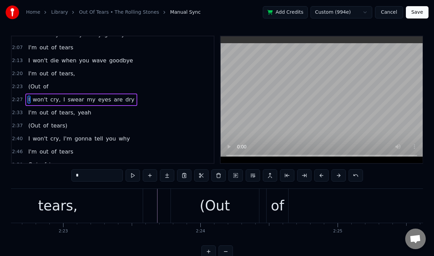
scroll to position [0, 19565]
click at [217, 203] on div "(Out" at bounding box center [216, 205] width 30 height 21
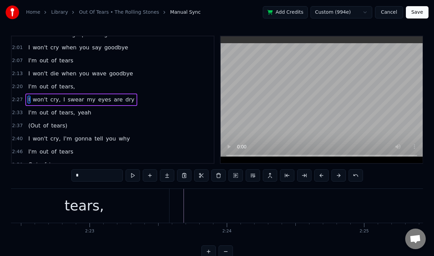
scroll to position [0, 19539]
click at [121, 197] on div "tears," at bounding box center [84, 206] width 169 height 34
type input "******"
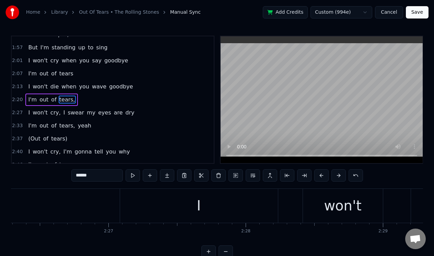
scroll to position [0, 20505]
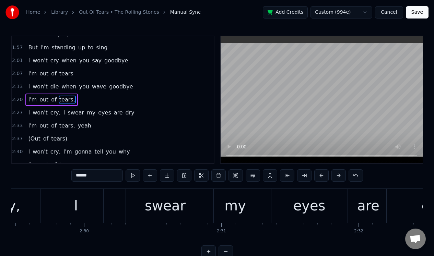
click at [419, 12] on button "Save" at bounding box center [417, 12] width 23 height 12
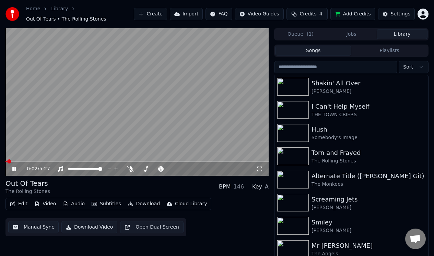
click at [13, 168] on icon at bounding box center [13, 169] width 3 height 4
click at [21, 205] on button "Edit" at bounding box center [18, 204] width 23 height 10
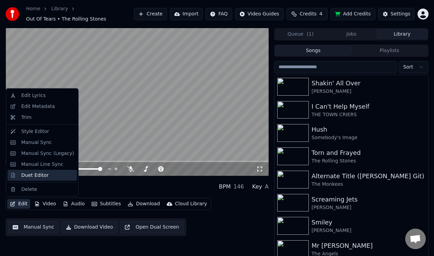
click at [30, 176] on div "Duet Editor" at bounding box center [34, 175] width 27 height 7
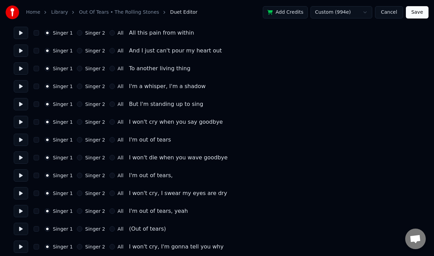
scroll to position [273, 0]
click at [20, 139] on button at bounding box center [21, 139] width 14 height 12
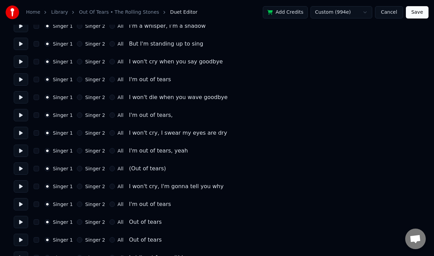
scroll to position [333, 0]
click at [20, 166] on button at bounding box center [21, 168] width 14 height 12
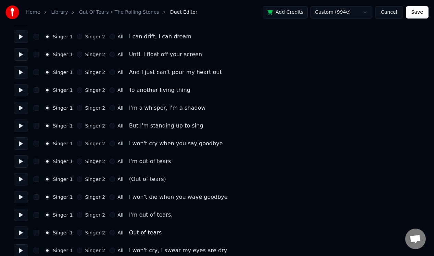
scroll to position [590, 0]
click at [19, 178] on button at bounding box center [21, 179] width 14 height 12
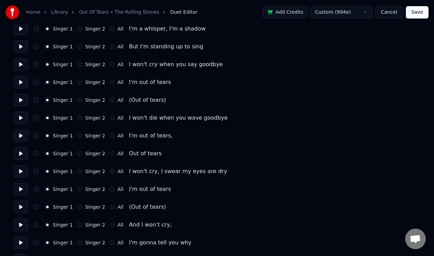
scroll to position [673, 0]
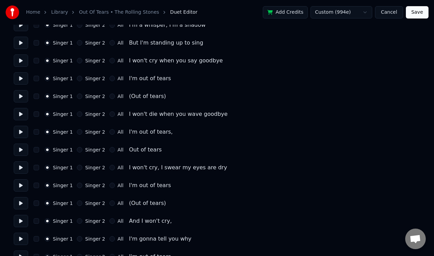
click at [19, 204] on button at bounding box center [21, 203] width 14 height 12
click at [390, 13] on button "Cancel" at bounding box center [389, 12] width 28 height 12
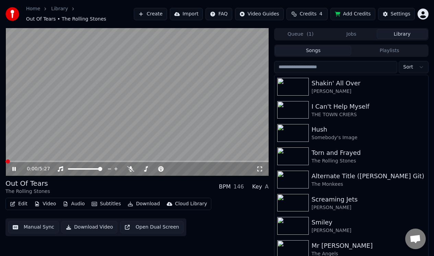
click at [36, 227] on button "Manual Sync" at bounding box center [33, 227] width 50 height 12
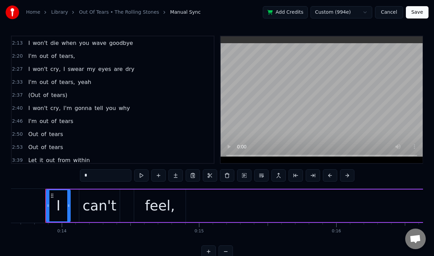
scroll to position [250, 0]
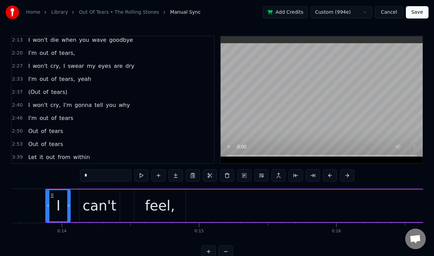
click at [45, 93] on span "of" at bounding box center [46, 92] width 7 height 8
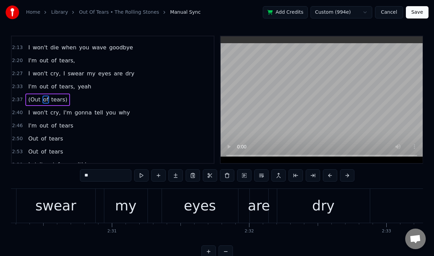
scroll to position [0, 21724]
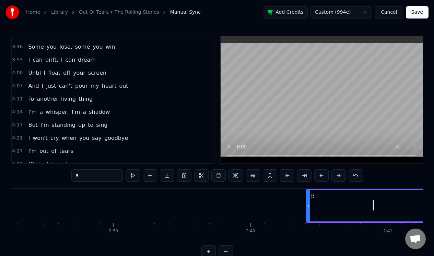
scroll to position [372, 0]
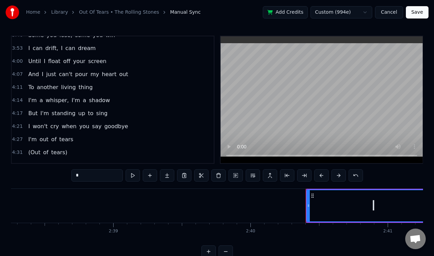
click at [34, 151] on span "(Out" at bounding box center [33, 153] width 13 height 8
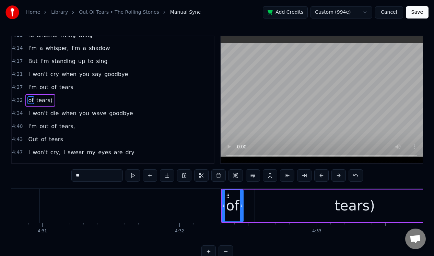
scroll to position [425, 0]
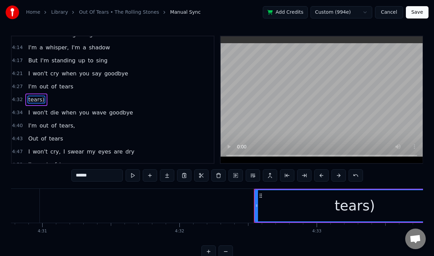
type input "*"
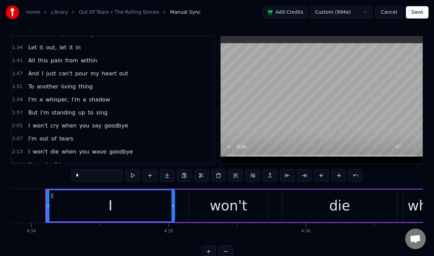
scroll to position [139, 0]
click at [414, 11] on button "Save" at bounding box center [417, 12] width 23 height 12
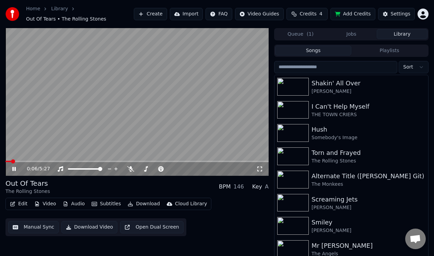
click at [13, 166] on icon at bounding box center [19, 168] width 16 height 5
click at [139, 204] on button "Download" at bounding box center [144, 204] width 38 height 10
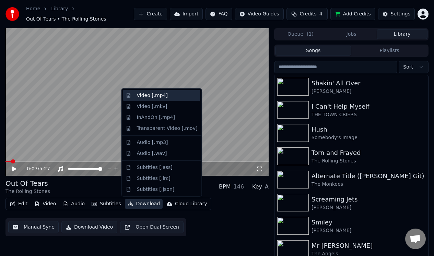
click at [150, 95] on div "Video [.mp4]" at bounding box center [152, 95] width 31 height 7
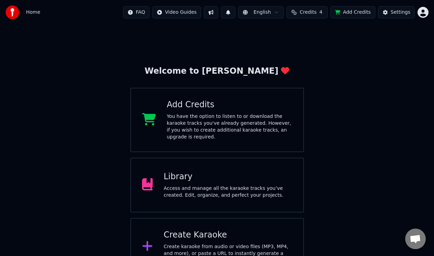
click at [189, 185] on div "Access and manage all the karaoke tracks you’ve created. Edit, organize, and pe…" at bounding box center [228, 192] width 129 height 14
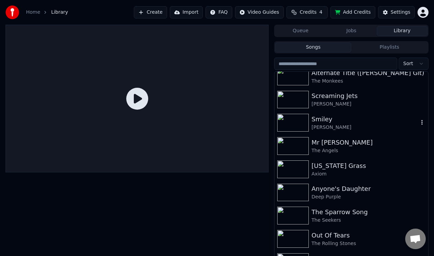
scroll to position [118, 0]
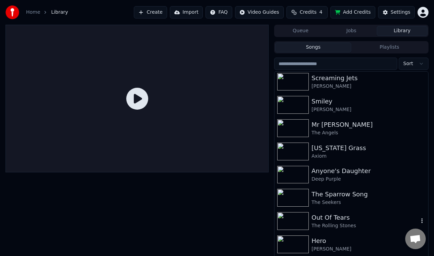
click at [328, 216] on div "Out Of Tears" at bounding box center [364, 218] width 107 height 10
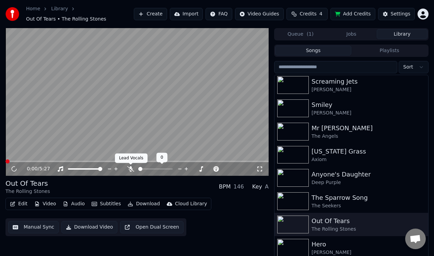
click at [130, 168] on icon at bounding box center [130, 168] width 7 height 5
click at [15, 167] on icon at bounding box center [19, 168] width 16 height 5
click at [94, 226] on button "Download Video" at bounding box center [89, 227] width 56 height 12
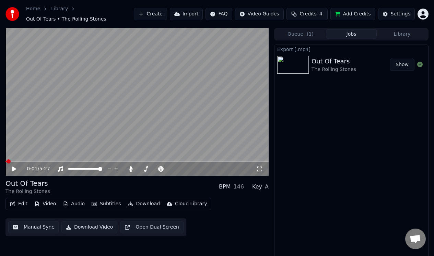
click at [406, 34] on button "Library" at bounding box center [402, 34] width 51 height 10
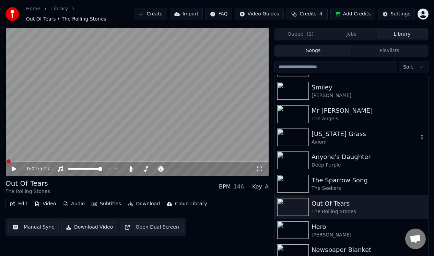
scroll to position [134, 0]
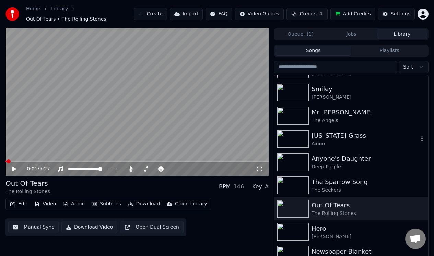
click at [379, 134] on div "[US_STATE] Grass" at bounding box center [364, 136] width 107 height 10
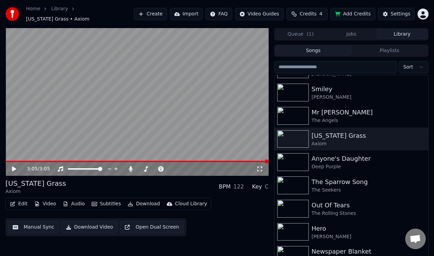
click at [87, 225] on button "Download Video" at bounding box center [89, 227] width 56 height 12
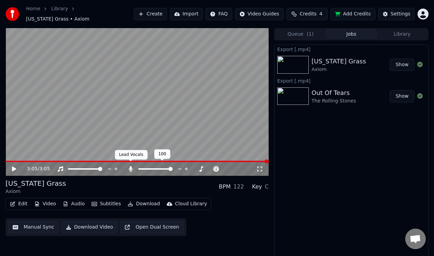
click at [131, 166] on icon at bounding box center [131, 168] width 4 height 5
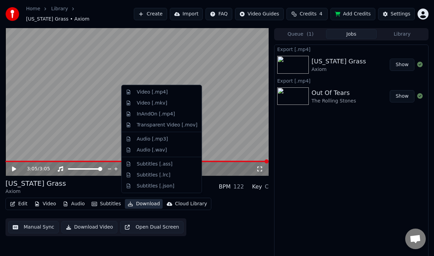
click at [143, 202] on button "Download" at bounding box center [144, 204] width 38 height 10
click at [160, 95] on div "Video [.mp4]" at bounding box center [161, 92] width 77 height 11
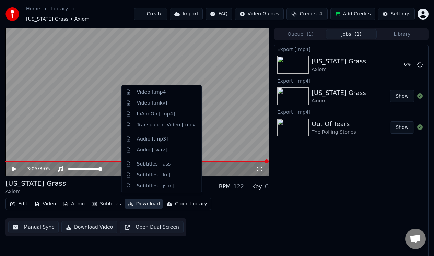
click at [141, 199] on button "Download" at bounding box center [144, 204] width 38 height 10
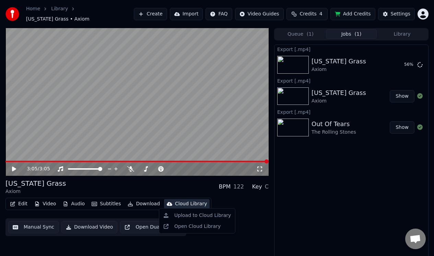
click at [134, 242] on div "3:05 / 3:05 [US_STATE] Grass Axiom BPM 122 Key C Edit Video Audio Subtitles Dow…" at bounding box center [136, 145] width 263 height 234
